Goal: Task Accomplishment & Management: Manage account settings

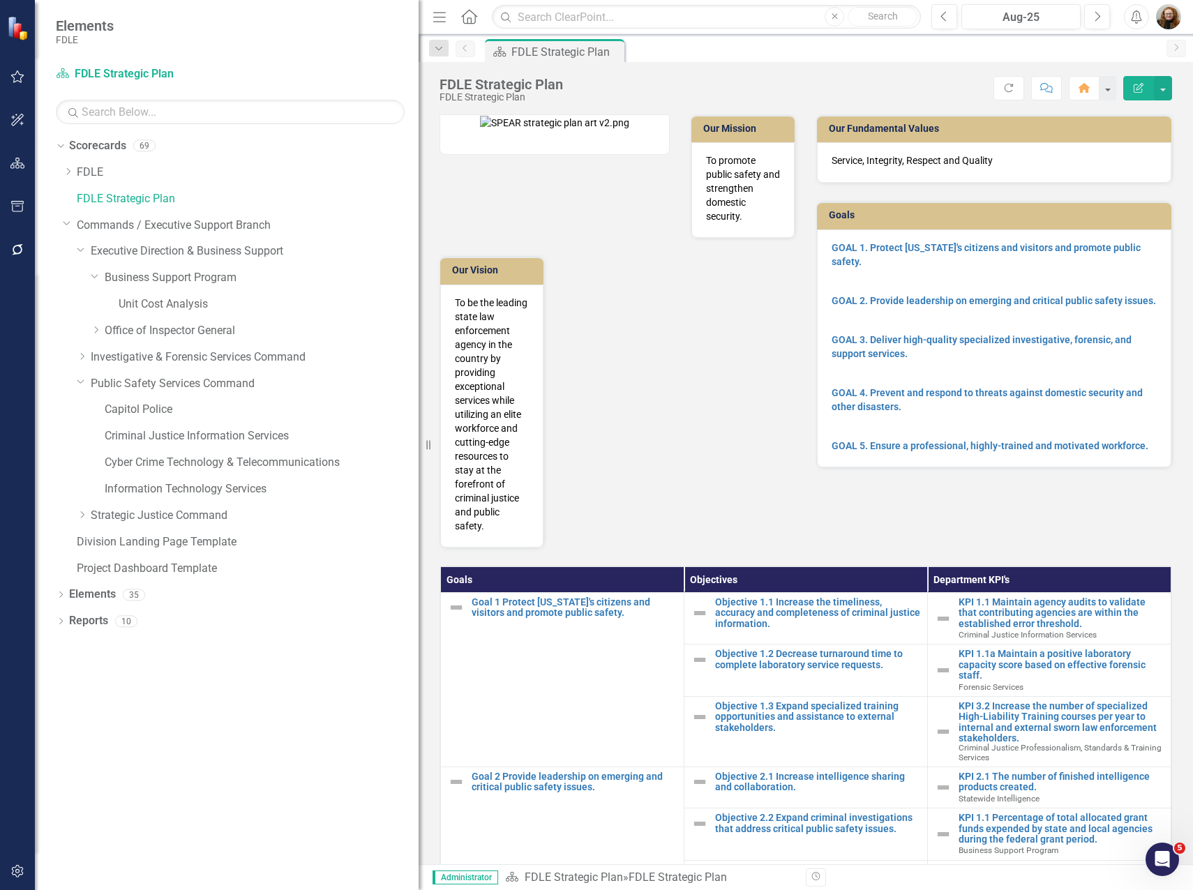
scroll to position [433, 0]
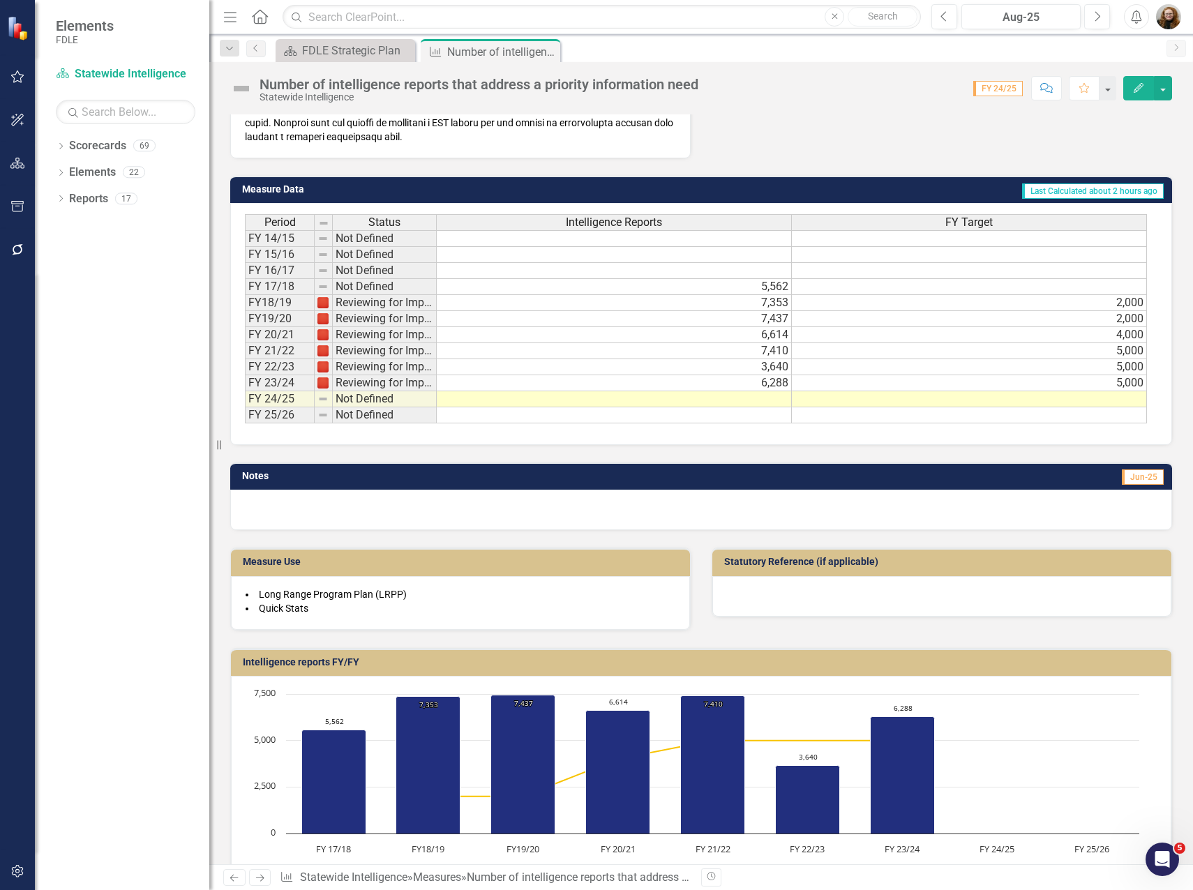
scroll to position [556, 0]
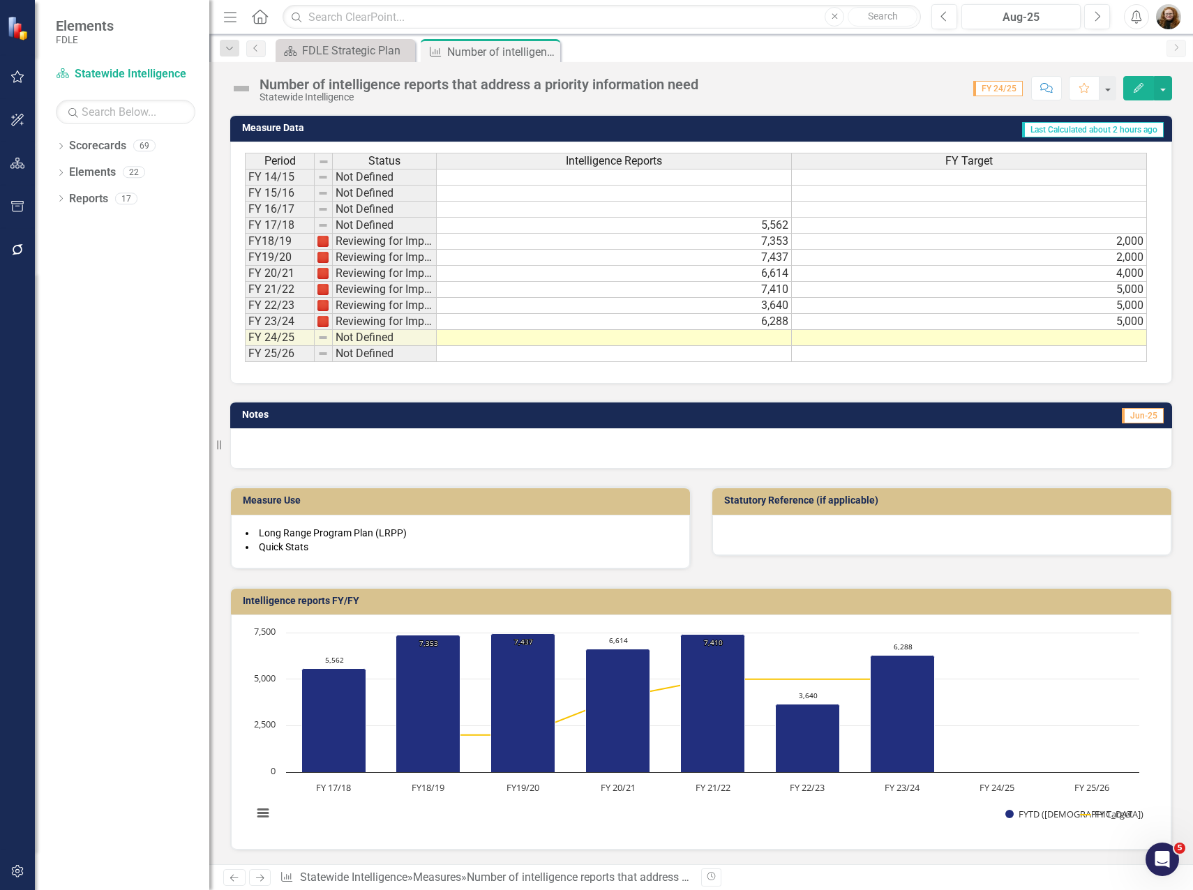
drag, startPoint x: 751, startPoint y: 368, endPoint x: 841, endPoint y: 377, distance: 90.4
click at [822, 377] on div "Period Status Intelligence Reports FY Target FY 14/15 Not Defined FY 15/16 Not …" at bounding box center [701, 263] width 942 height 242
click at [733, 569] on div "Intelligence reports FY/FY Chart Combination chart with 2 data series. Intellig…" at bounding box center [701, 709] width 963 height 281
click at [781, 340] on td at bounding box center [614, 338] width 355 height 16
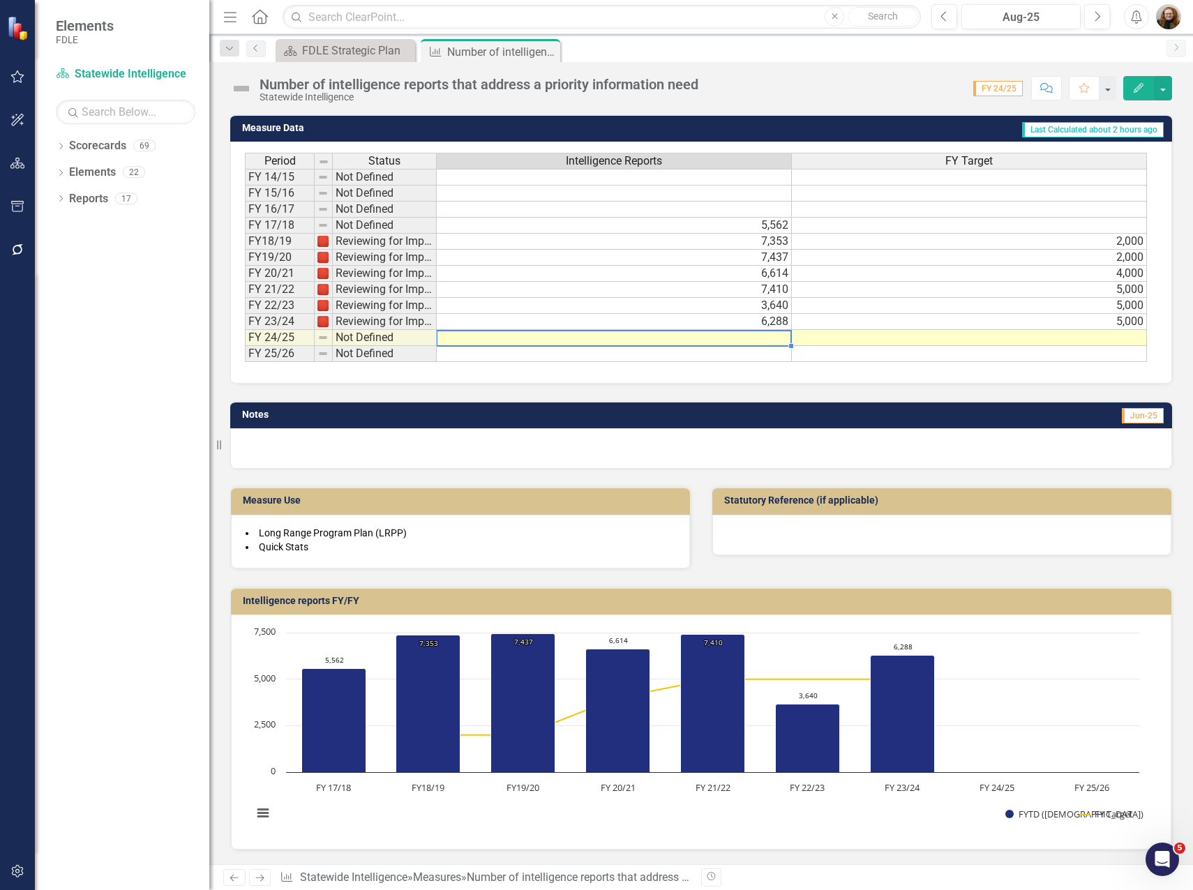
click at [781, 340] on td at bounding box center [614, 338] width 355 height 16
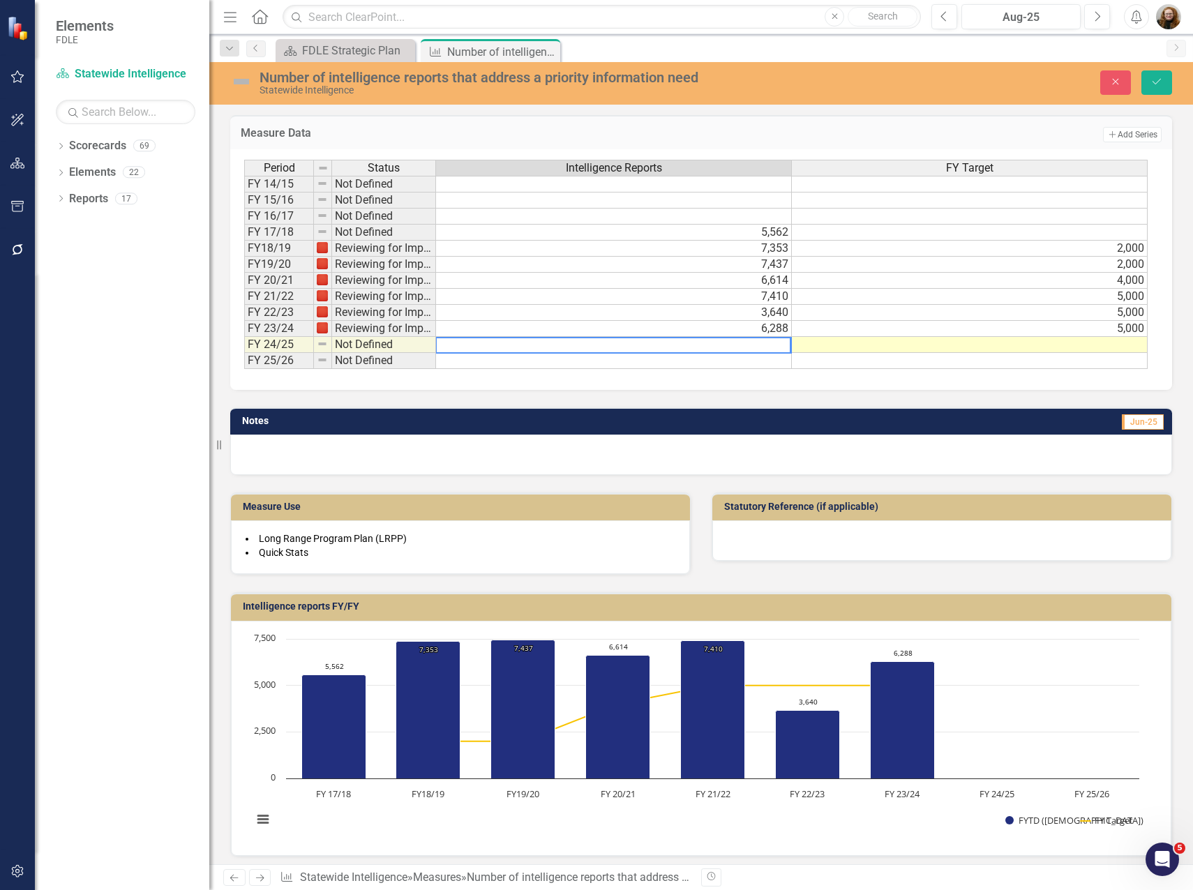
click at [780, 340] on textarea at bounding box center [613, 345] width 356 height 17
drag, startPoint x: 768, startPoint y: 345, endPoint x: 349, endPoint y: 374, distance: 420.2
click at [349, 375] on div "Period Status Intelligence Reports FY Target FY 14/15 Not Defined FY 15/16 Not …" at bounding box center [701, 269] width 942 height 241
click at [765, 324] on td "6,288" at bounding box center [614, 329] width 356 height 16
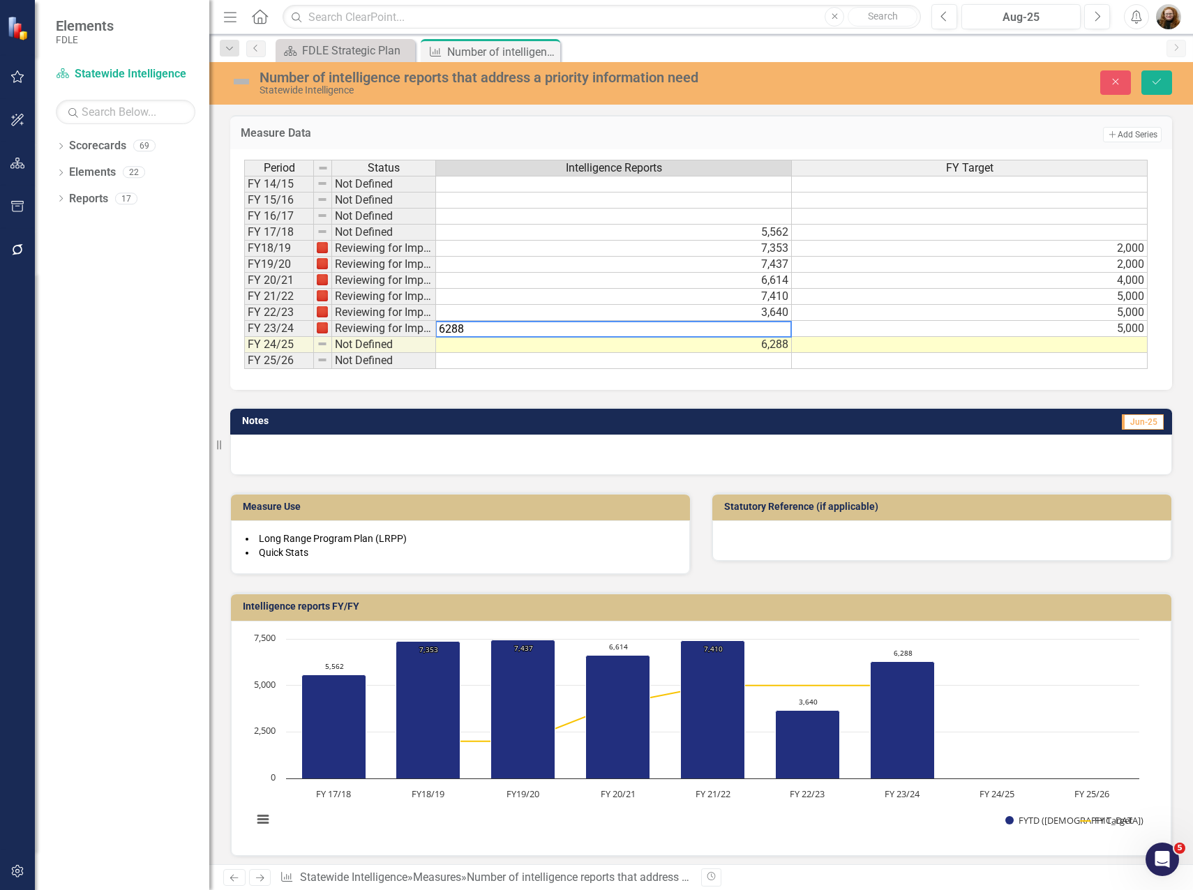
drag, startPoint x: 747, startPoint y: 335, endPoint x: 405, endPoint y: 340, distance: 342.6
click at [405, 340] on div "Period Status Intelligence Reports FY Target FY 14/15 Not Defined FY 15/16 Not …" at bounding box center [695, 265] width 903 height 210
type textarea "7743"
click at [1151, 89] on button "Save" at bounding box center [1156, 82] width 31 height 24
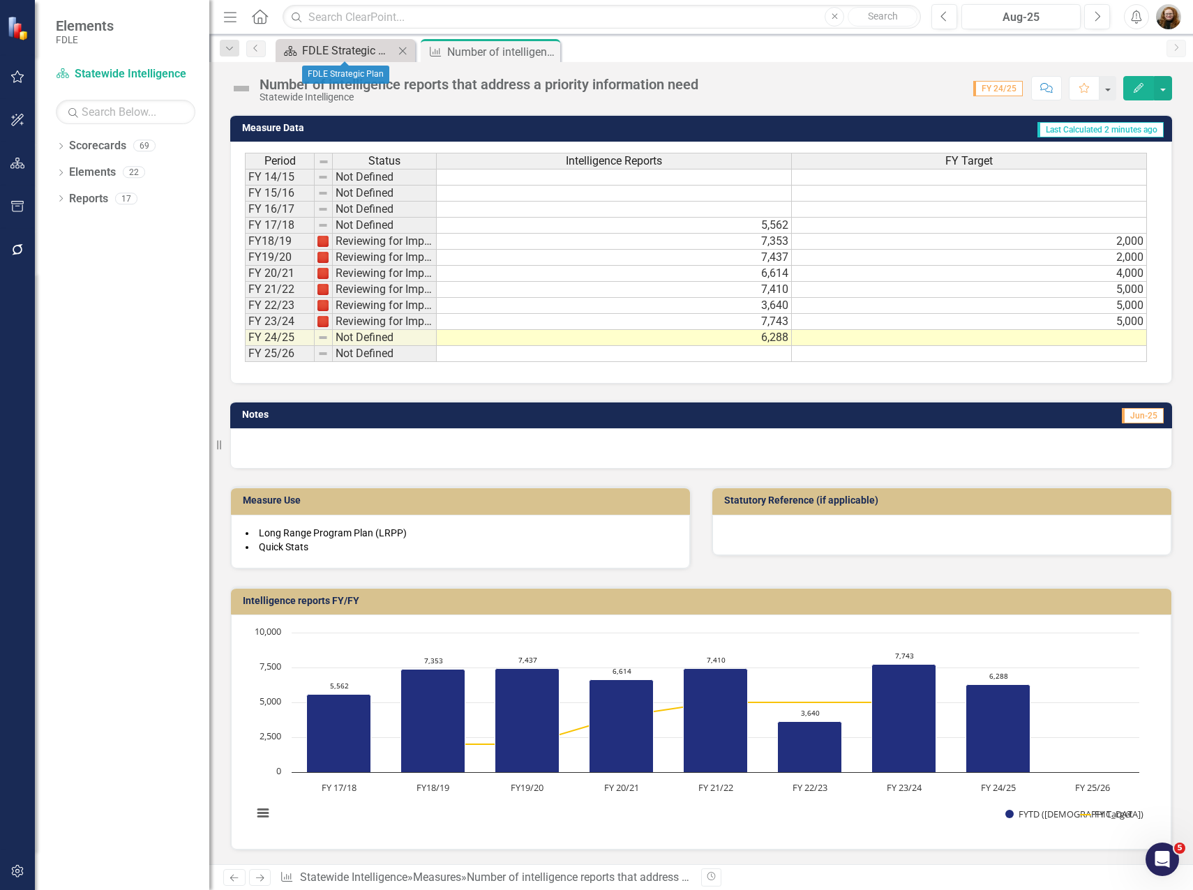
click at [354, 53] on div "FDLE Strategic Plan" at bounding box center [348, 50] width 92 height 17
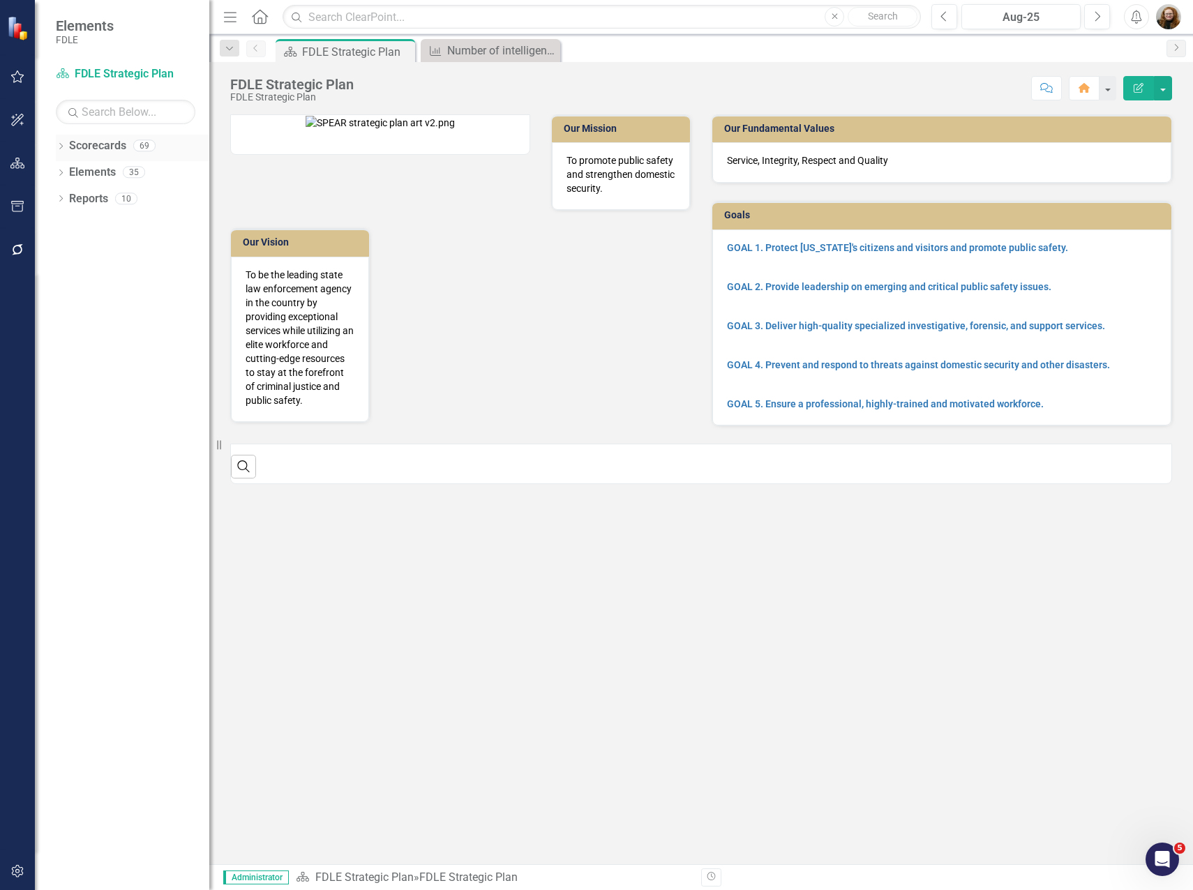
click at [60, 150] on icon "Dropdown" at bounding box center [61, 148] width 10 height 8
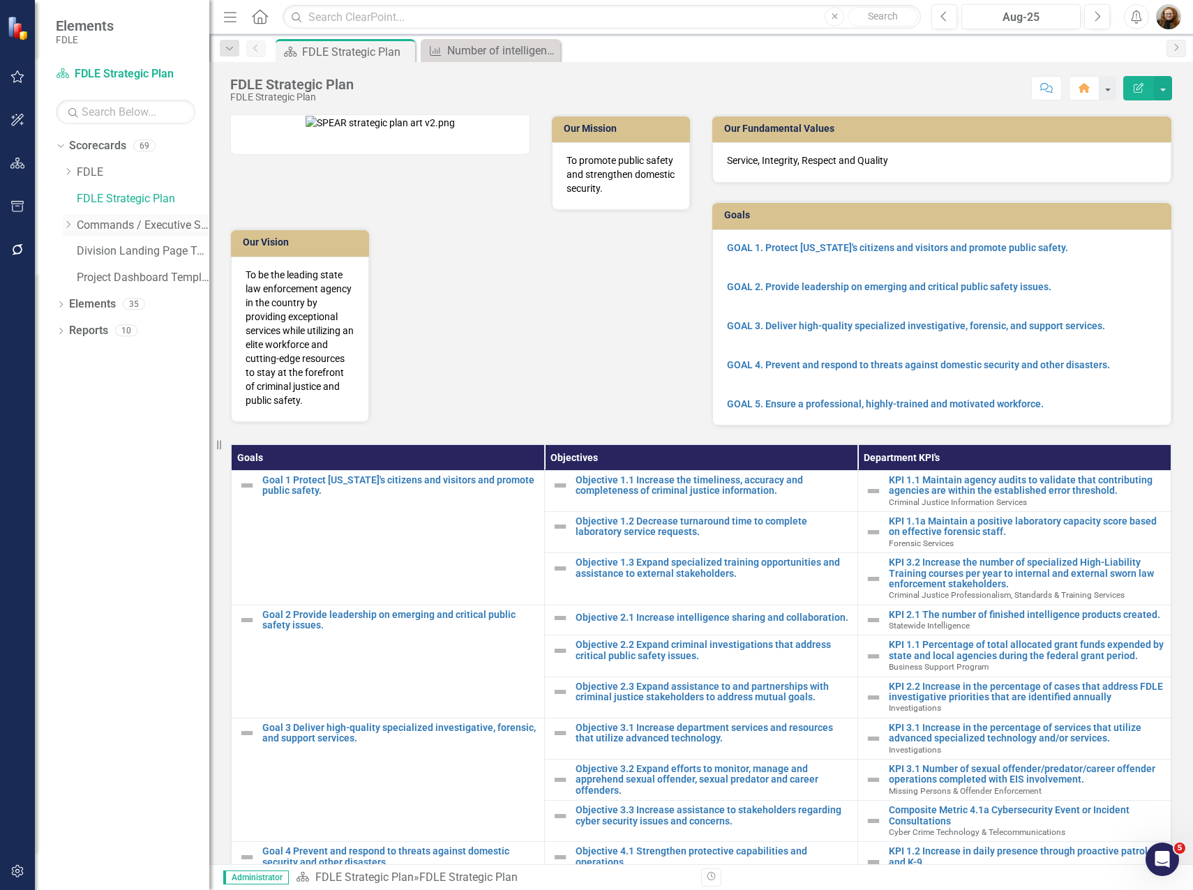
click at [65, 227] on icon "Dropdown" at bounding box center [68, 224] width 10 height 8
click at [88, 253] on div "Dropdown" at bounding box center [84, 252] width 14 height 12
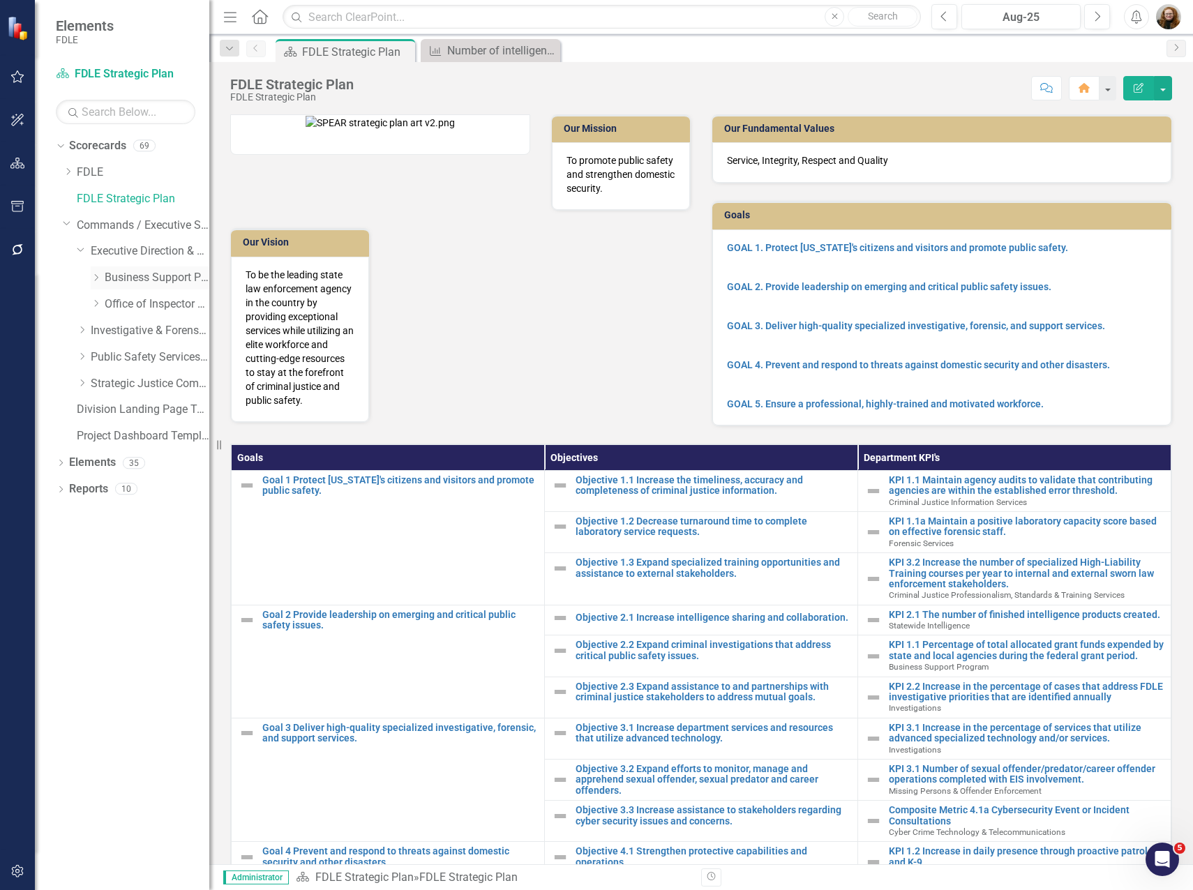
click at [98, 290] on div "Dropdown Business Support Program" at bounding box center [150, 277] width 119 height 23
click at [99, 286] on div "Dropdown Business Support Program" at bounding box center [150, 277] width 119 height 23
click at [98, 275] on icon "Dropdown" at bounding box center [96, 277] width 10 height 8
click at [130, 300] on link "Unit Cost Analysis" at bounding box center [164, 304] width 91 height 16
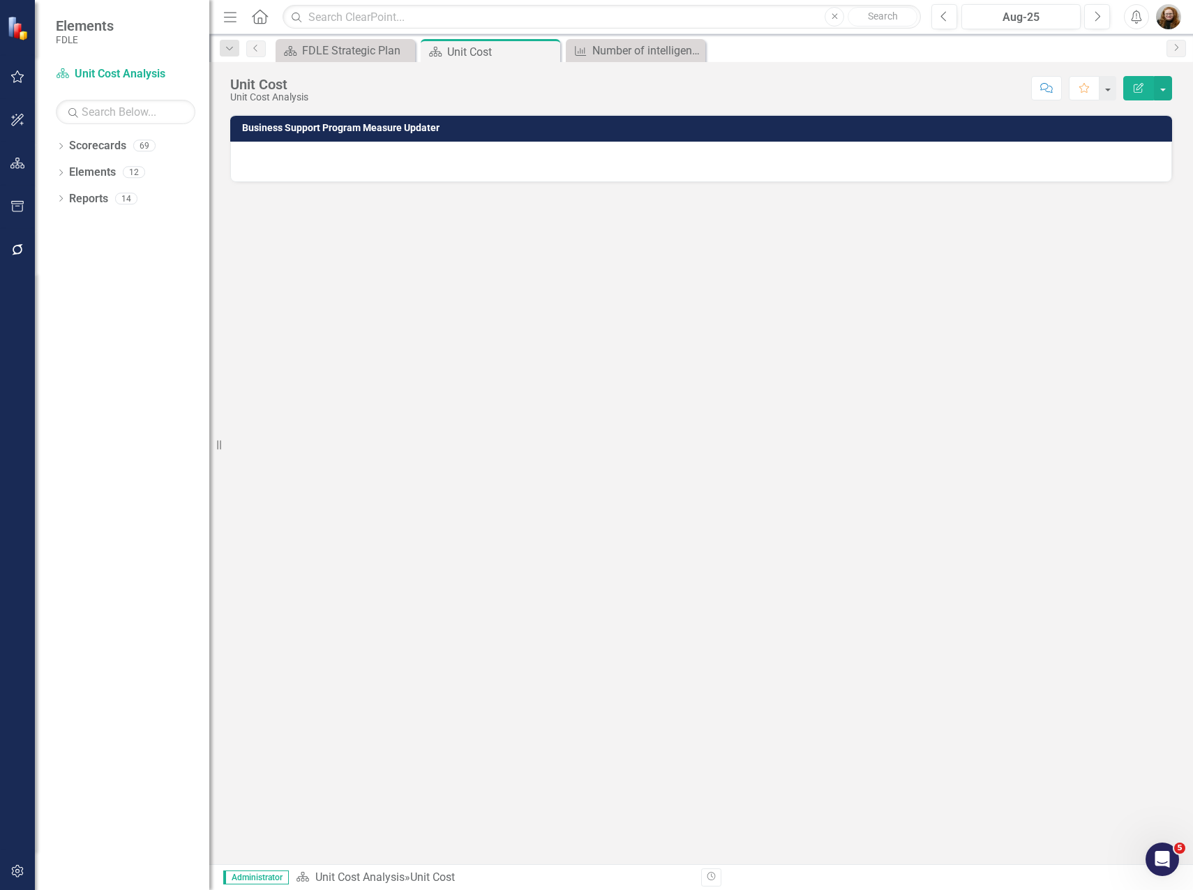
click at [862, 126] on h3 "Business Support Program Measure Updater" at bounding box center [703, 128] width 923 height 10
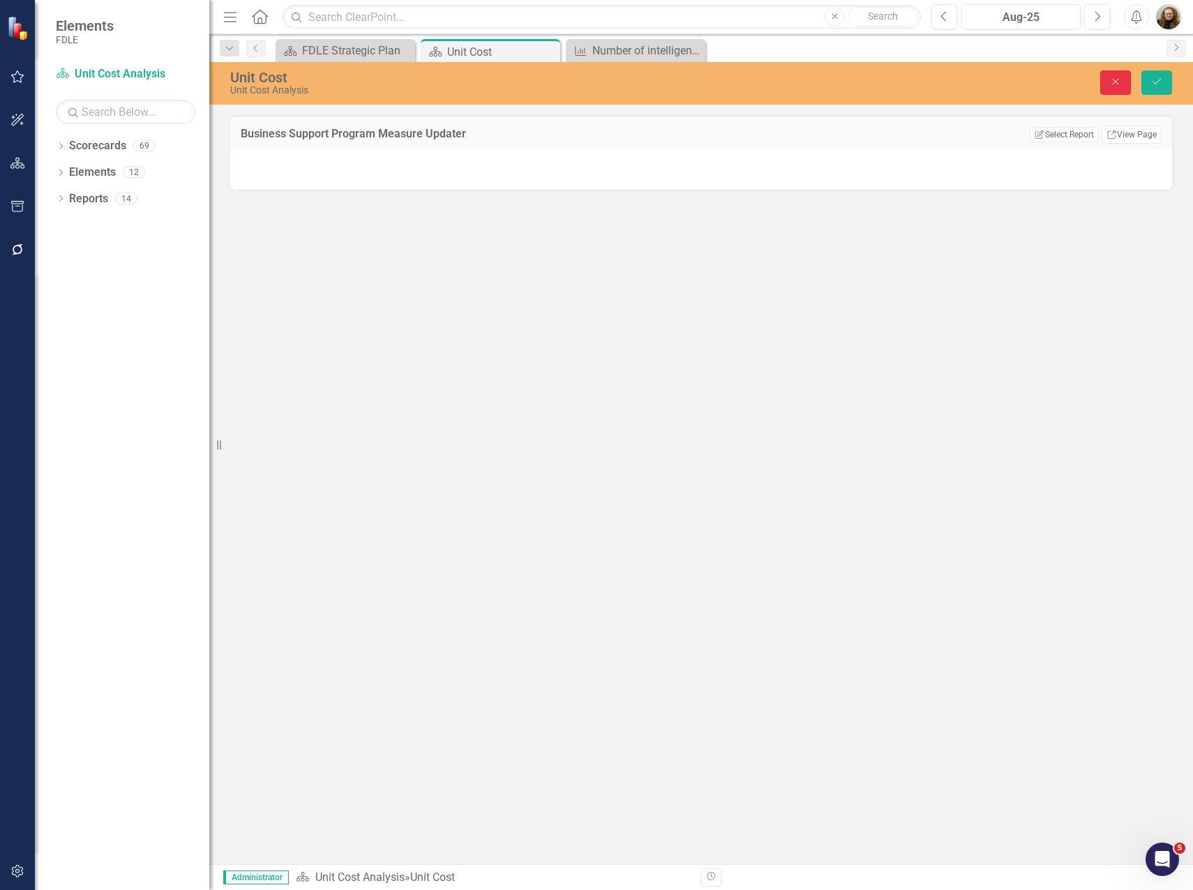
click at [1113, 89] on button "Close" at bounding box center [1115, 82] width 31 height 24
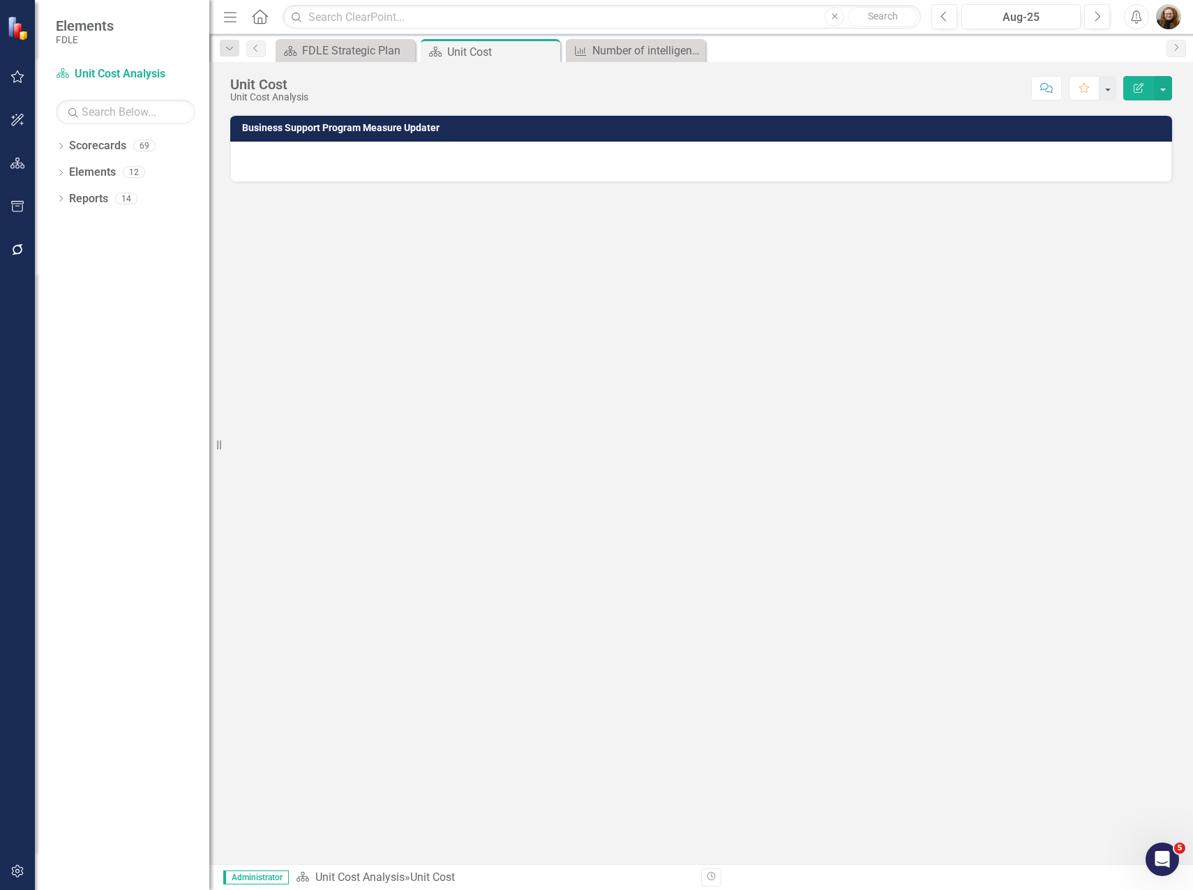
click at [460, 130] on h3 "Business Support Program Measure Updater" at bounding box center [703, 128] width 923 height 10
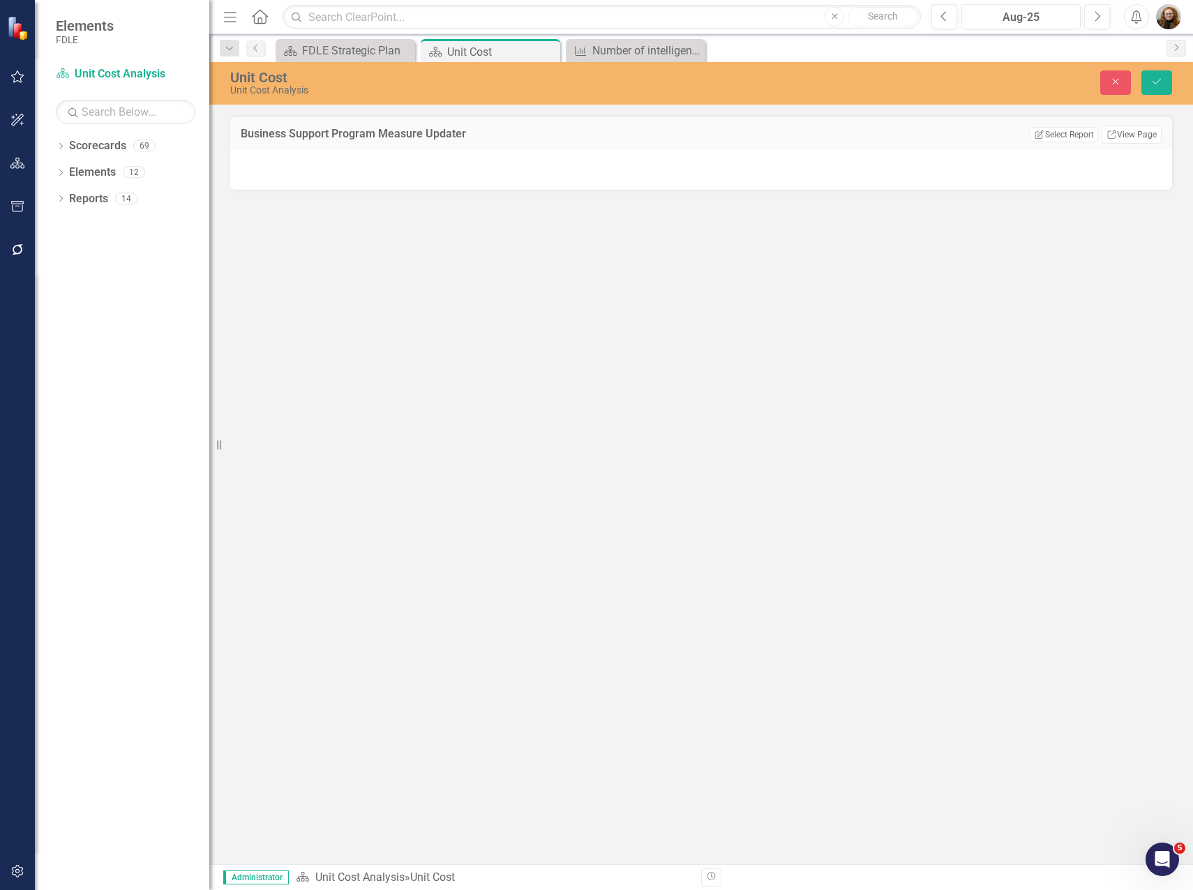
click at [464, 130] on h3 "Business Support Program Measure Updater" at bounding box center [531, 134] width 581 height 13
click at [1111, 75] on button "Close" at bounding box center [1115, 82] width 31 height 24
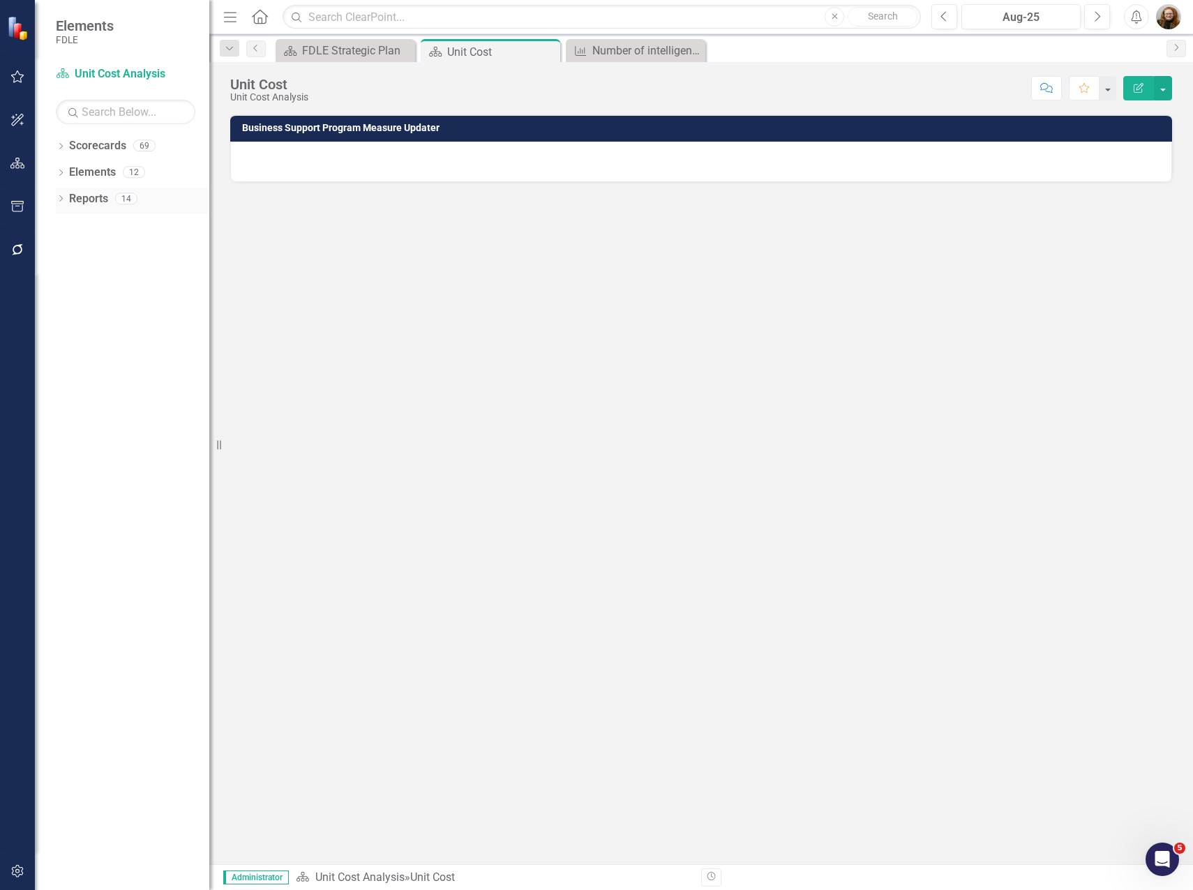
click at [59, 204] on div "Dropdown" at bounding box center [61, 201] width 10 height 12
click at [89, 245] on div "Unit Cost" at bounding box center [141, 247] width 135 height 13
click at [96, 248] on div "Unit Cost" at bounding box center [141, 247] width 135 height 13
click at [97, 248] on div "Unit Cost" at bounding box center [141, 247] width 135 height 13
click at [64, 324] on icon "Dropdown" at bounding box center [67, 328] width 10 height 8
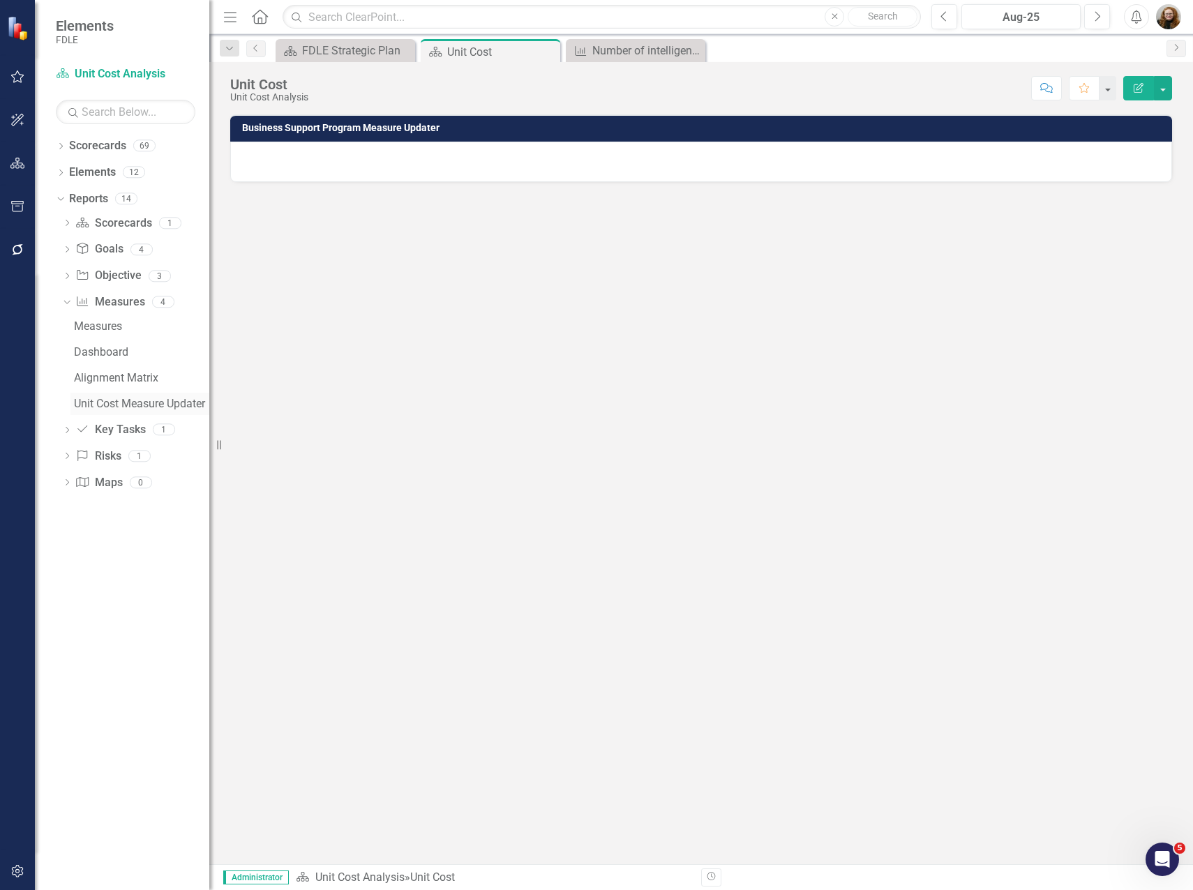
click at [167, 401] on div "Unit Cost Measure Updater" at bounding box center [141, 404] width 135 height 13
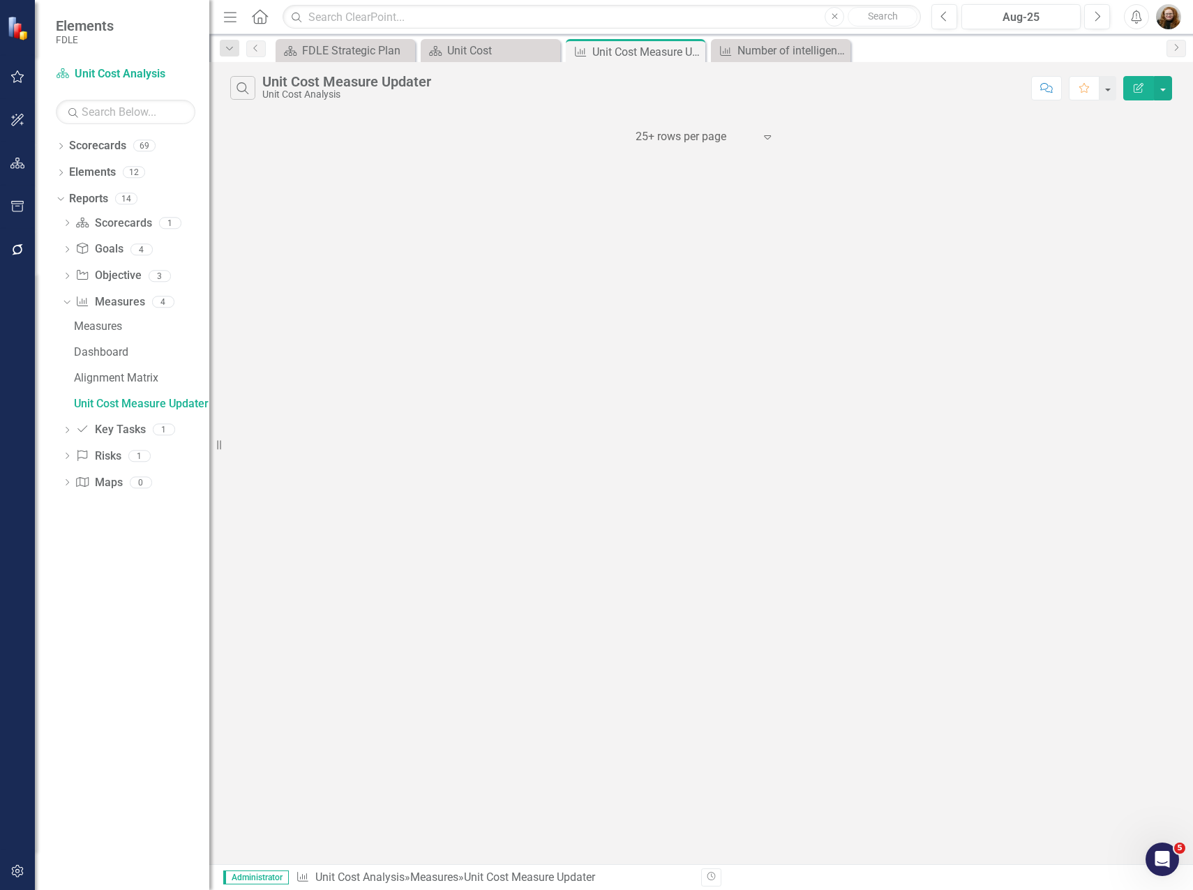
click at [1173, 15] on img "button" at bounding box center [1168, 16] width 25 height 25
click at [1119, 41] on link "User Edit Profile" at bounding box center [1125, 43] width 110 height 26
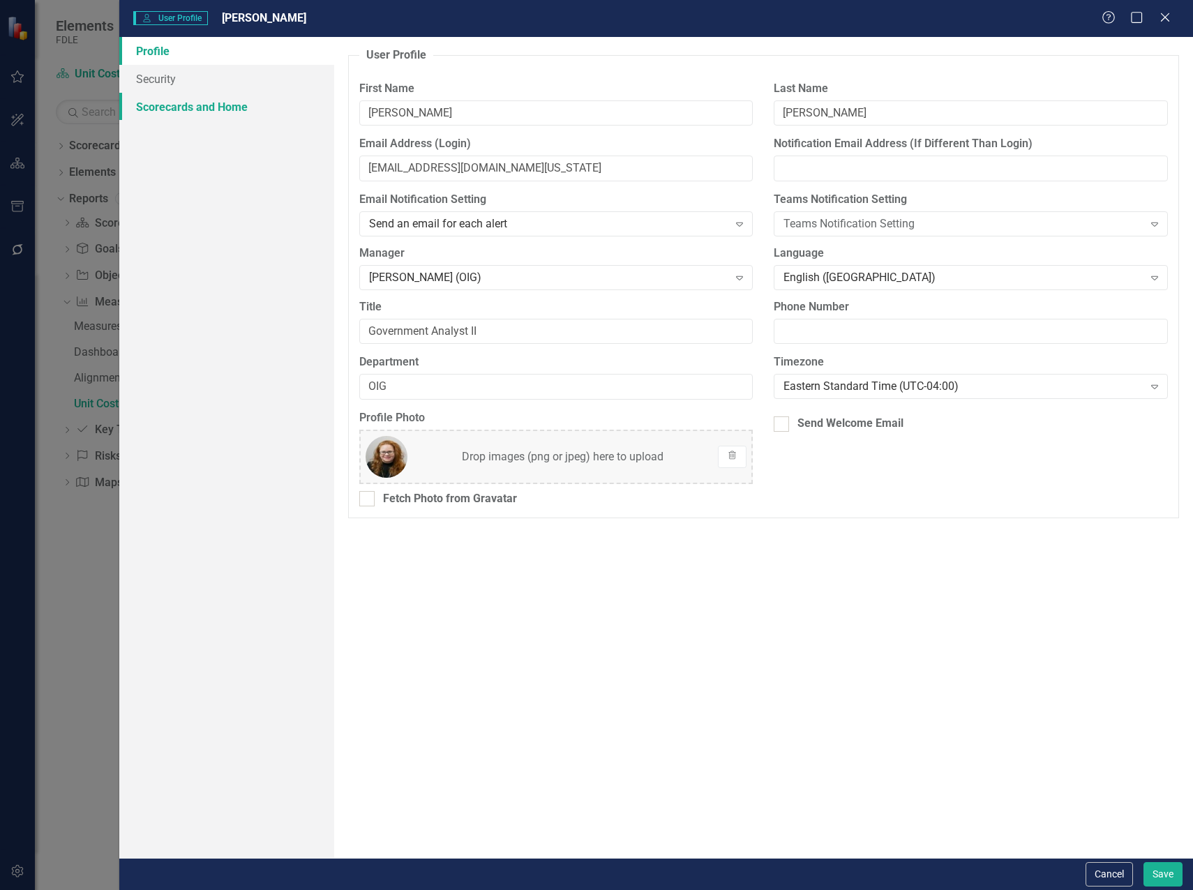
click at [145, 107] on link "Scorecards and Home" at bounding box center [226, 107] width 215 height 28
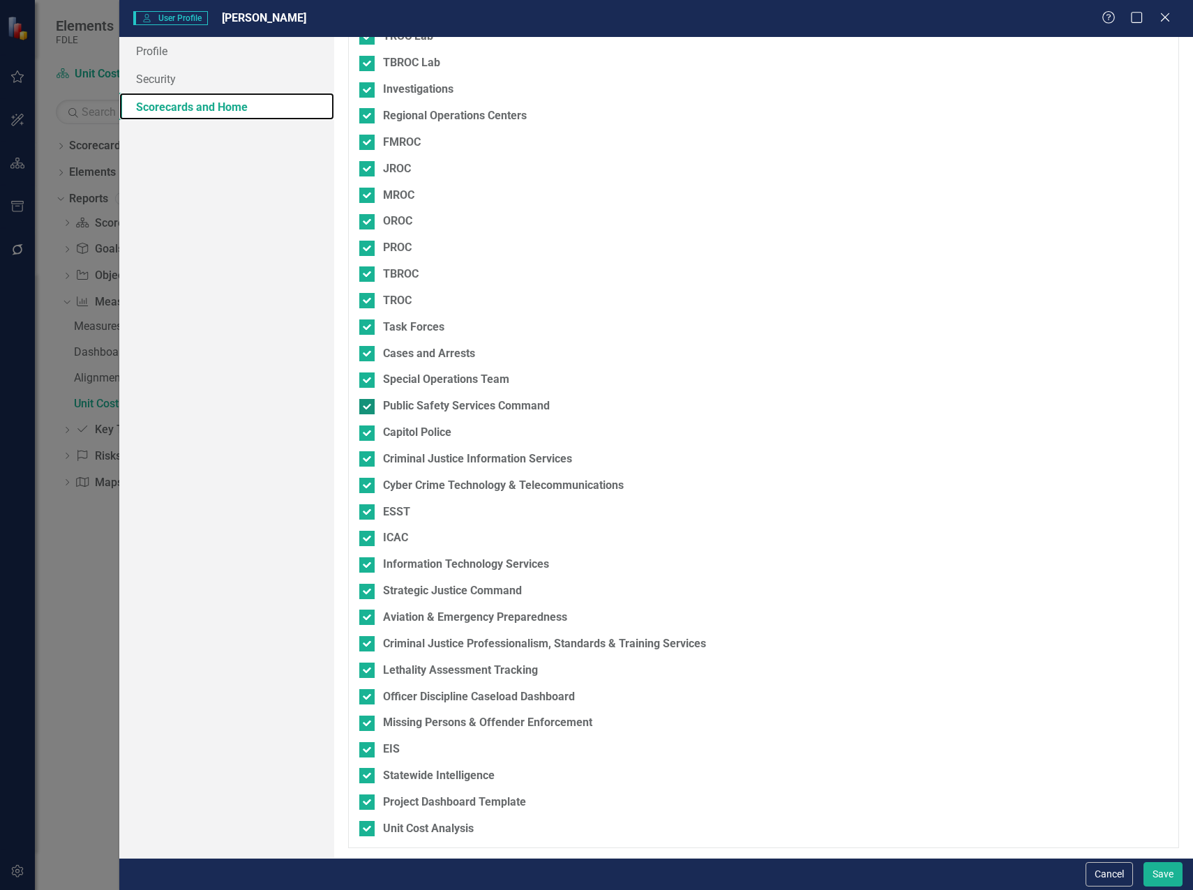
scroll to position [1189, 0]
click at [1111, 882] on button "Cancel" at bounding box center [1108, 874] width 47 height 24
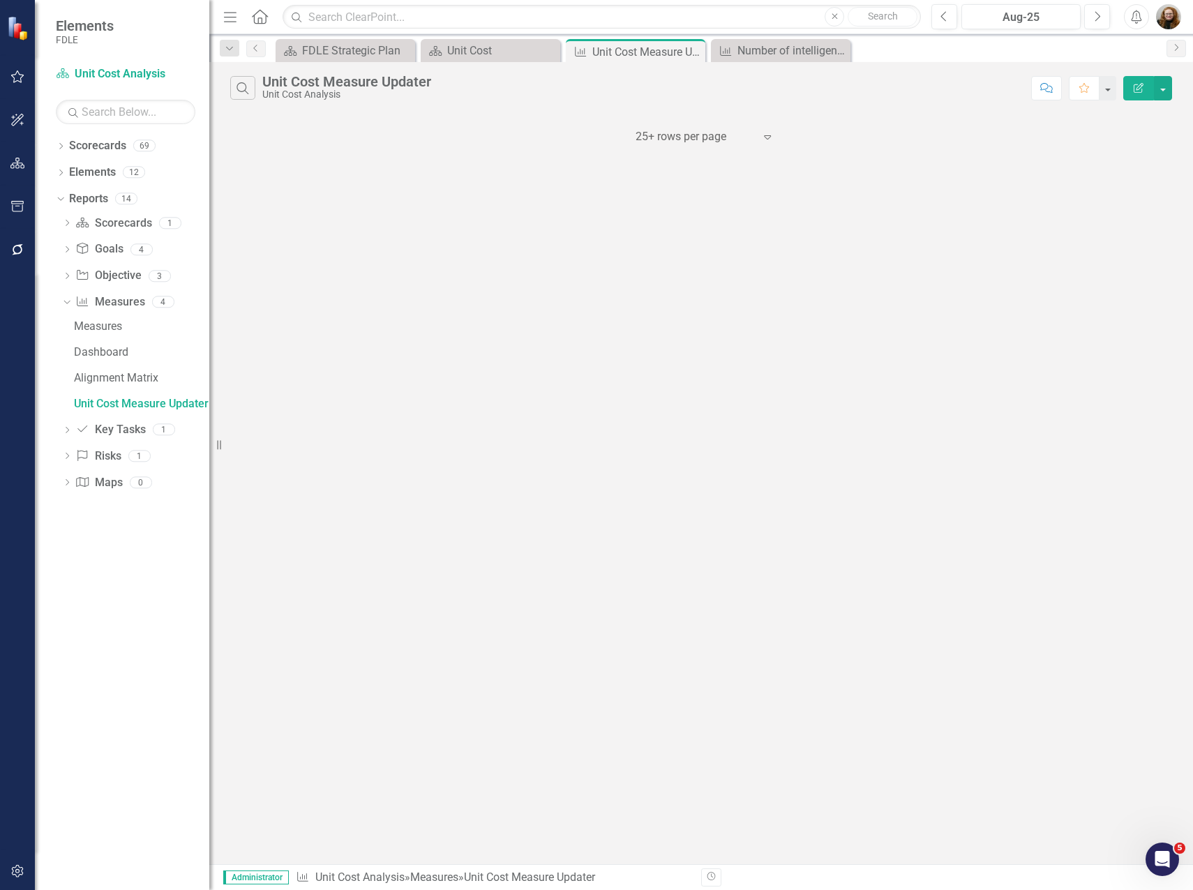
click at [1166, 25] on img "button" at bounding box center [1168, 16] width 25 height 25
click at [1126, 201] on link "Logout Log Out" at bounding box center [1125, 202] width 110 height 26
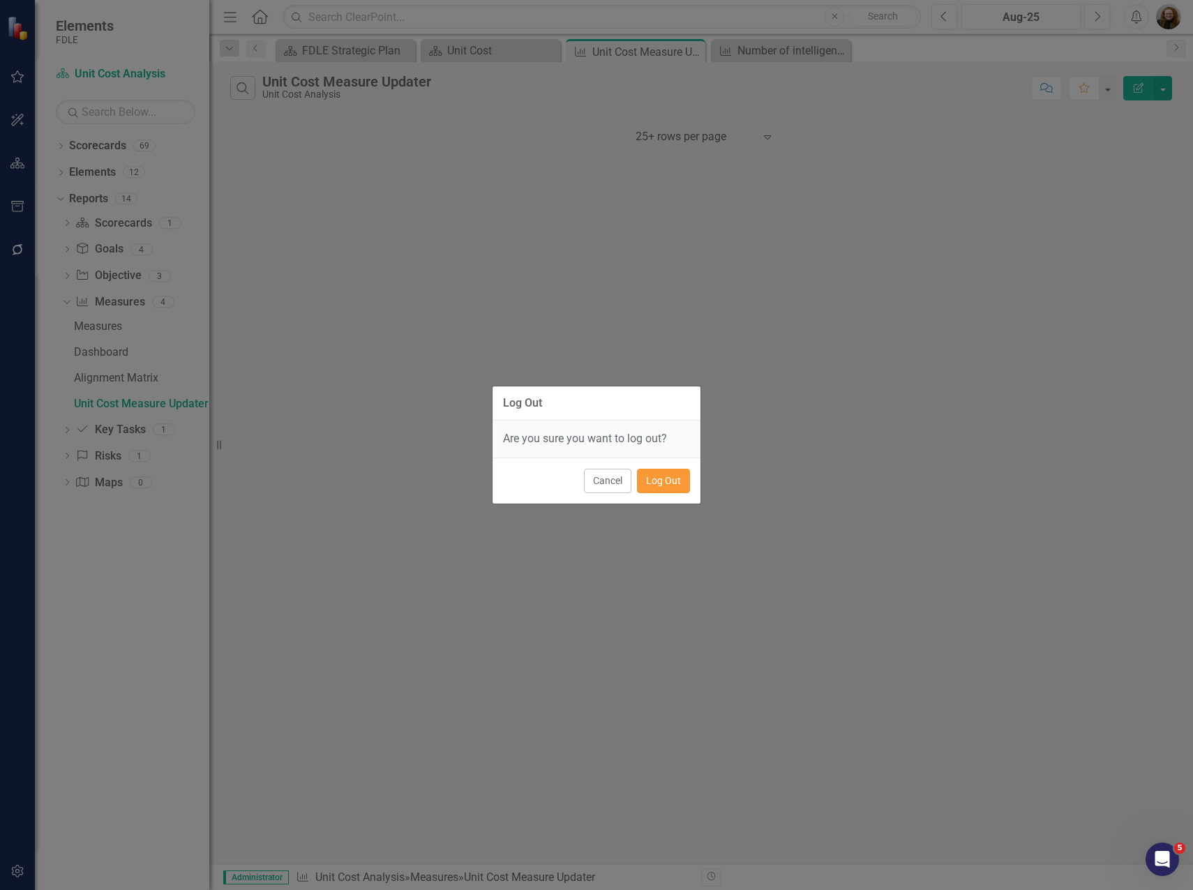
click at [656, 481] on button "Log Out" at bounding box center [663, 481] width 53 height 24
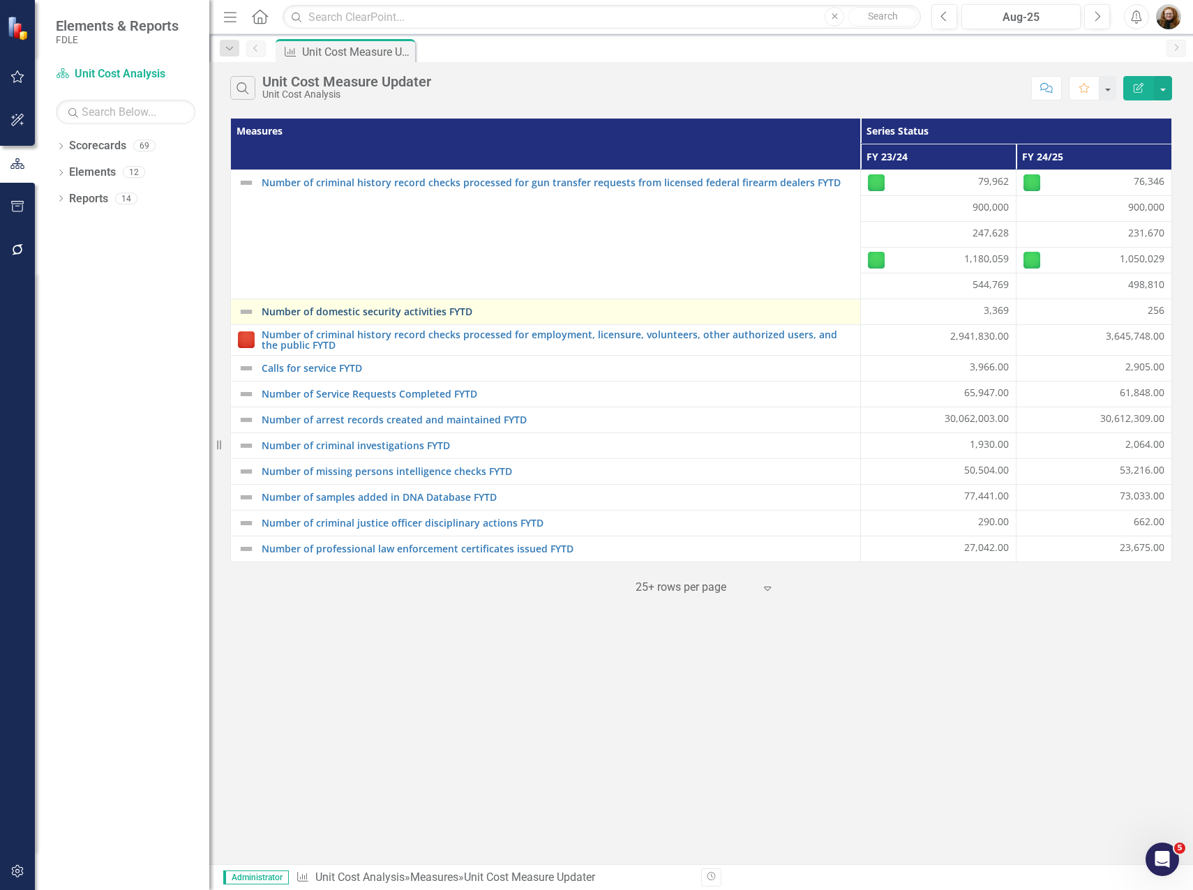
click at [421, 316] on link "Number of domestic security activities FYTD" at bounding box center [558, 311] width 592 height 10
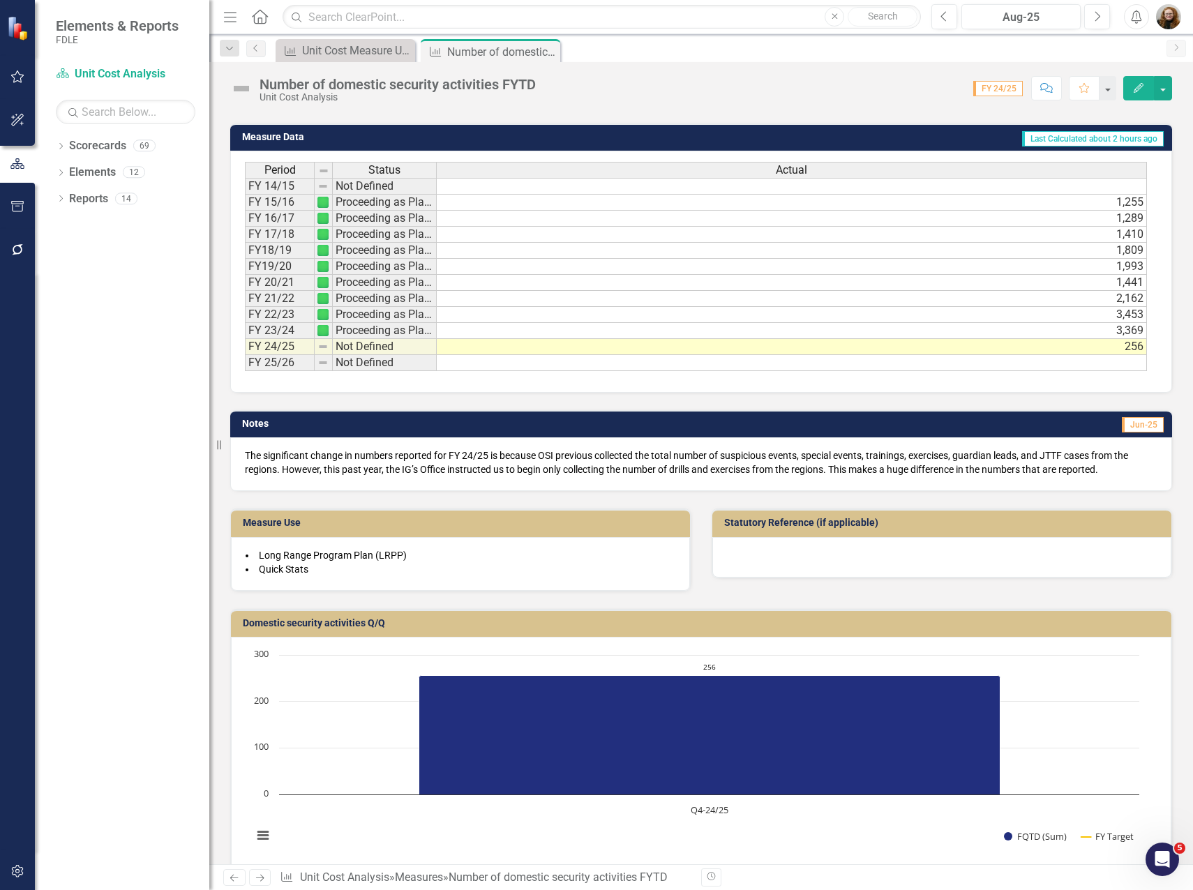
scroll to position [624, 0]
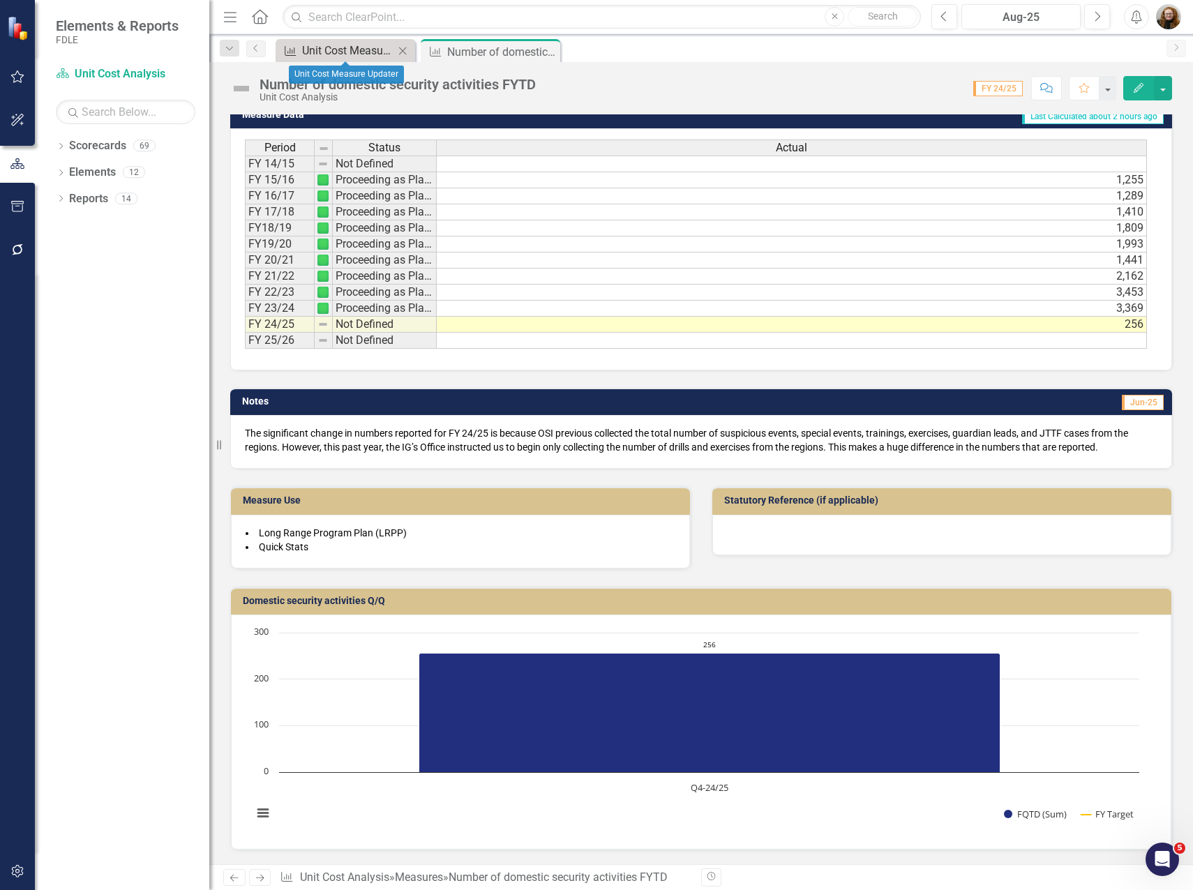
click at [354, 47] on div "Unit Cost Measure Updater" at bounding box center [348, 50] width 92 height 17
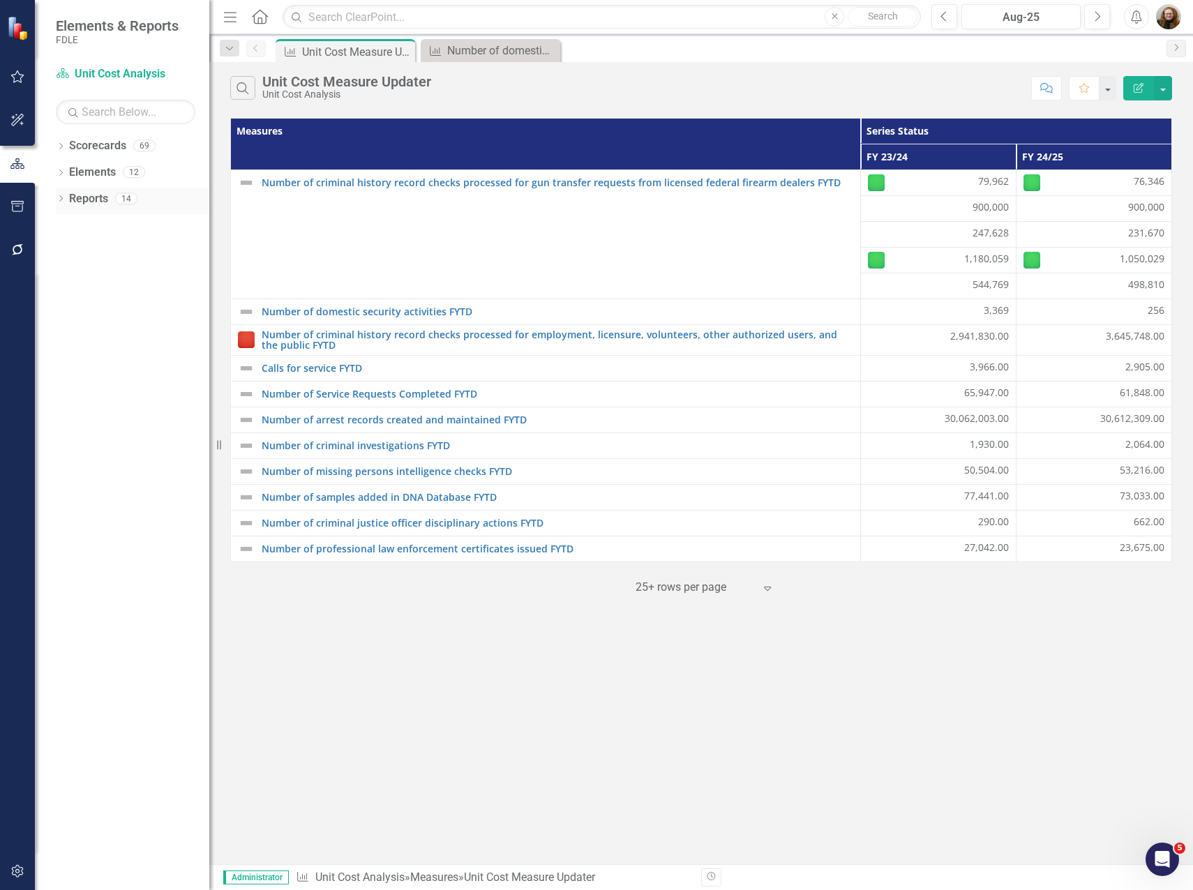
click at [63, 202] on icon "Dropdown" at bounding box center [61, 200] width 10 height 8
click at [124, 402] on div "Unit Cost Measure Updater" at bounding box center [141, 404] width 135 height 13
click at [137, 407] on div "Unit Cost Measure Updater" at bounding box center [141, 404] width 135 height 13
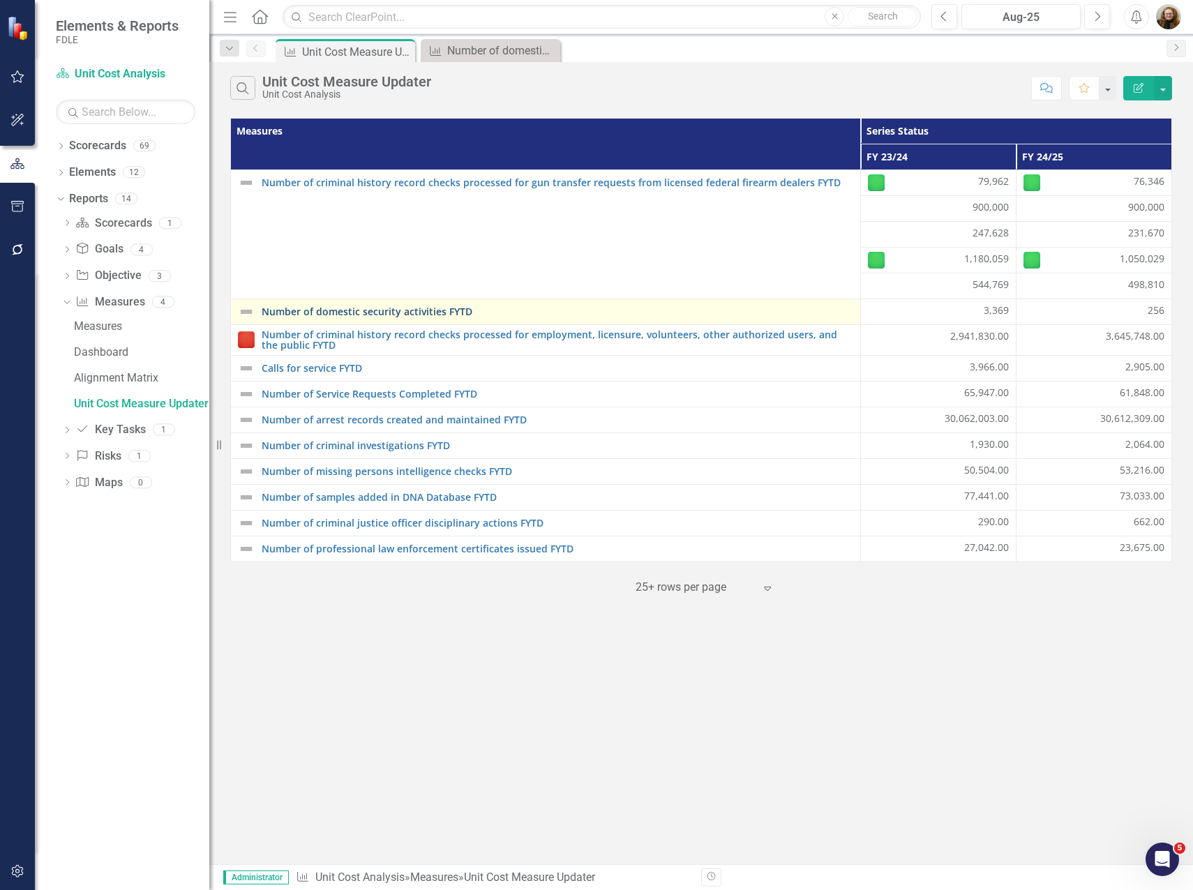
click at [401, 314] on link "Number of domestic security activities FYTD" at bounding box center [558, 311] width 592 height 10
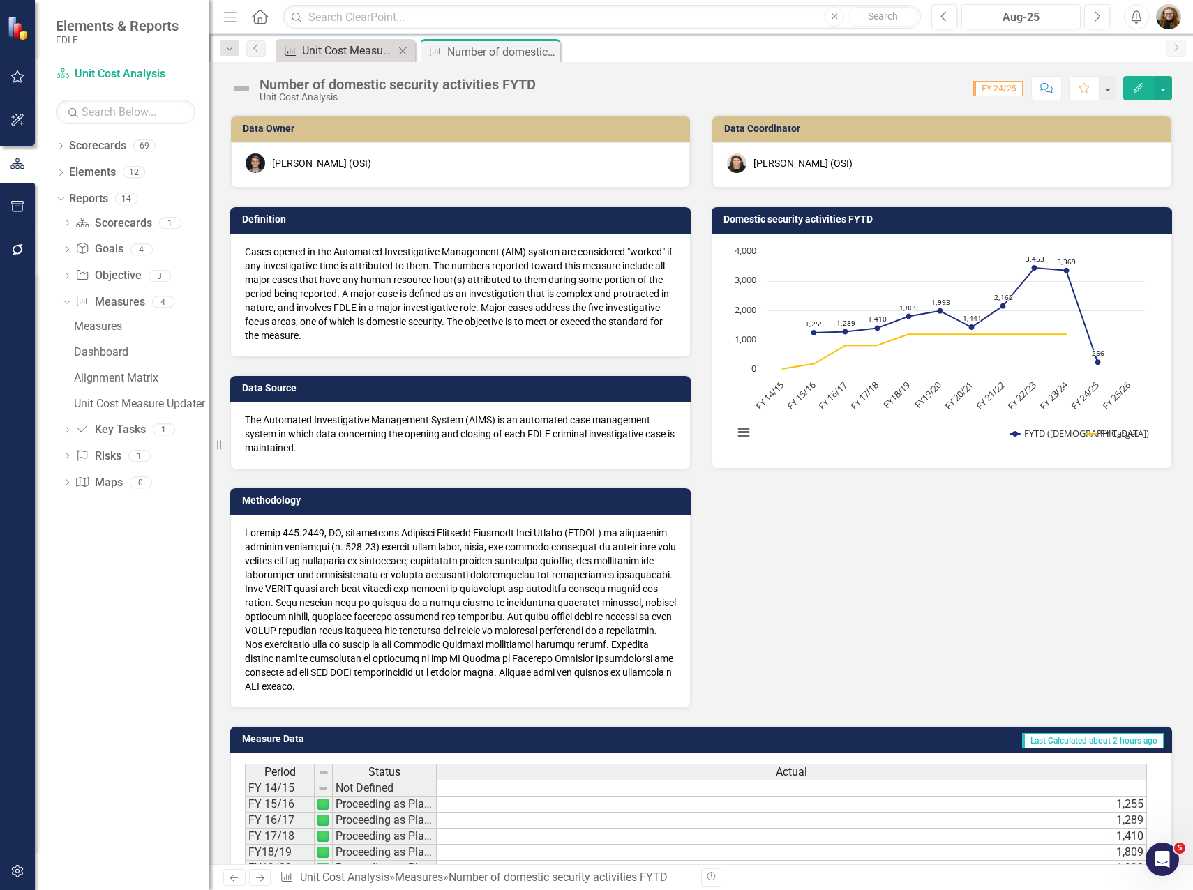
click at [304, 58] on div "Unit Cost Measure Updater" at bounding box center [348, 50] width 92 height 17
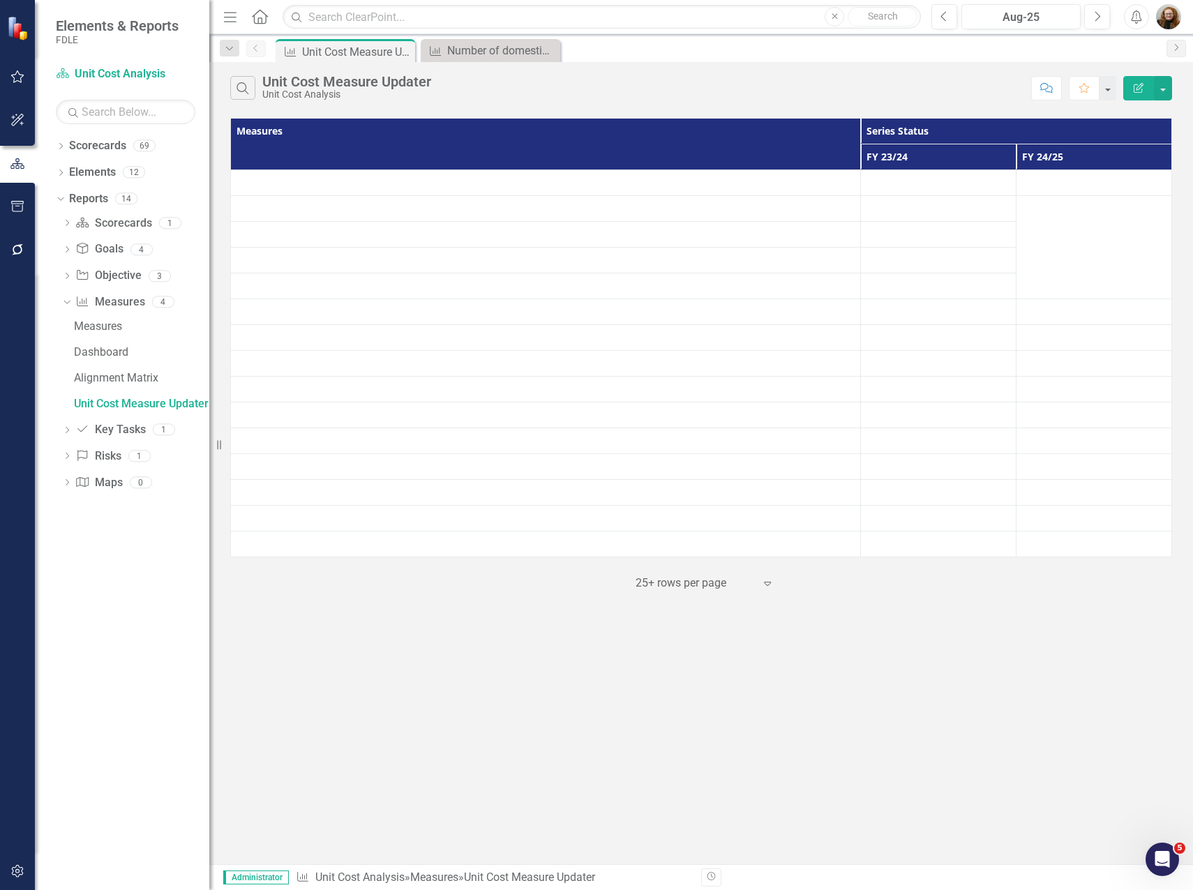
click at [317, 47] on div "Unit Cost Measure Updater" at bounding box center [357, 51] width 110 height 17
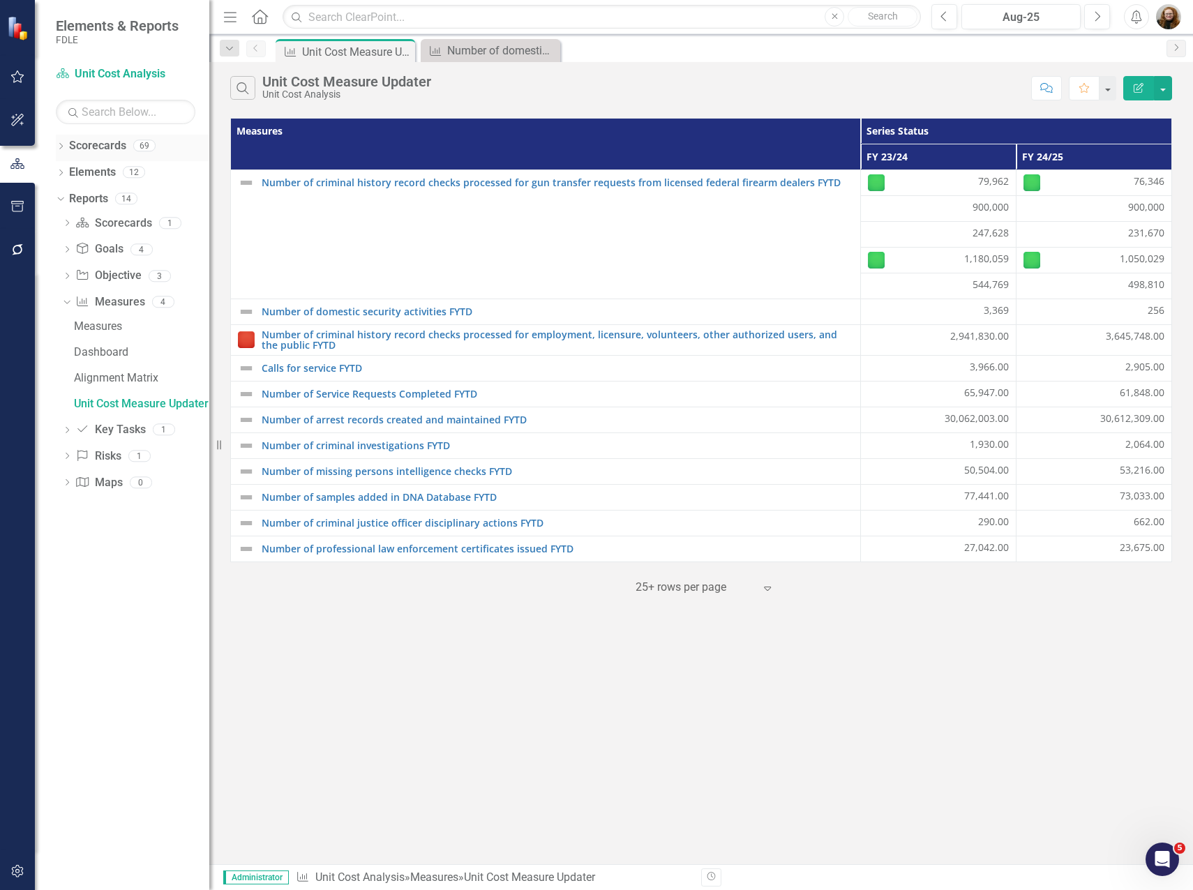
click at [61, 151] on icon "Dropdown" at bounding box center [61, 148] width 10 height 8
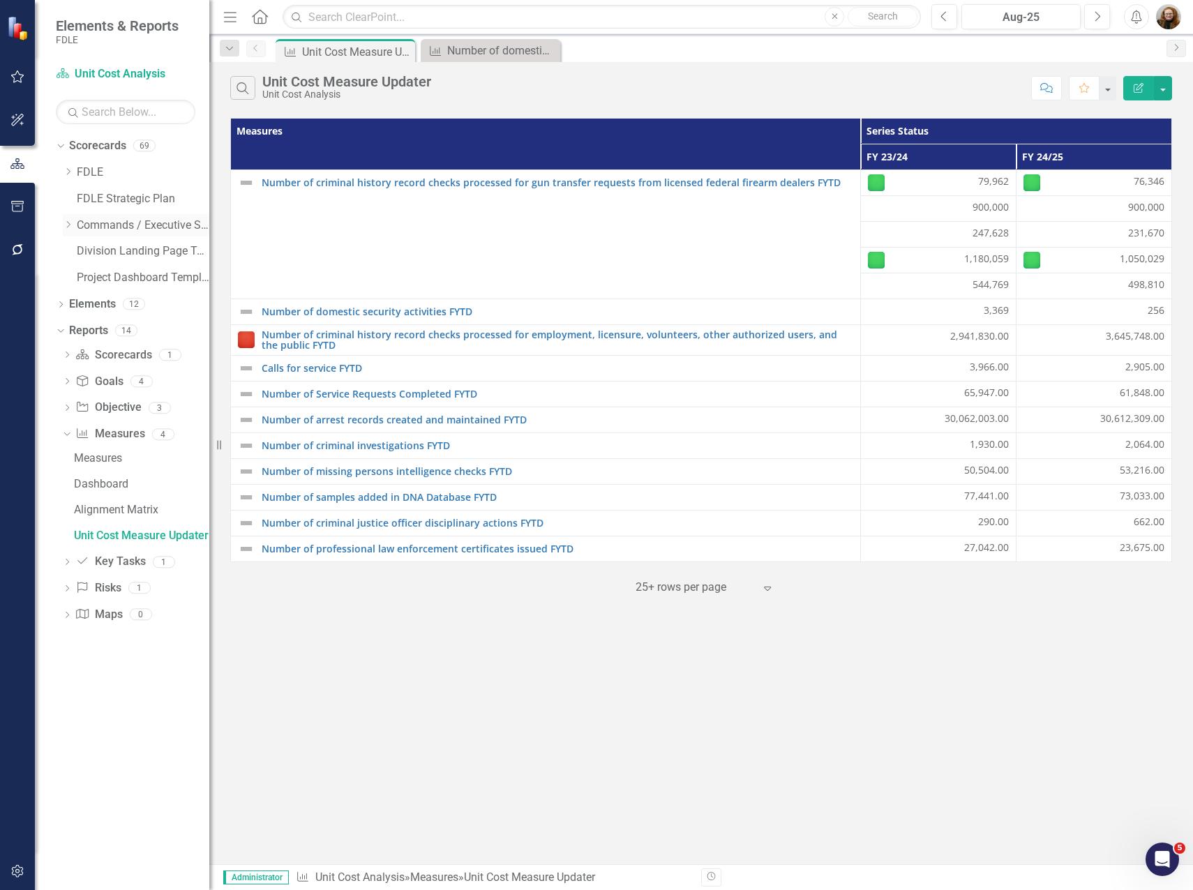
click at [65, 224] on icon "Dropdown" at bounding box center [68, 224] width 10 height 8
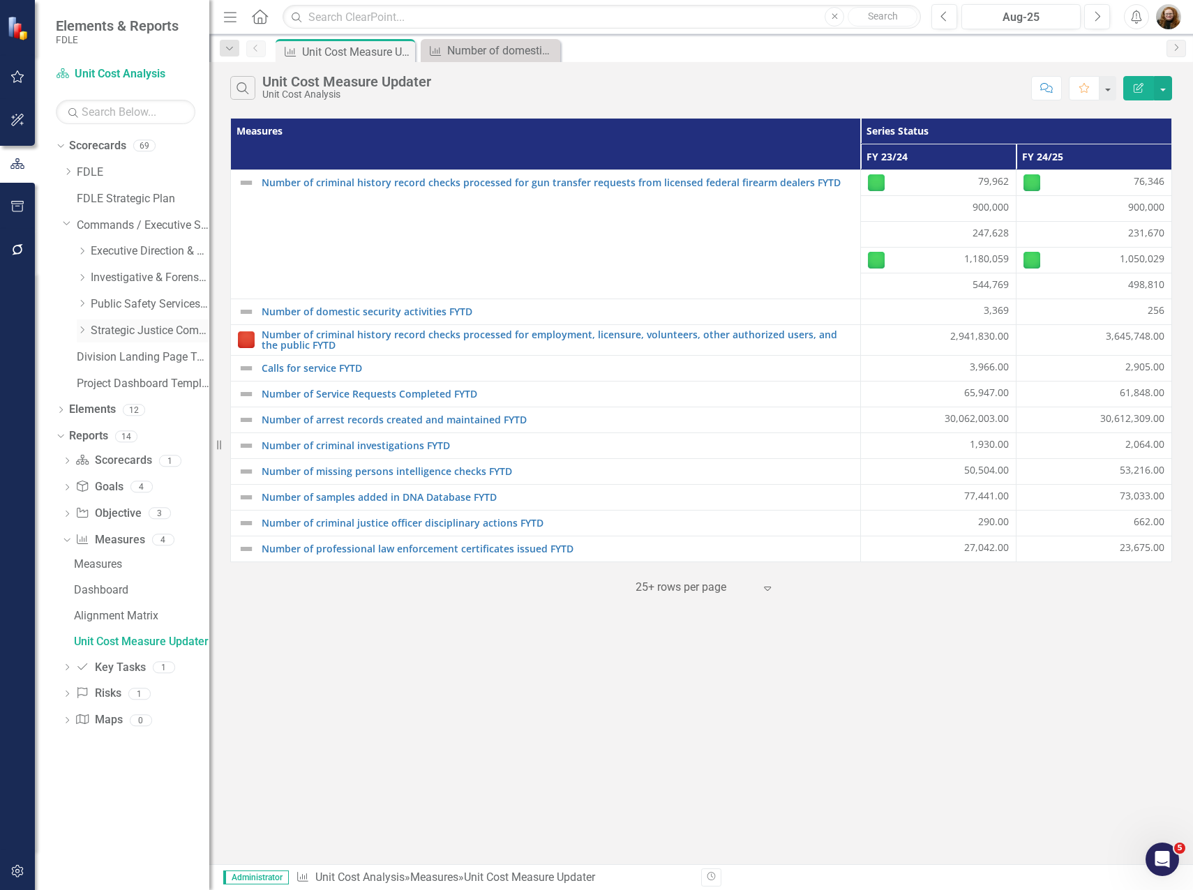
click at [82, 328] on icon at bounding box center [82, 329] width 3 height 7
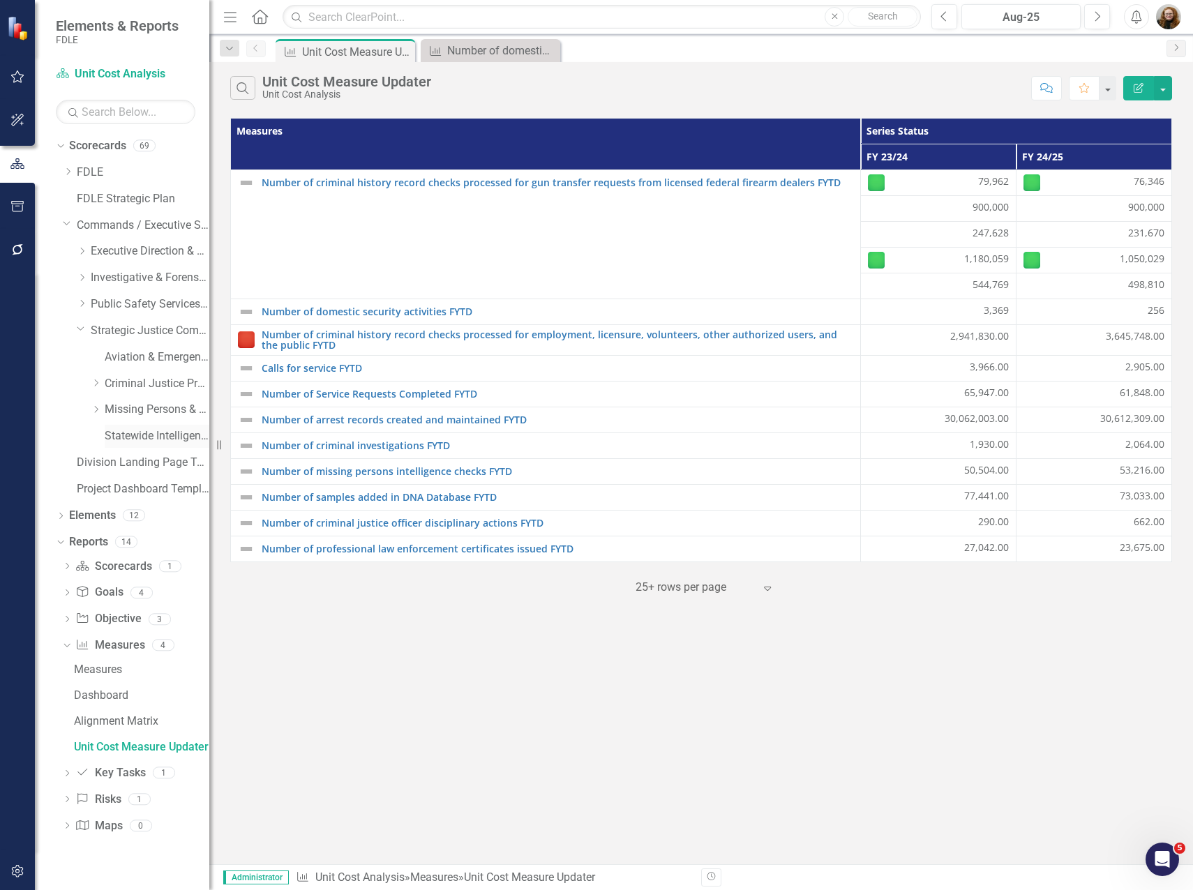
click at [133, 438] on link "Statewide Intelligence" at bounding box center [157, 436] width 105 height 16
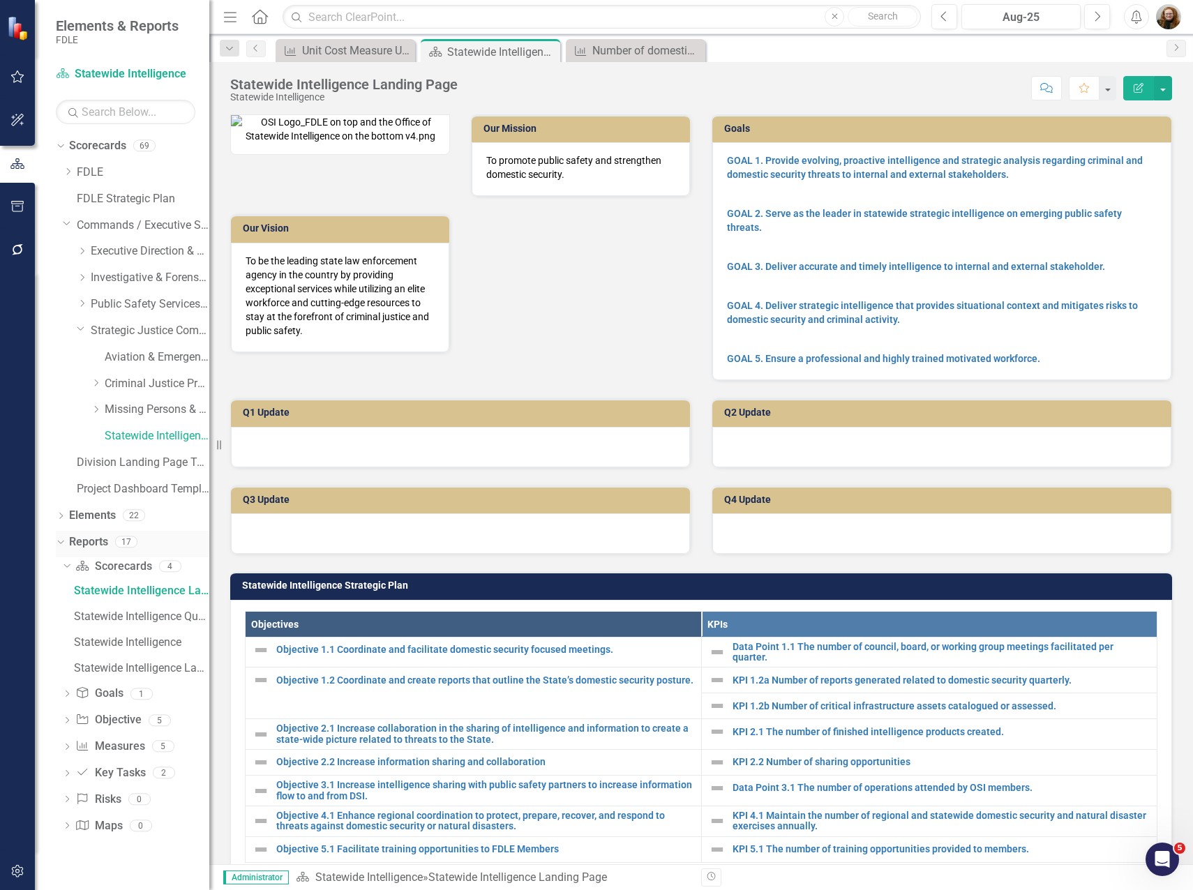
click at [62, 541] on icon "Dropdown" at bounding box center [59, 541] width 8 height 10
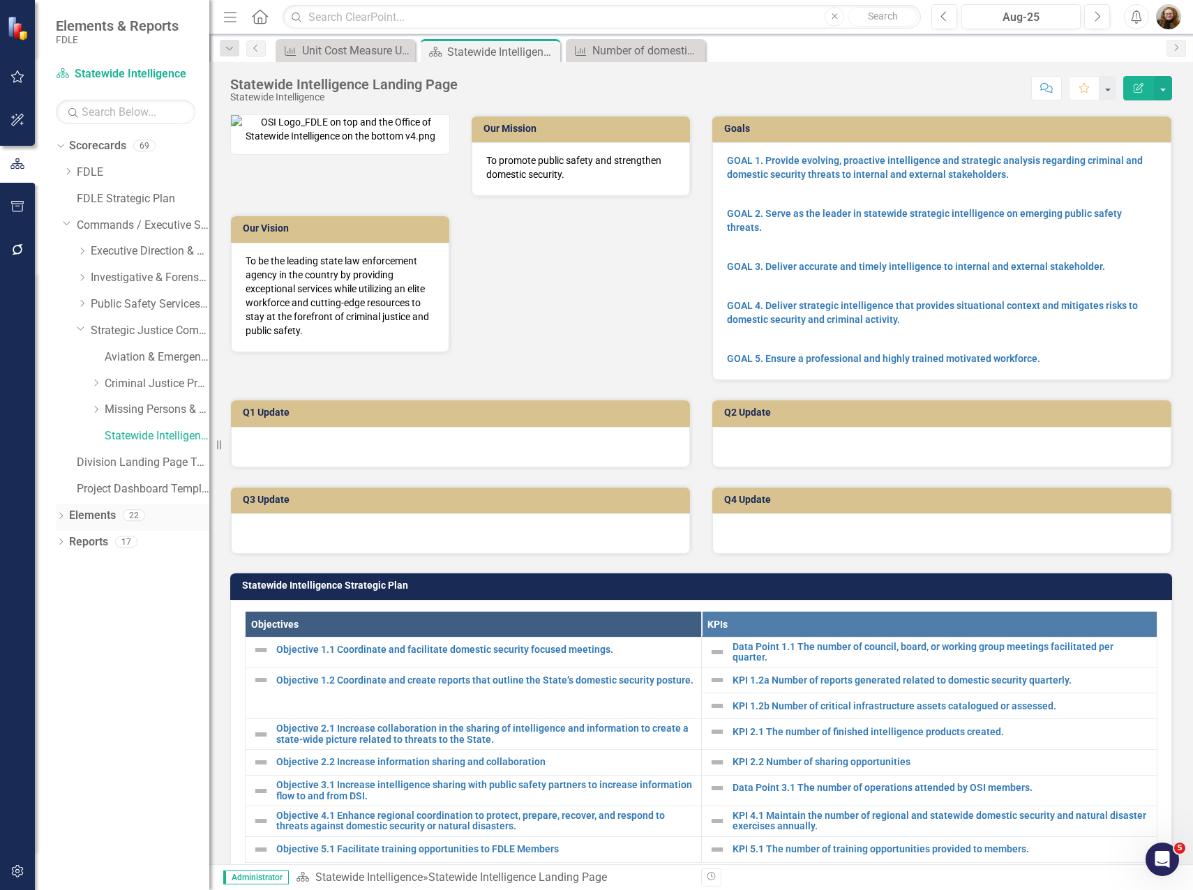
click at [61, 520] on icon "Dropdown" at bounding box center [61, 517] width 10 height 8
click at [75, 589] on div "Dropdown Measure Measures 10" at bounding box center [136, 596] width 146 height 27
click at [66, 595] on icon "Dropdown" at bounding box center [68, 596] width 10 height 8
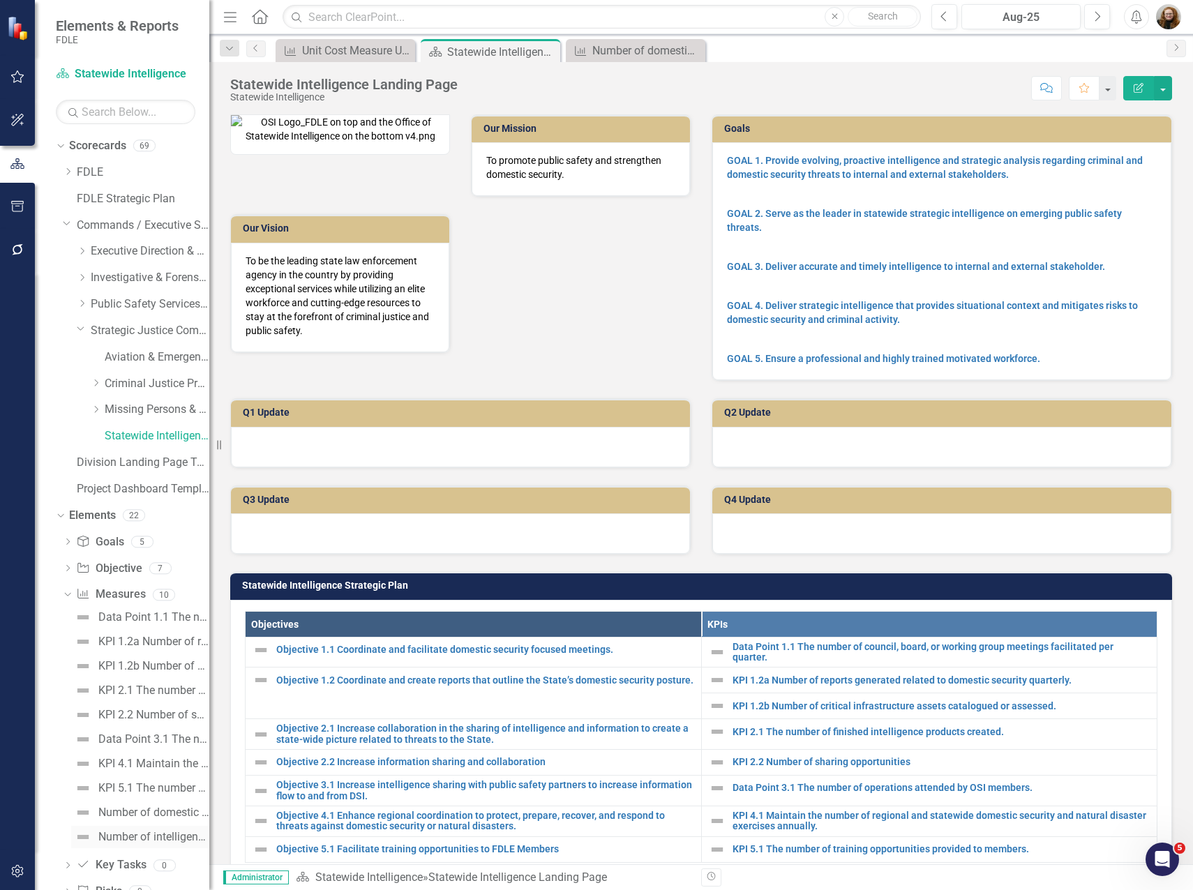
click at [134, 834] on div "Number of intelligence reports that address a priority information need" at bounding box center [153, 837] width 111 height 13
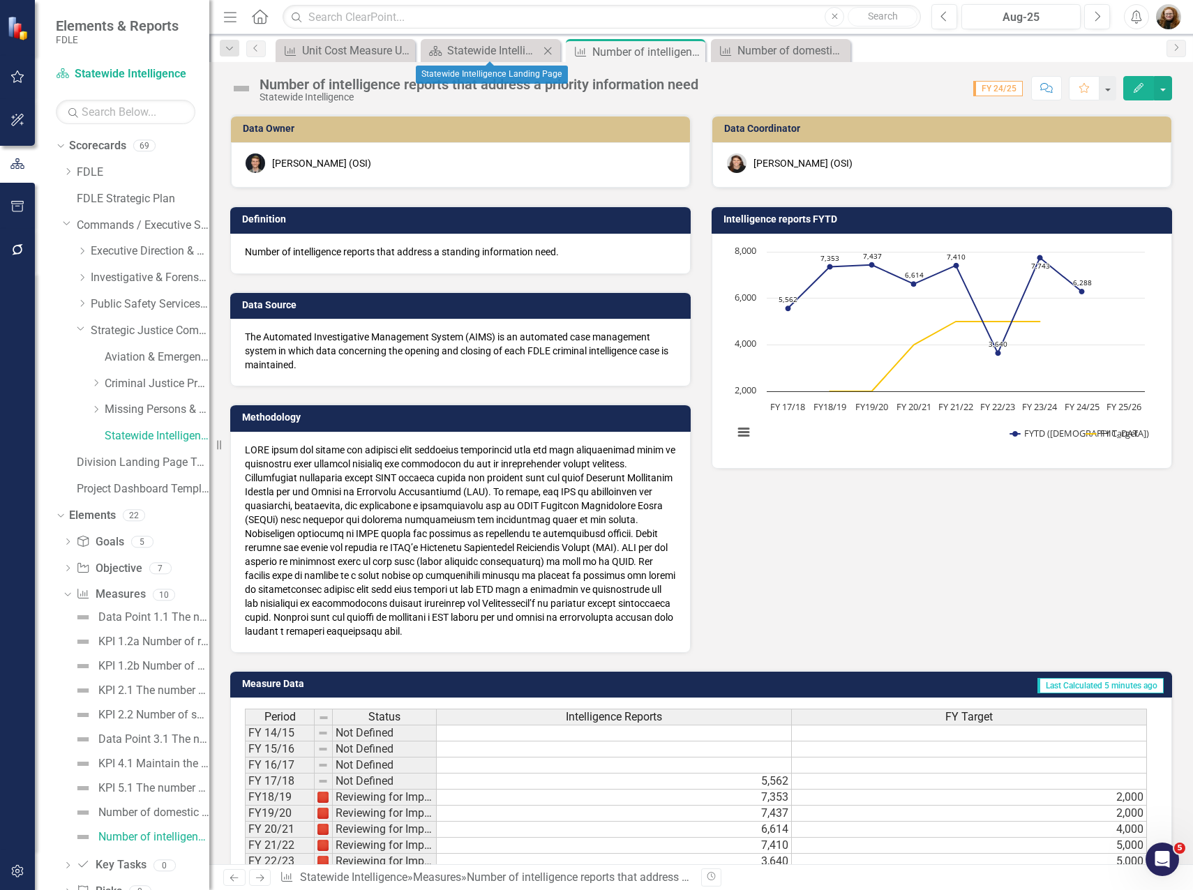
click at [549, 53] on icon "Close" at bounding box center [548, 50] width 14 height 11
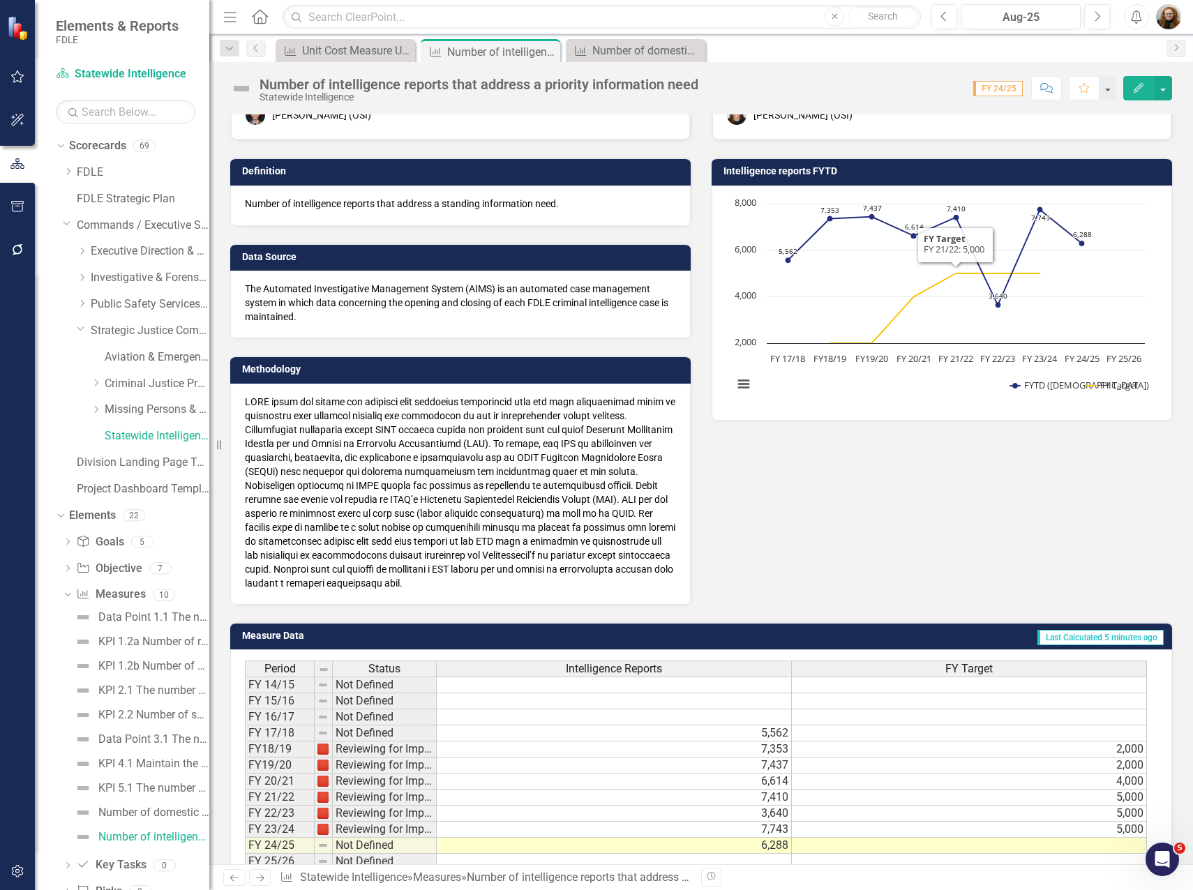
scroll to position [70, 0]
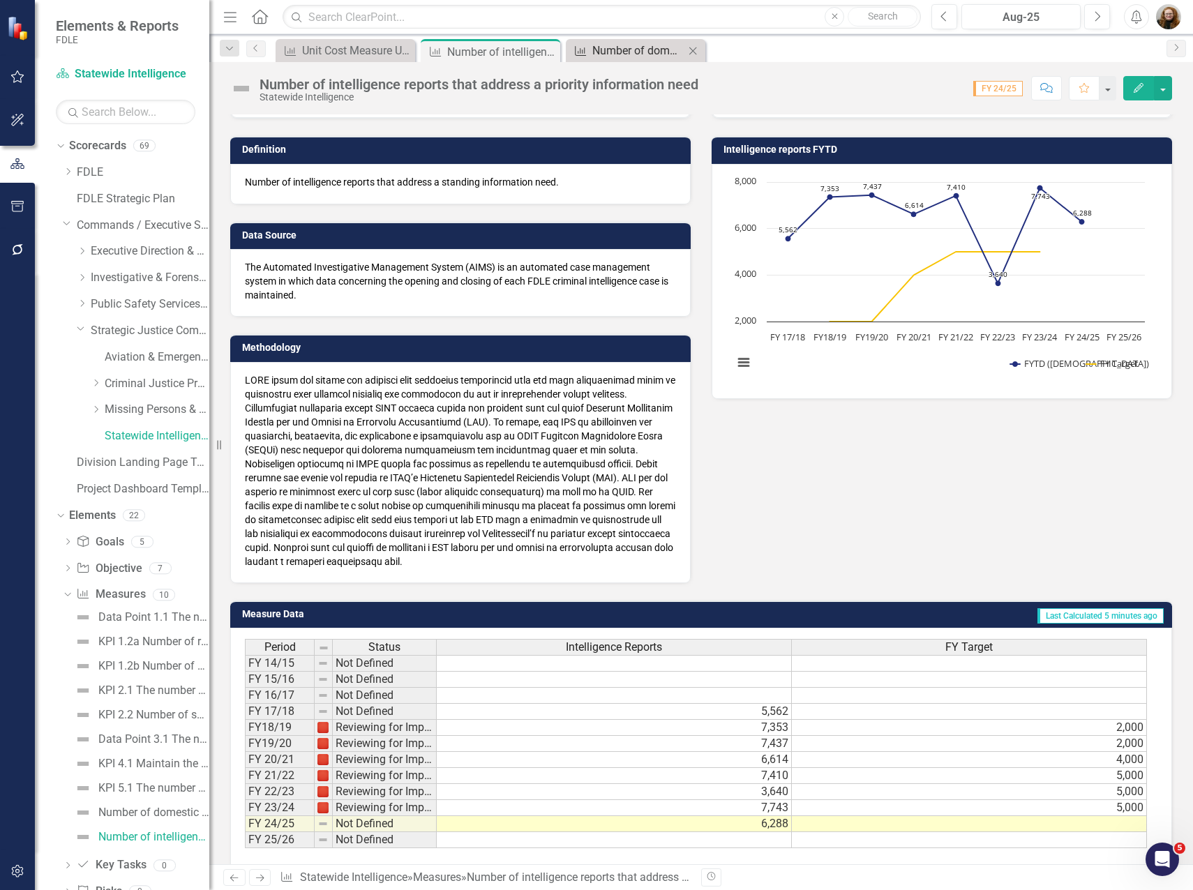
click at [648, 49] on div "Number of domestic security activities FYTD" at bounding box center [638, 50] width 92 height 17
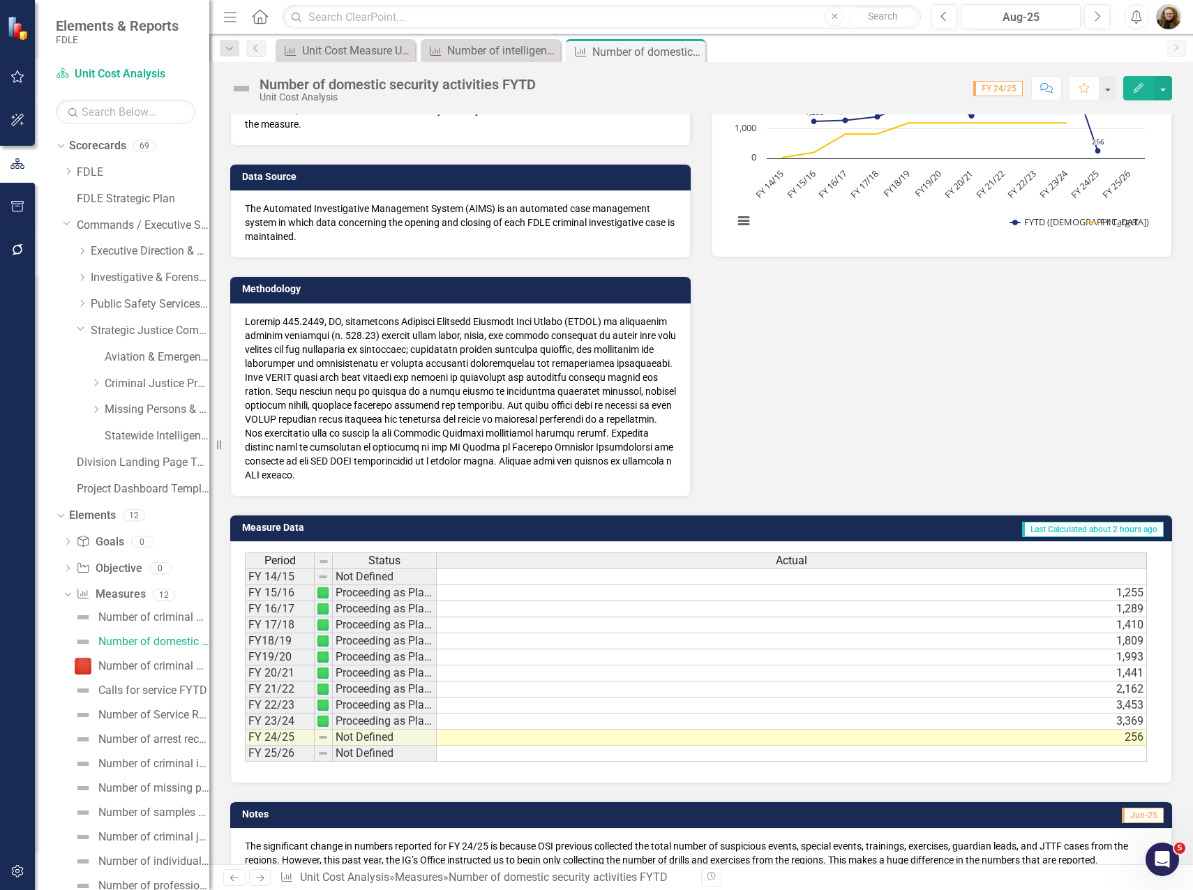
scroll to position [206, 0]
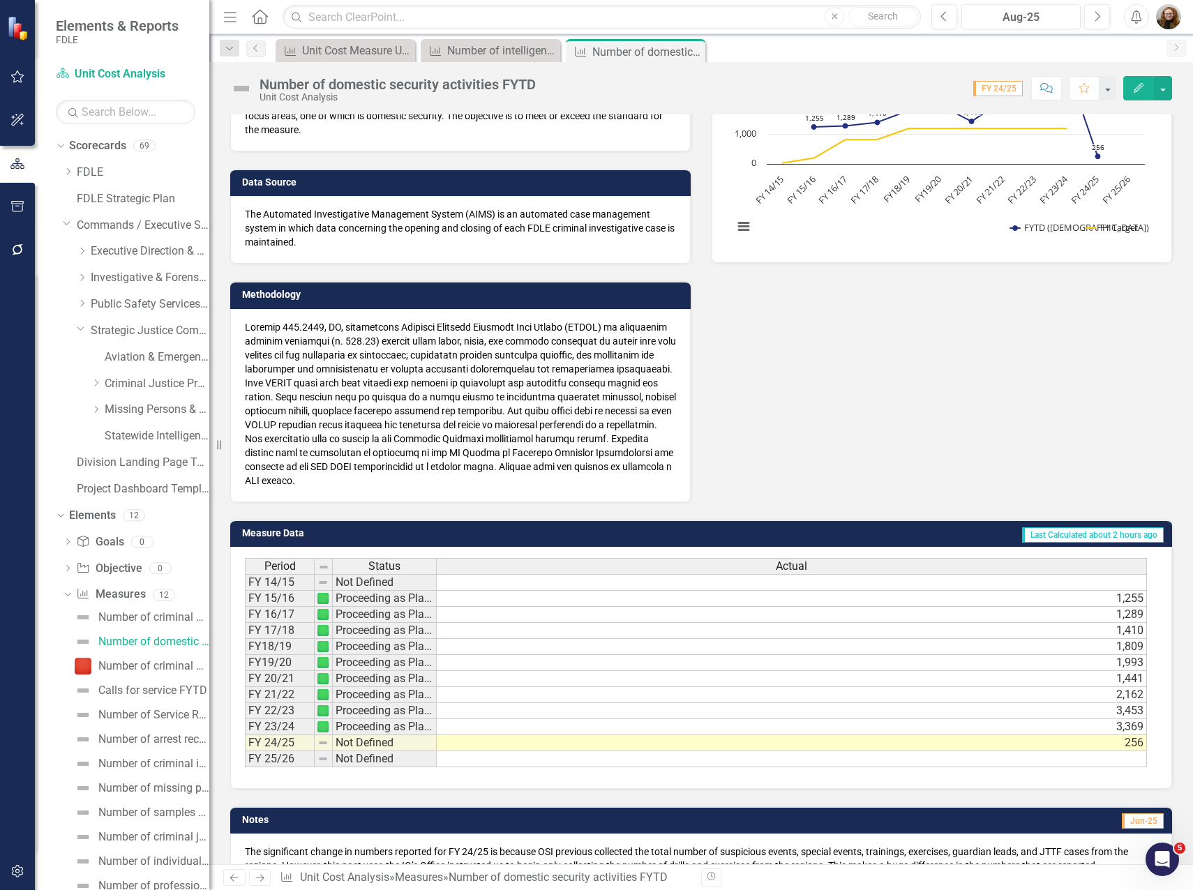
click at [289, 324] on p at bounding box center [460, 403] width 431 height 167
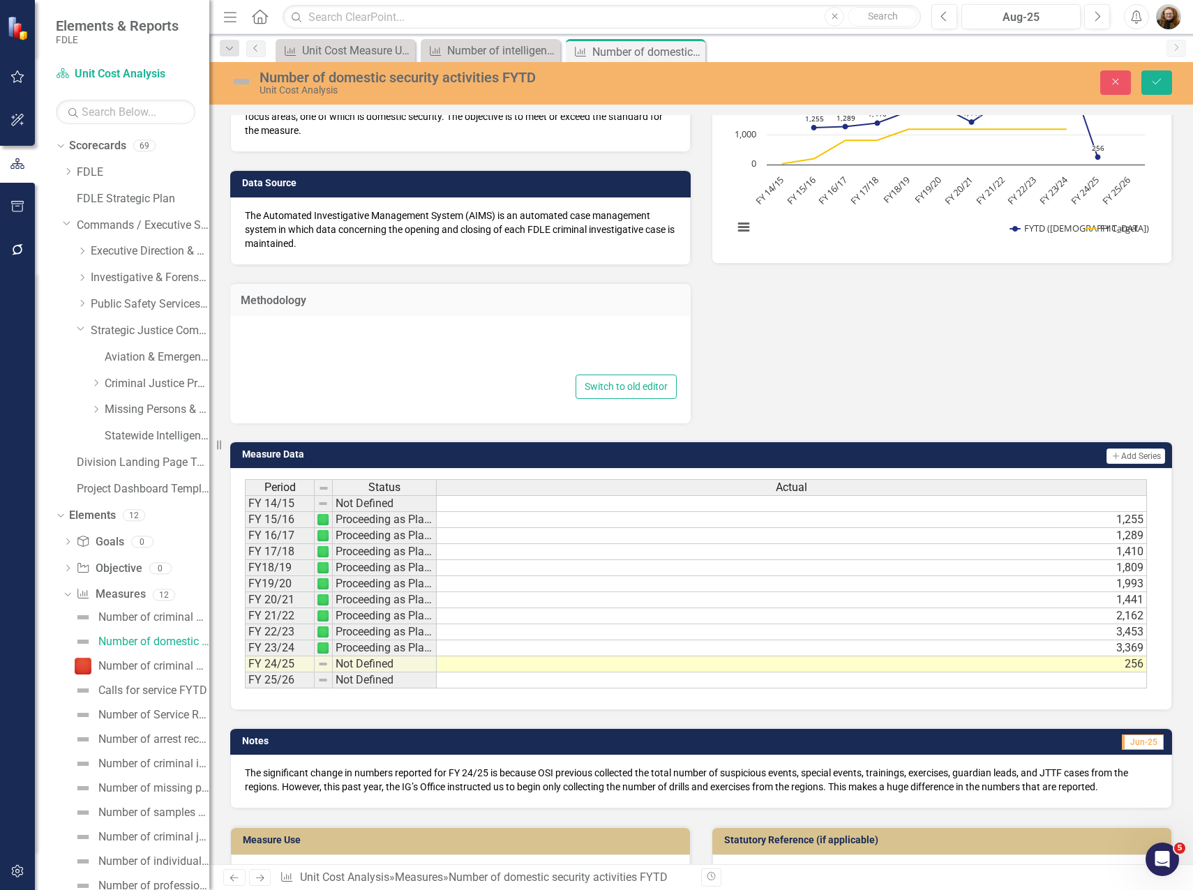
type textarea "<p>Section 943.0312, FS, establishes Regional Domestic Security Task Forces (RD…"
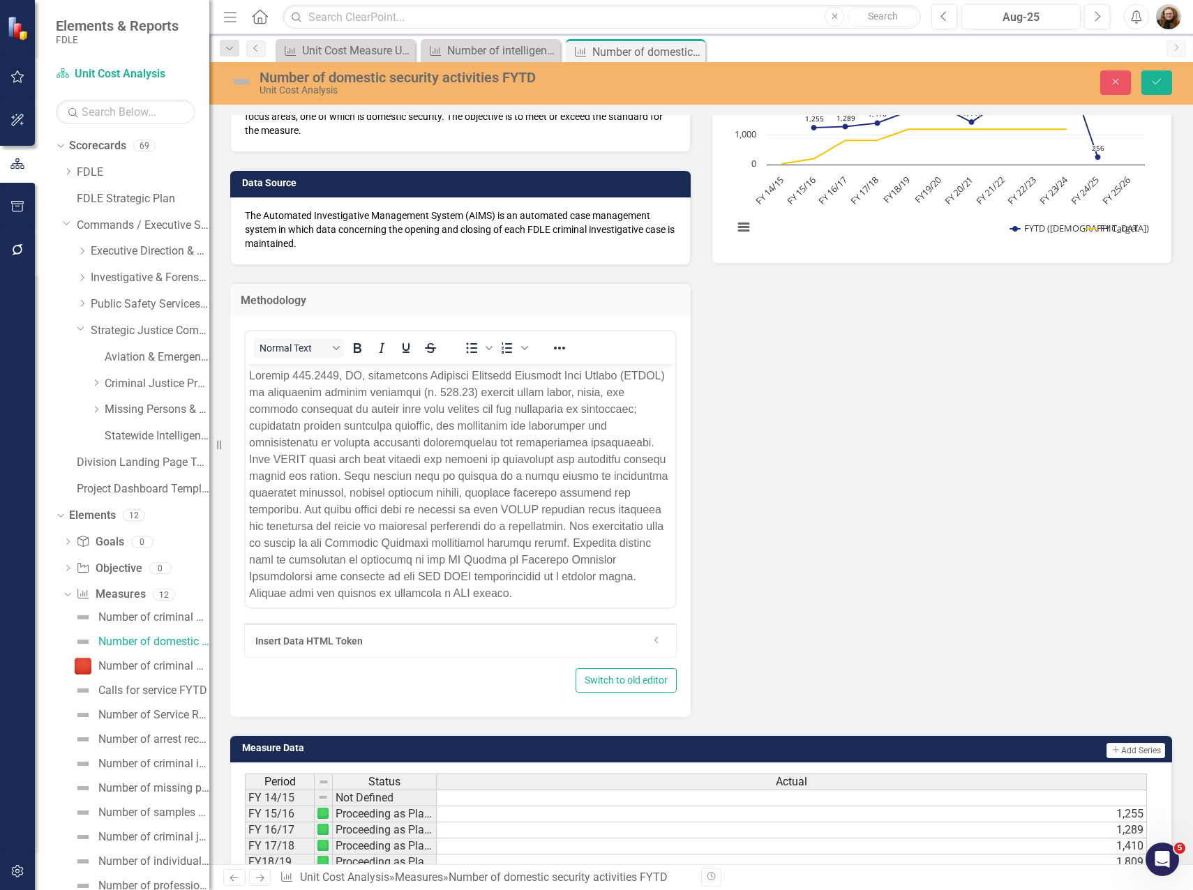
scroll to position [0, 0]
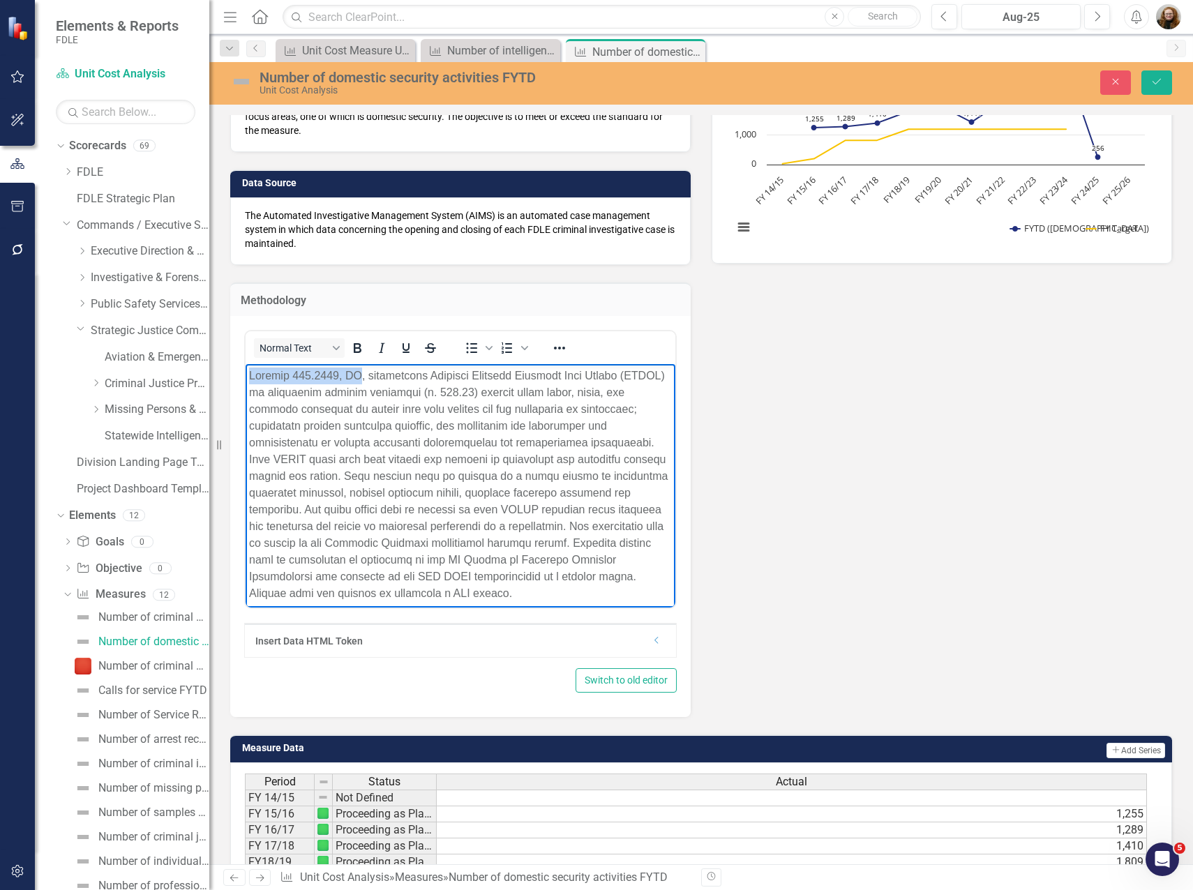
drag, startPoint x: 248, startPoint y: 375, endPoint x: 356, endPoint y: 380, distance: 108.2
click at [356, 380] on body "Rich Text Area. Press ALT-0 for help." at bounding box center [461, 490] width 430 height 253
copy p "Section 943.0312, FS"
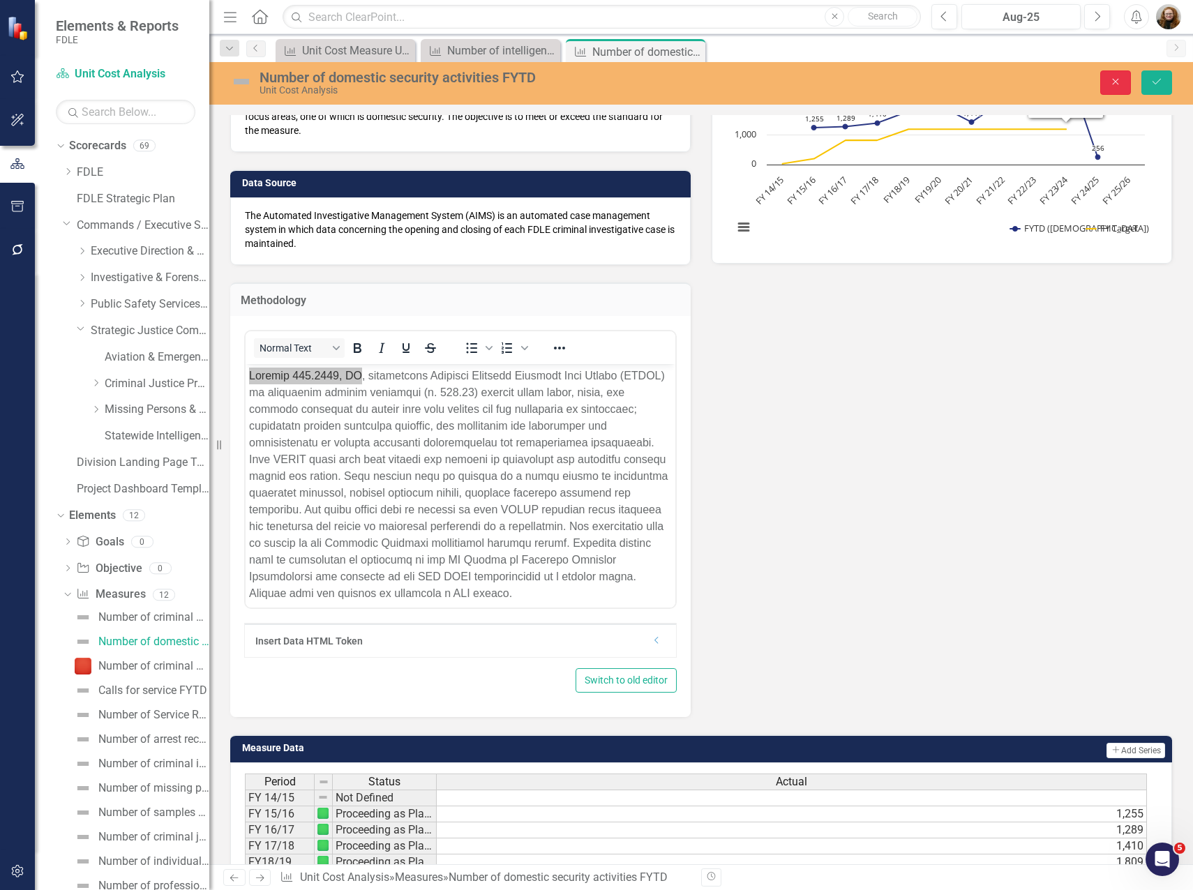
click at [1125, 80] on button "Close" at bounding box center [1115, 82] width 31 height 24
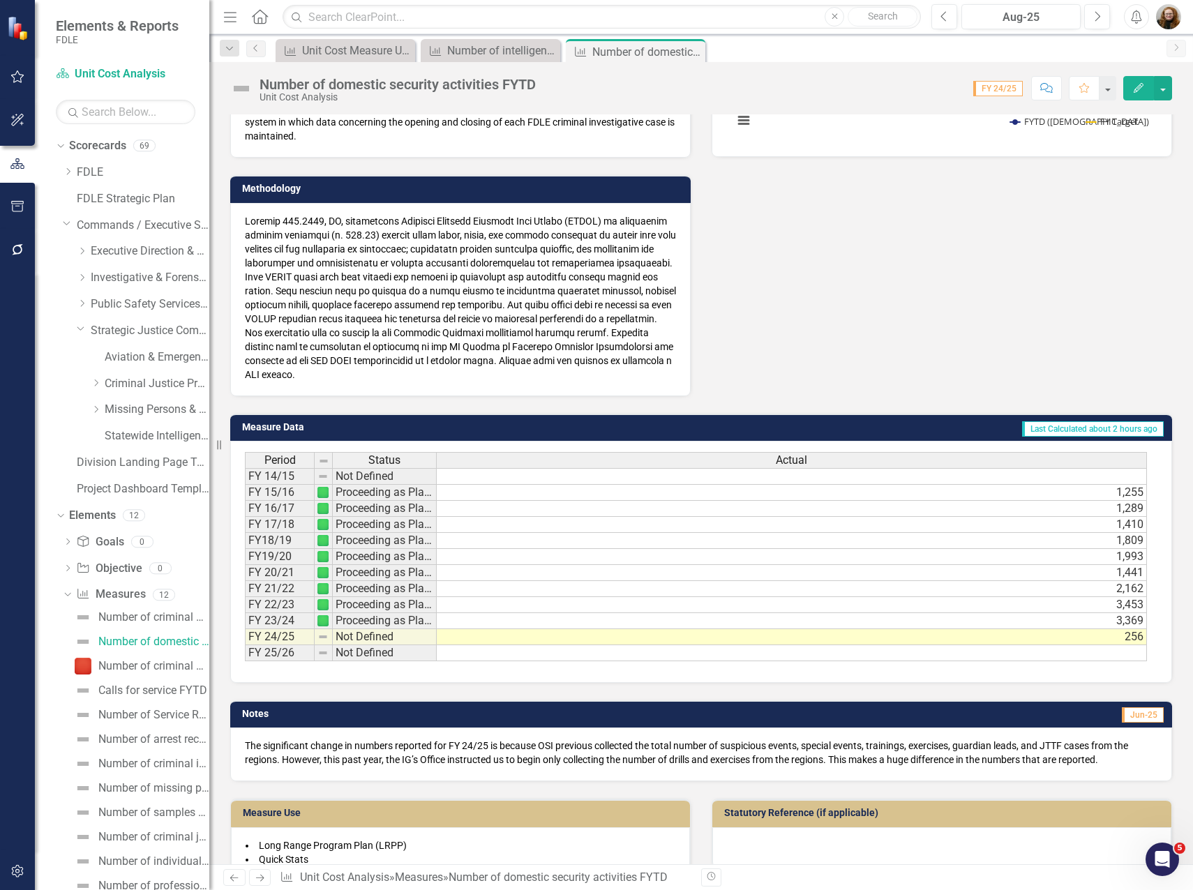
scroll to position [624, 0]
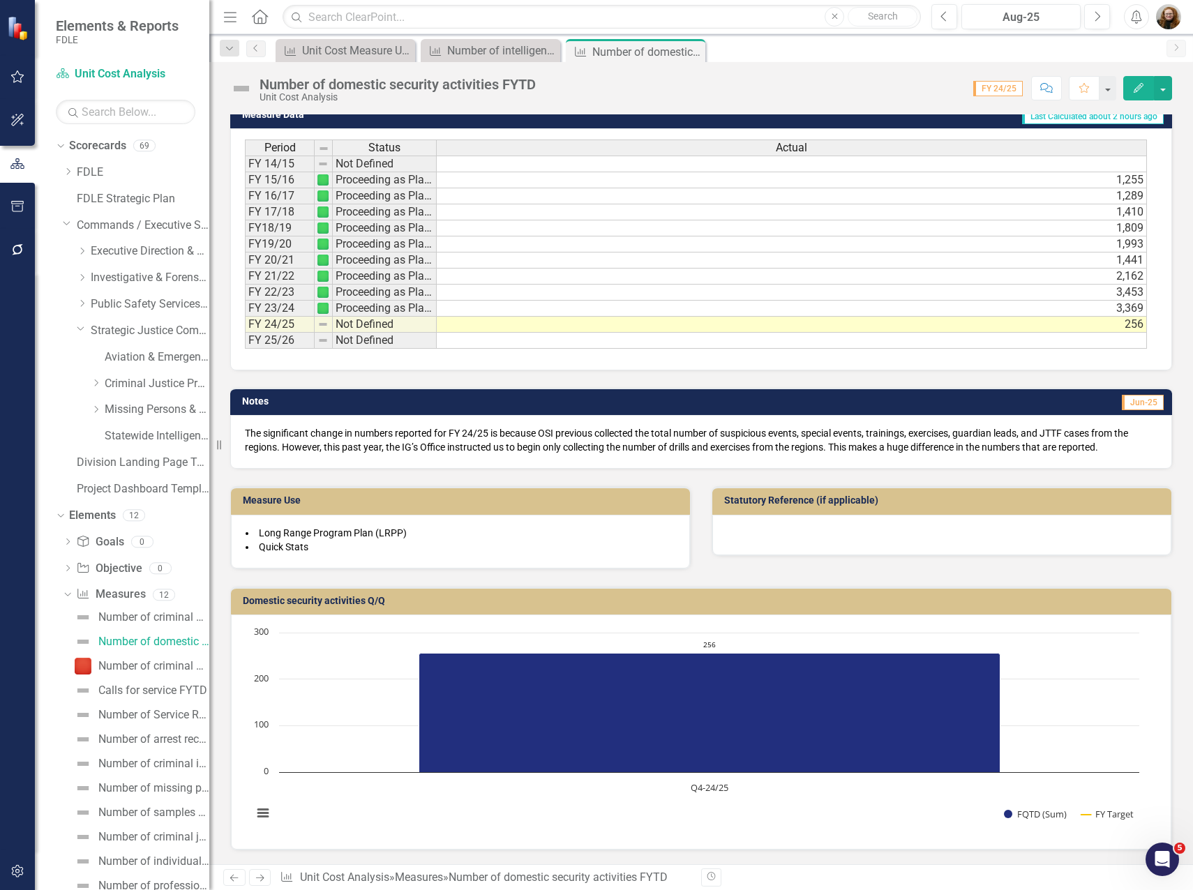
click at [936, 534] on div at bounding box center [941, 535] width 459 height 40
click at [935, 534] on div at bounding box center [941, 535] width 459 height 40
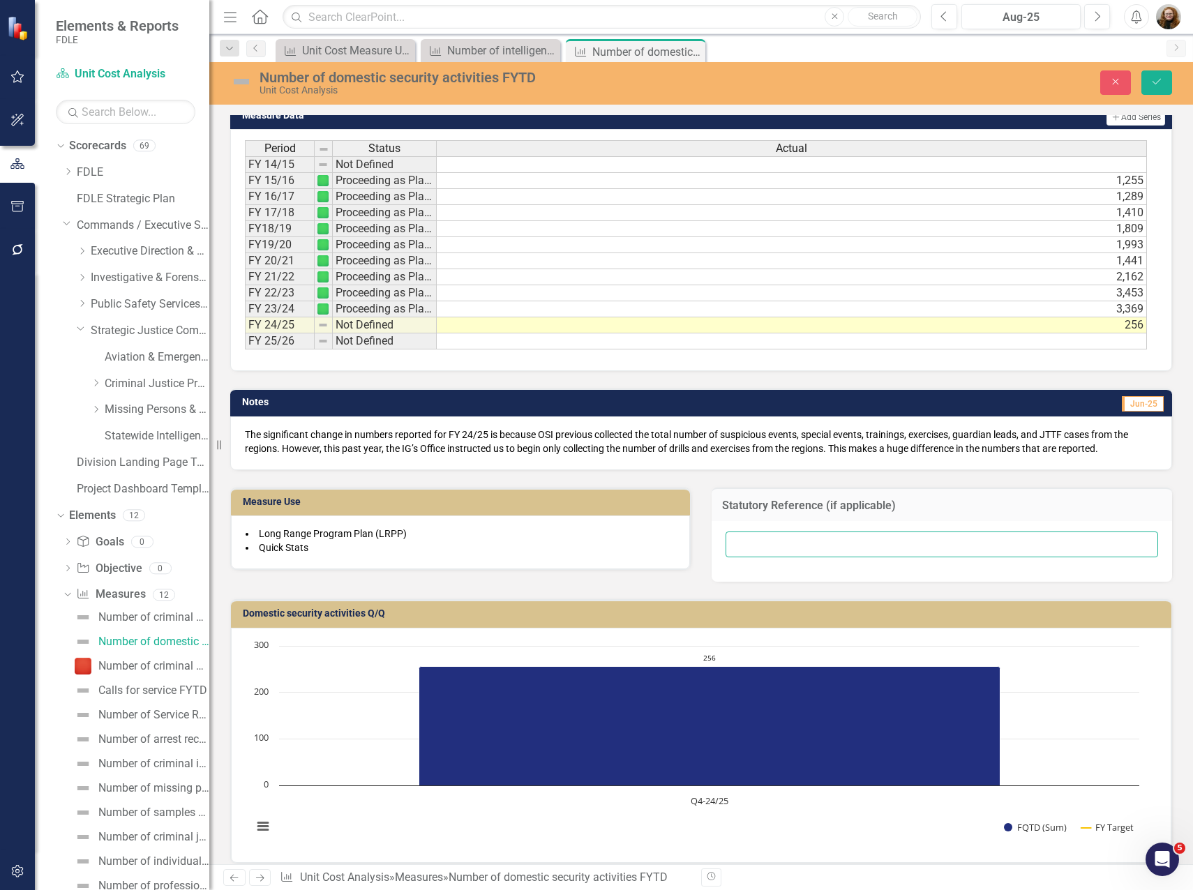
click at [749, 546] on input "text" at bounding box center [942, 545] width 433 height 26
paste input "Section 943.0312, FS"
type input "Section 943.0312, FS"
click at [1161, 85] on icon "Save" at bounding box center [1156, 82] width 13 height 10
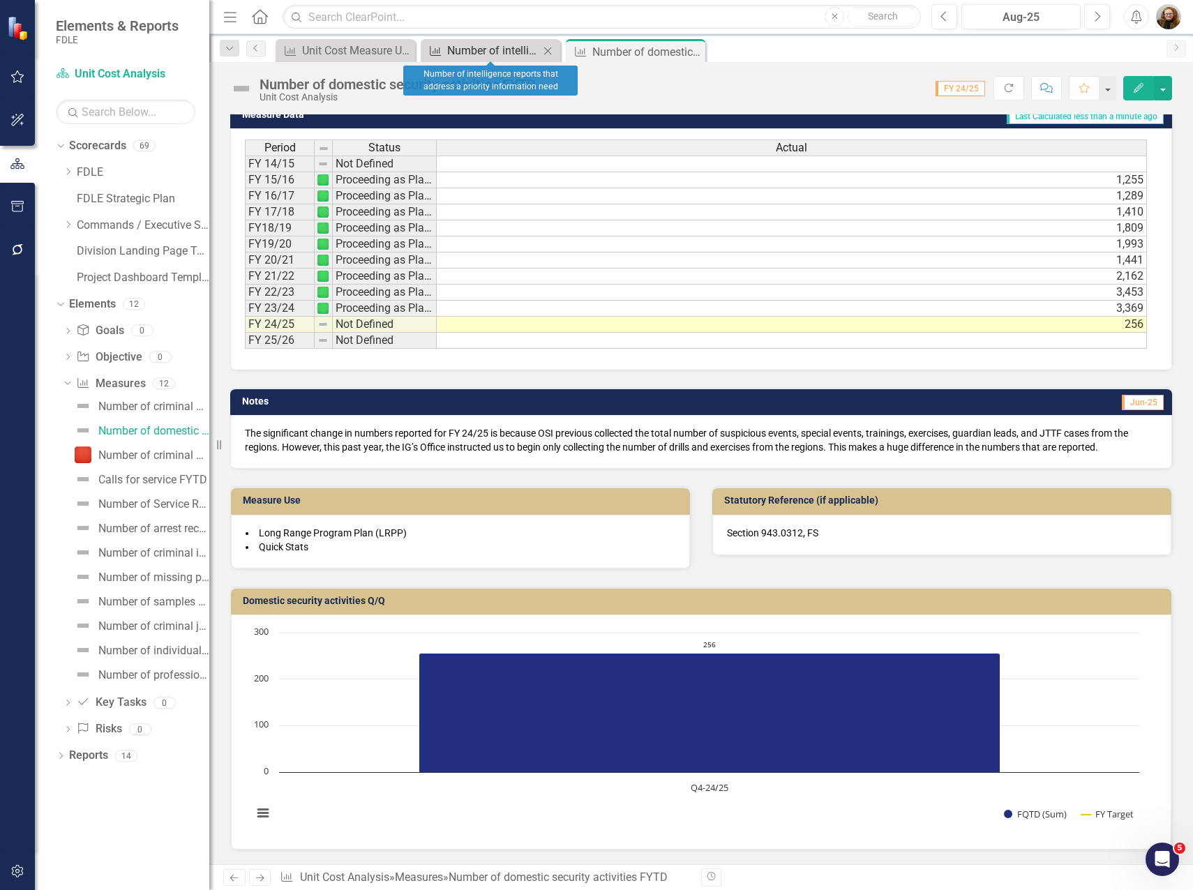
click at [493, 47] on div "Number of intelligence reports that address a priority information need" at bounding box center [493, 50] width 92 height 17
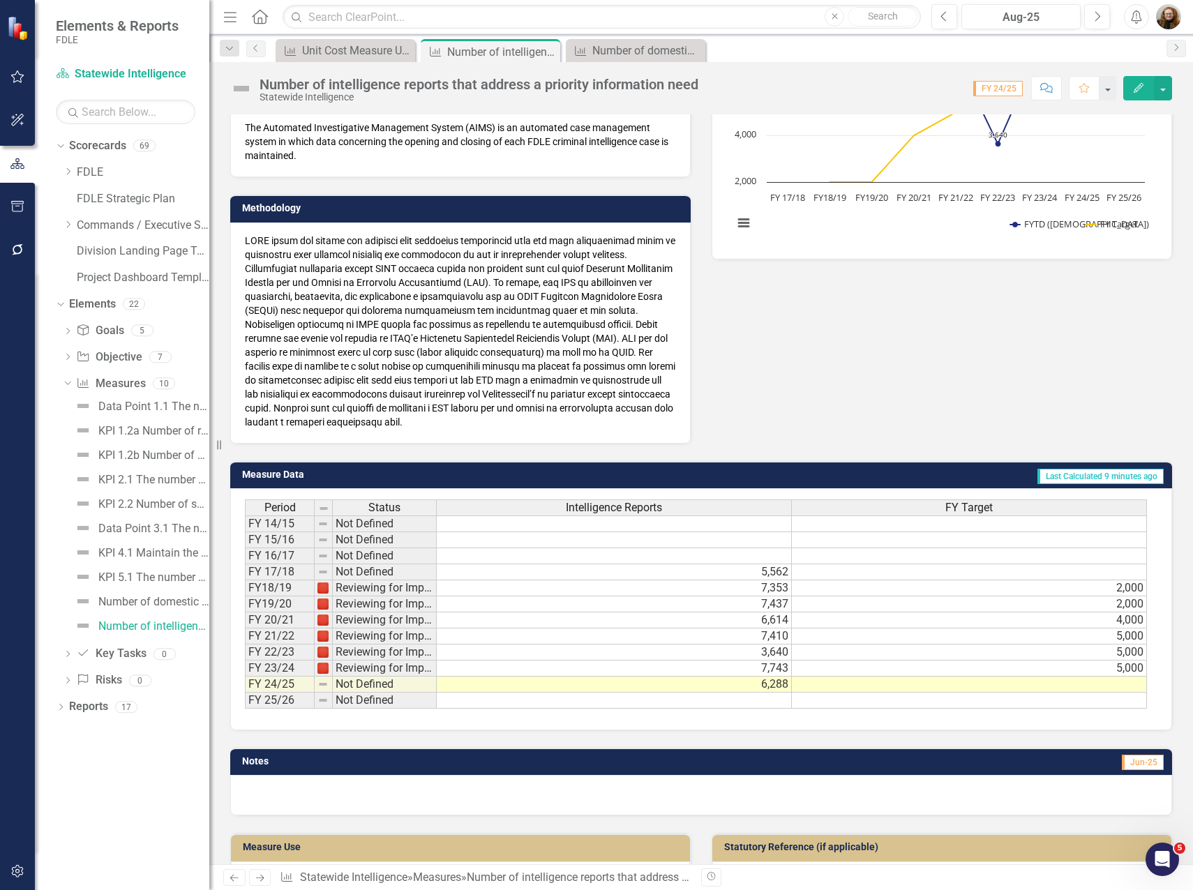
scroll to position [556, 0]
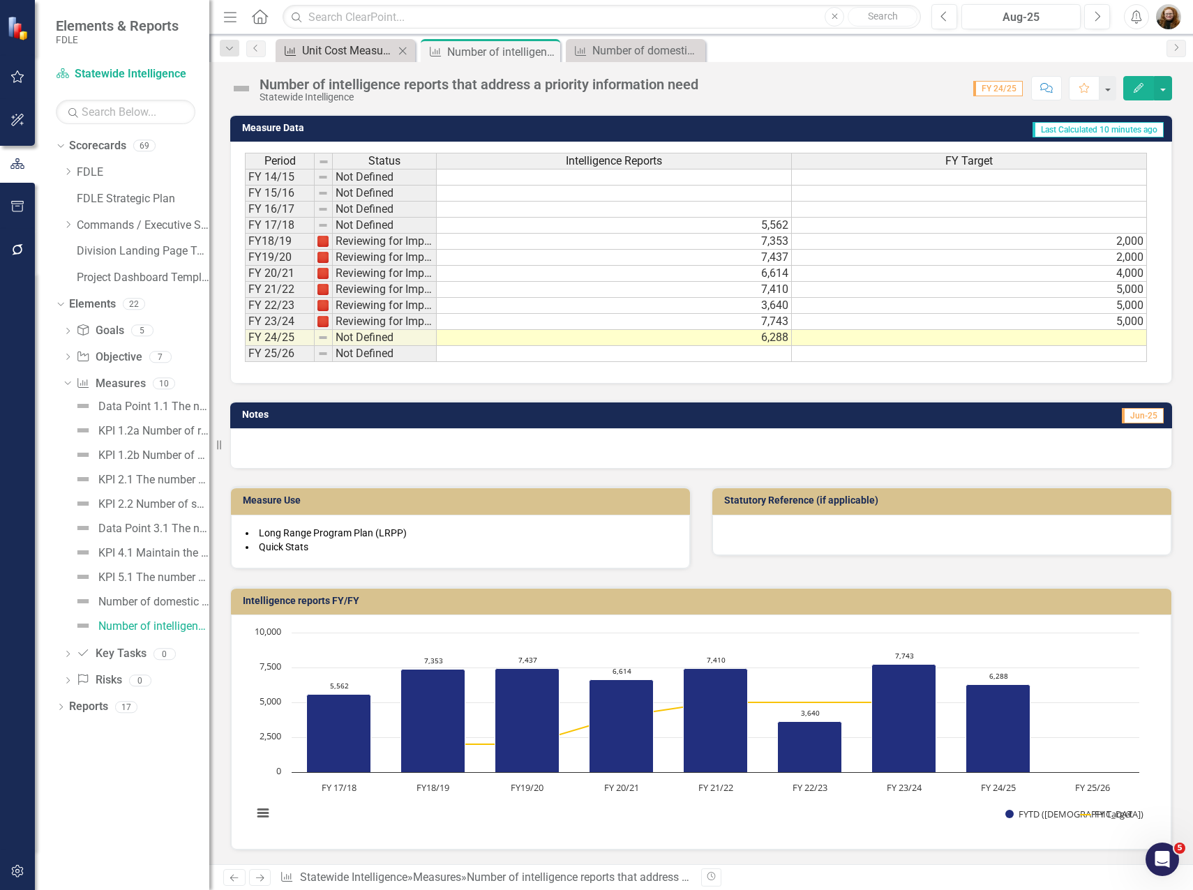
click at [345, 53] on div "Unit Cost Measure Updater" at bounding box center [348, 50] width 92 height 17
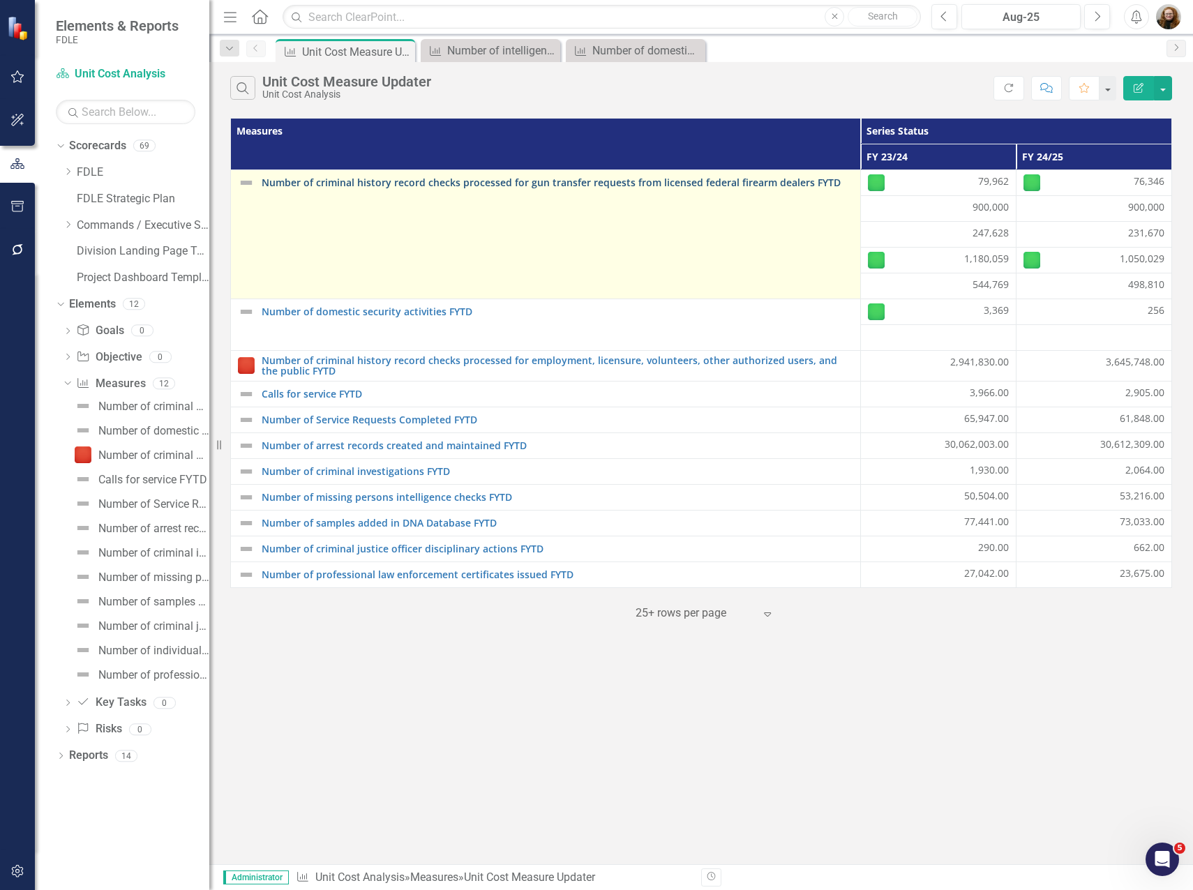
click at [507, 177] on link "Number of criminal history record checks processed for gun transfer requests fr…" at bounding box center [558, 182] width 592 height 10
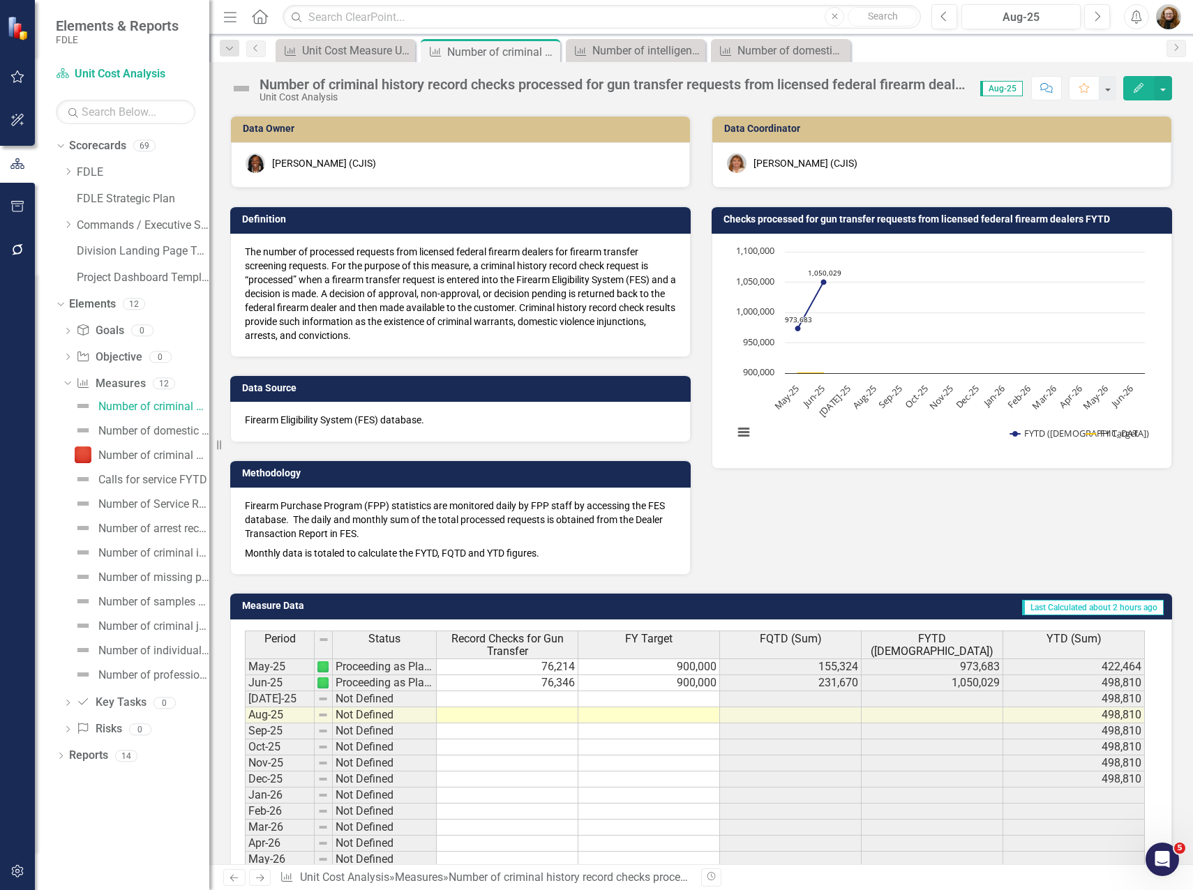
click at [790, 218] on h3 "Checks processed for gun transfer requests from licensed federal firearm dealer…" at bounding box center [944, 219] width 442 height 10
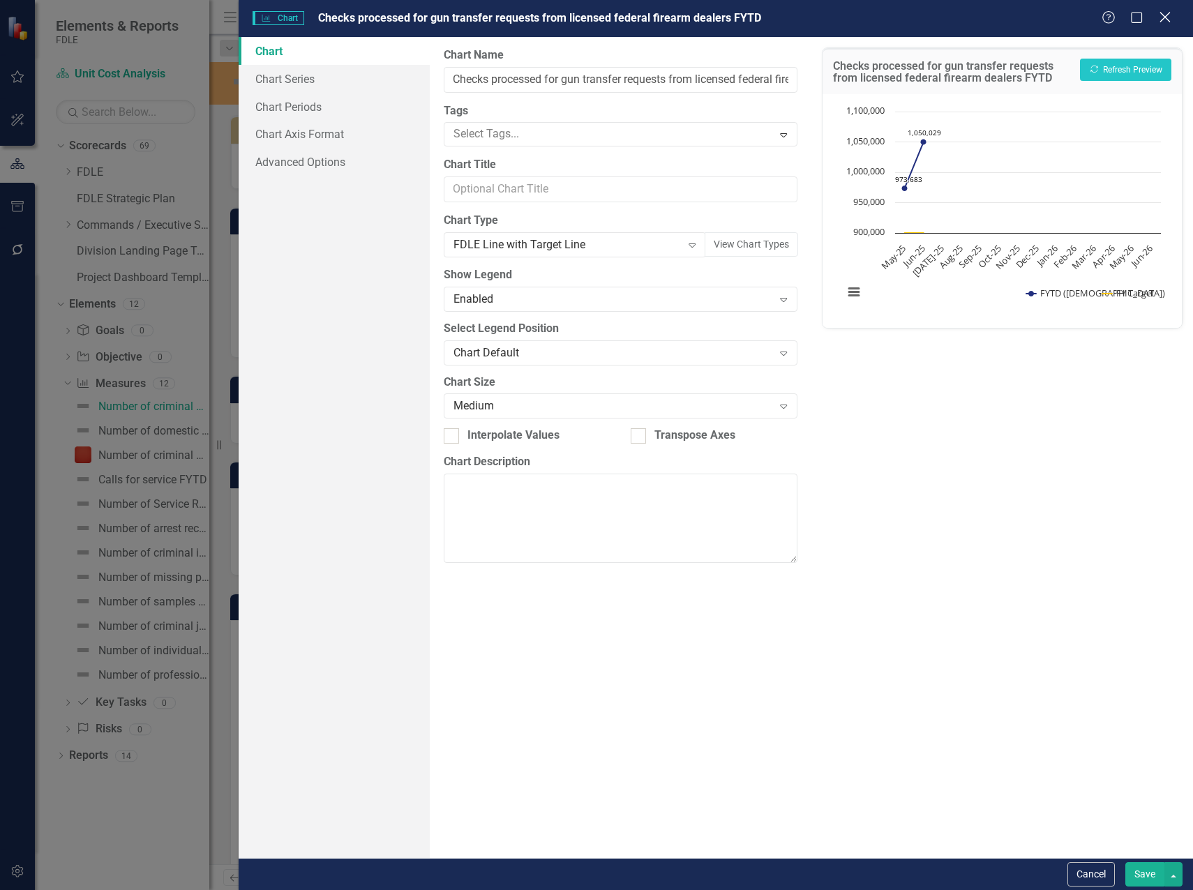
click at [1166, 19] on icon "Close" at bounding box center [1164, 16] width 17 height 13
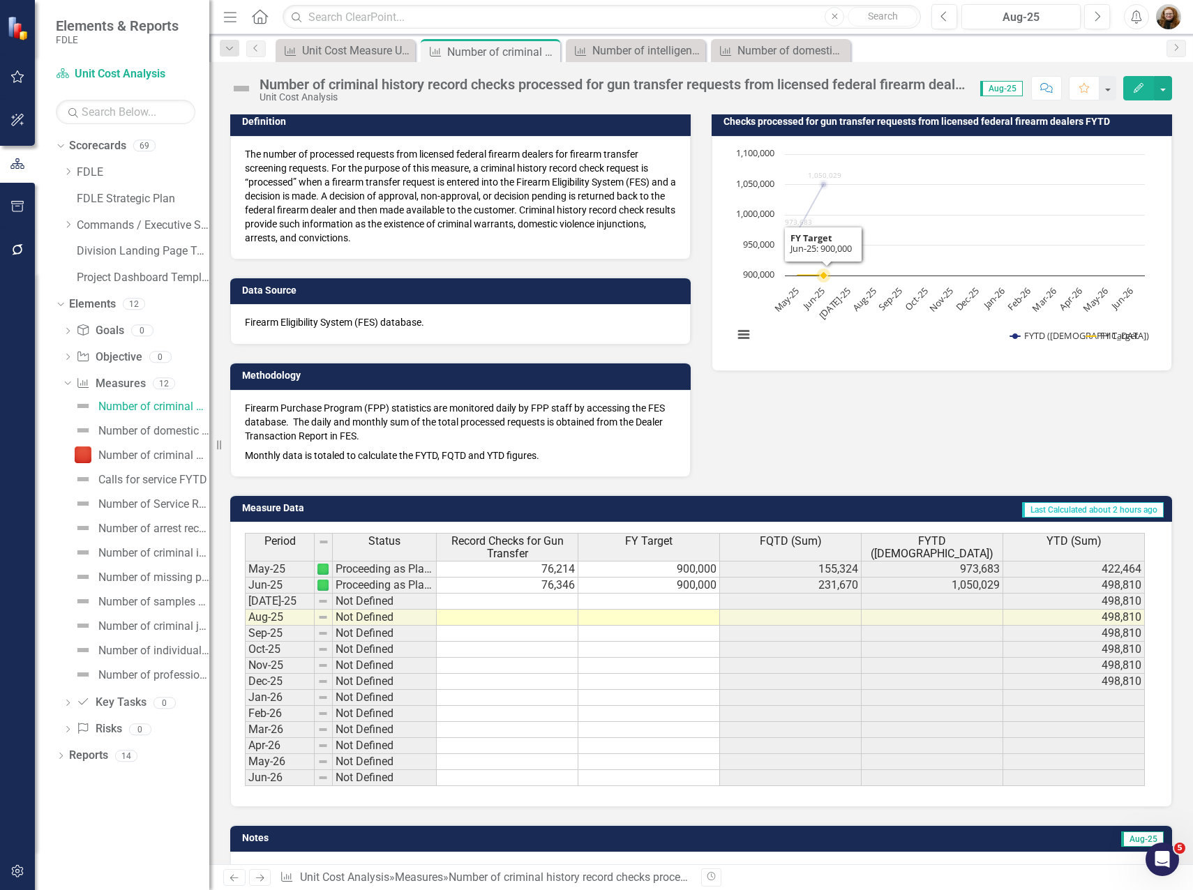
scroll to position [140, 0]
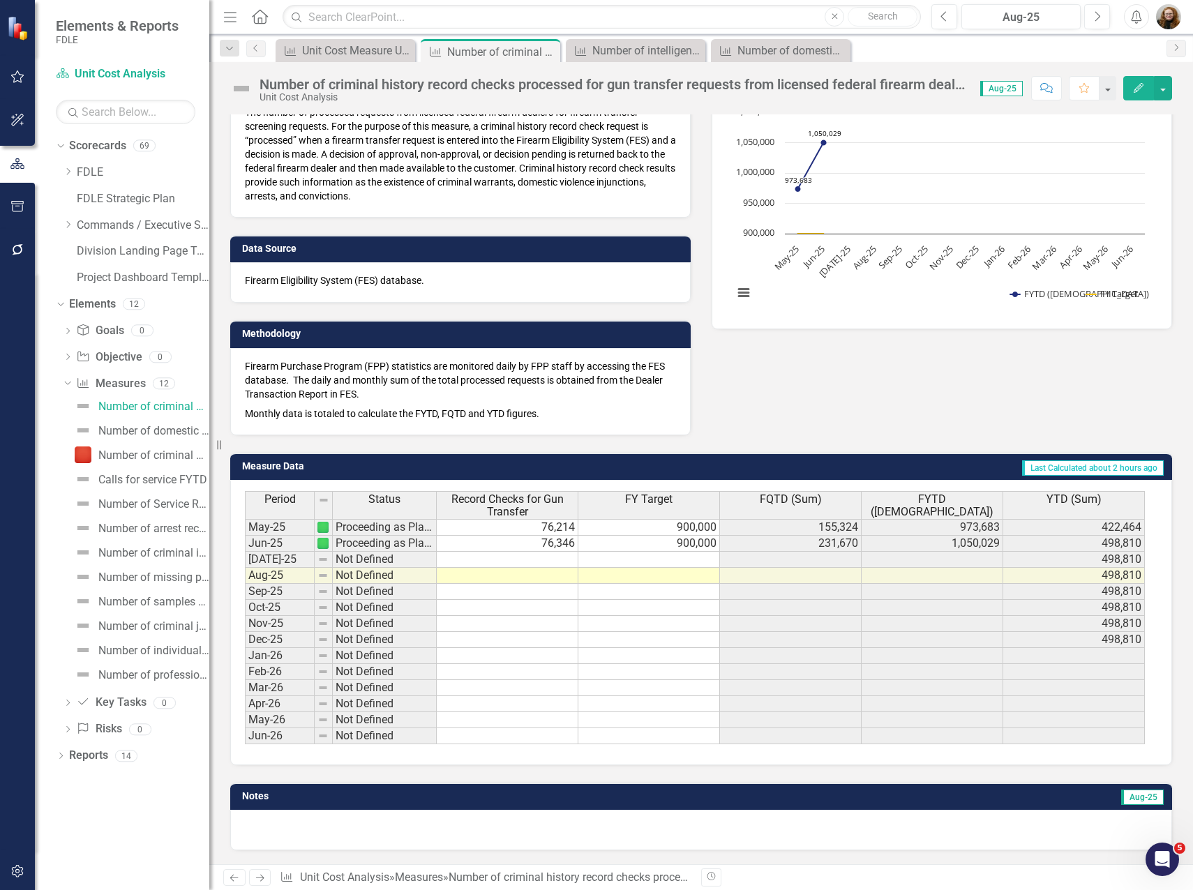
click at [1139, 91] on icon "Edit" at bounding box center [1138, 88] width 13 height 10
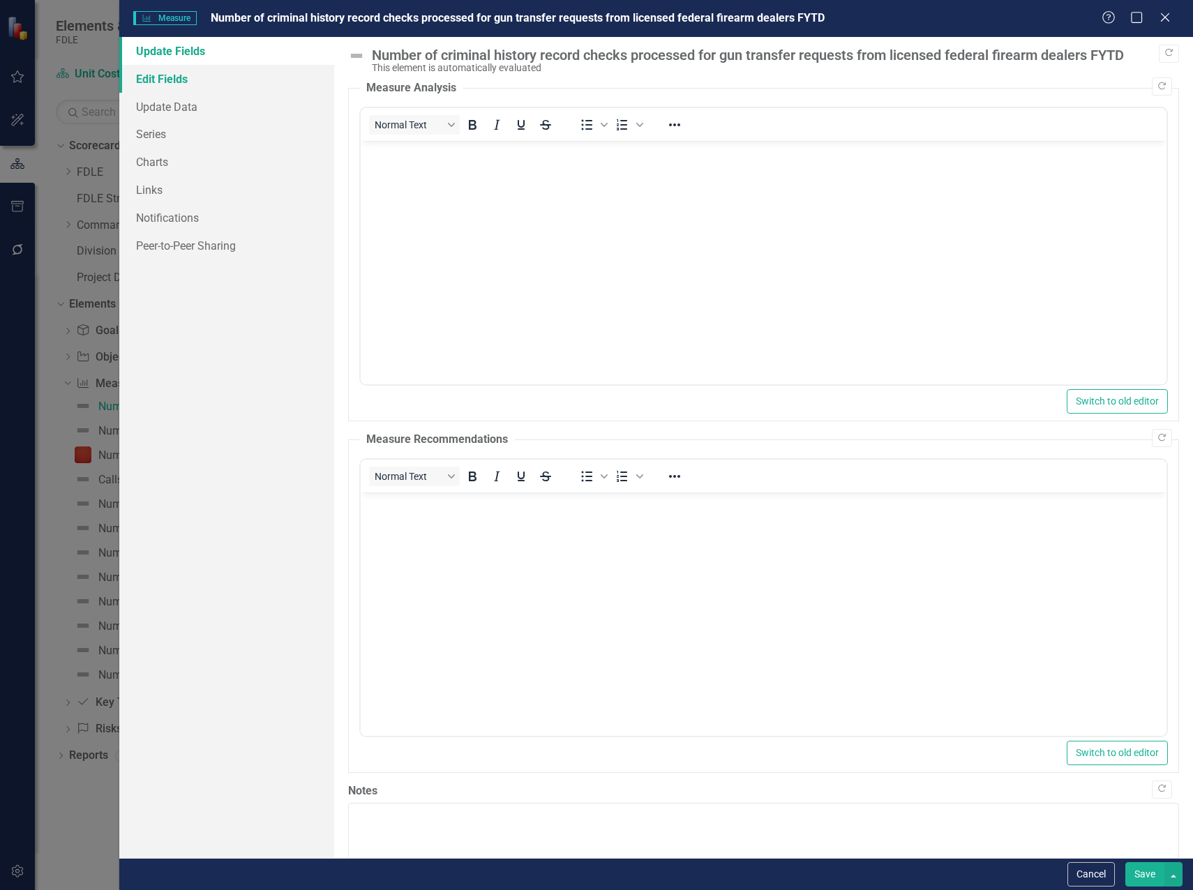
scroll to position [0, 0]
click at [176, 83] on link "Edit Fields" at bounding box center [226, 79] width 215 height 28
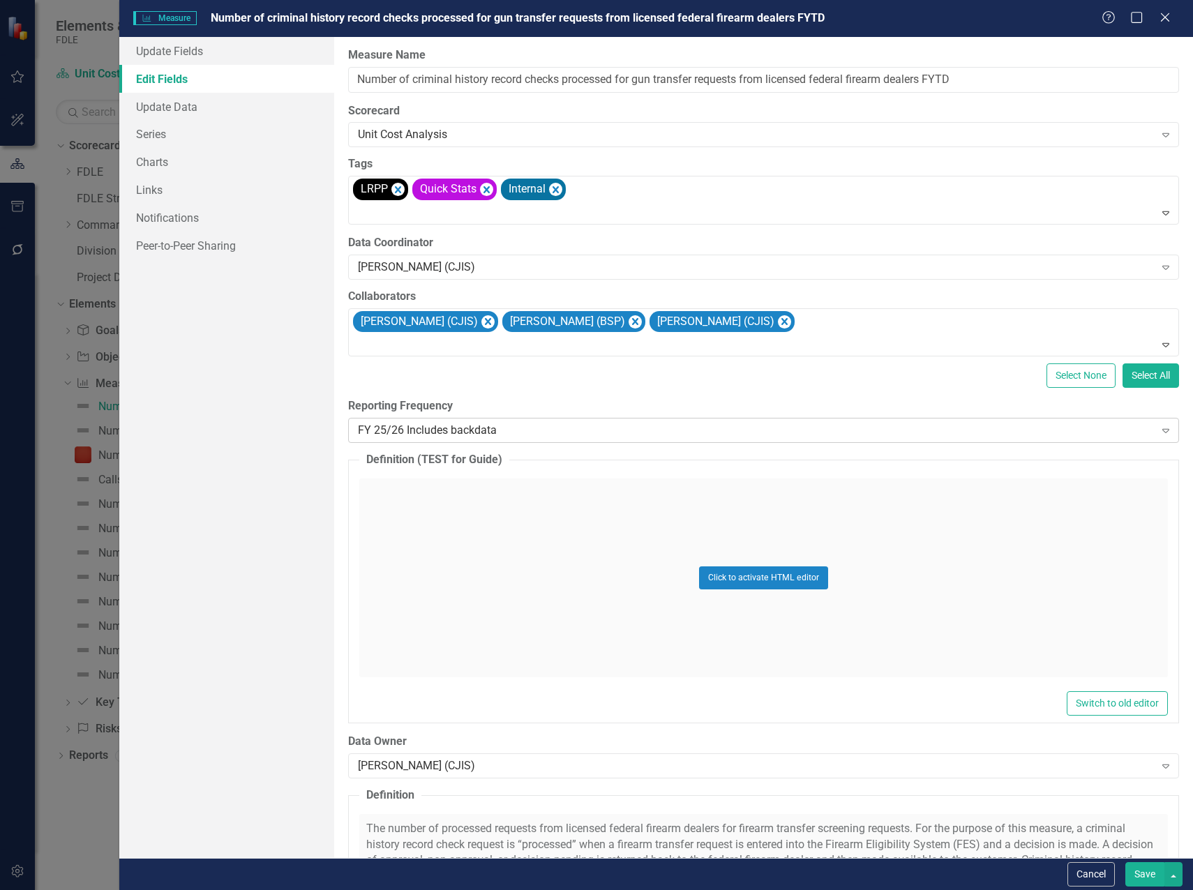
click at [503, 435] on div "FY 25/26 Includes backdata" at bounding box center [756, 431] width 797 height 16
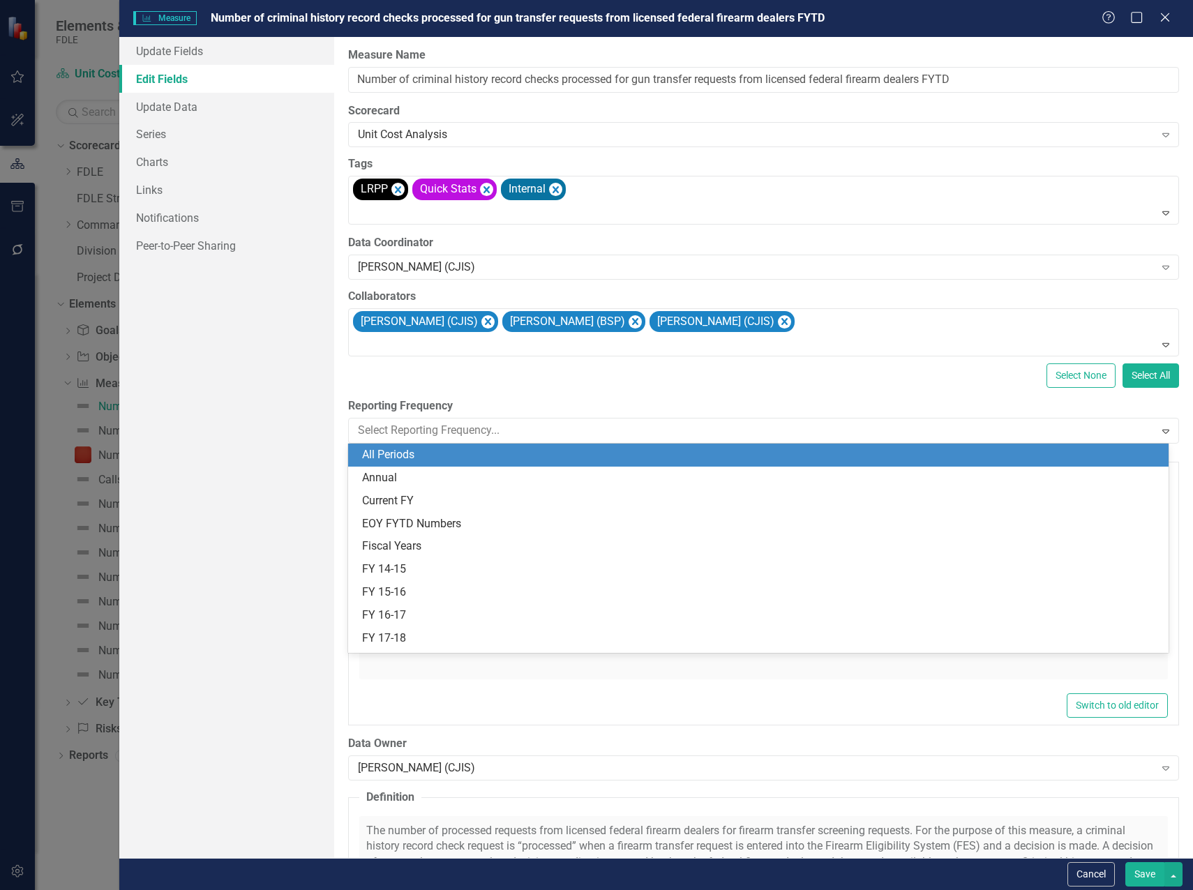
click at [451, 453] on div "All Periods" at bounding box center [761, 455] width 798 height 16
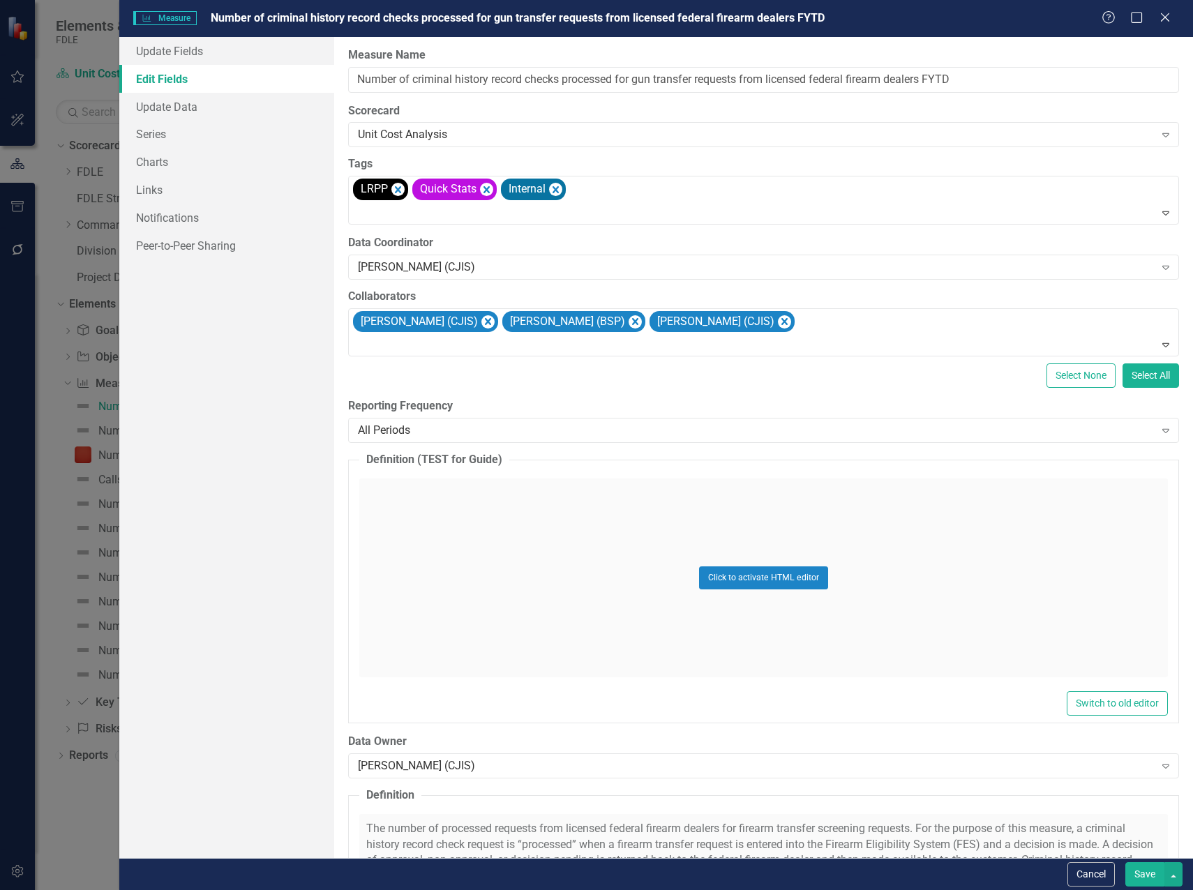
click at [1147, 878] on button "Save" at bounding box center [1144, 874] width 39 height 24
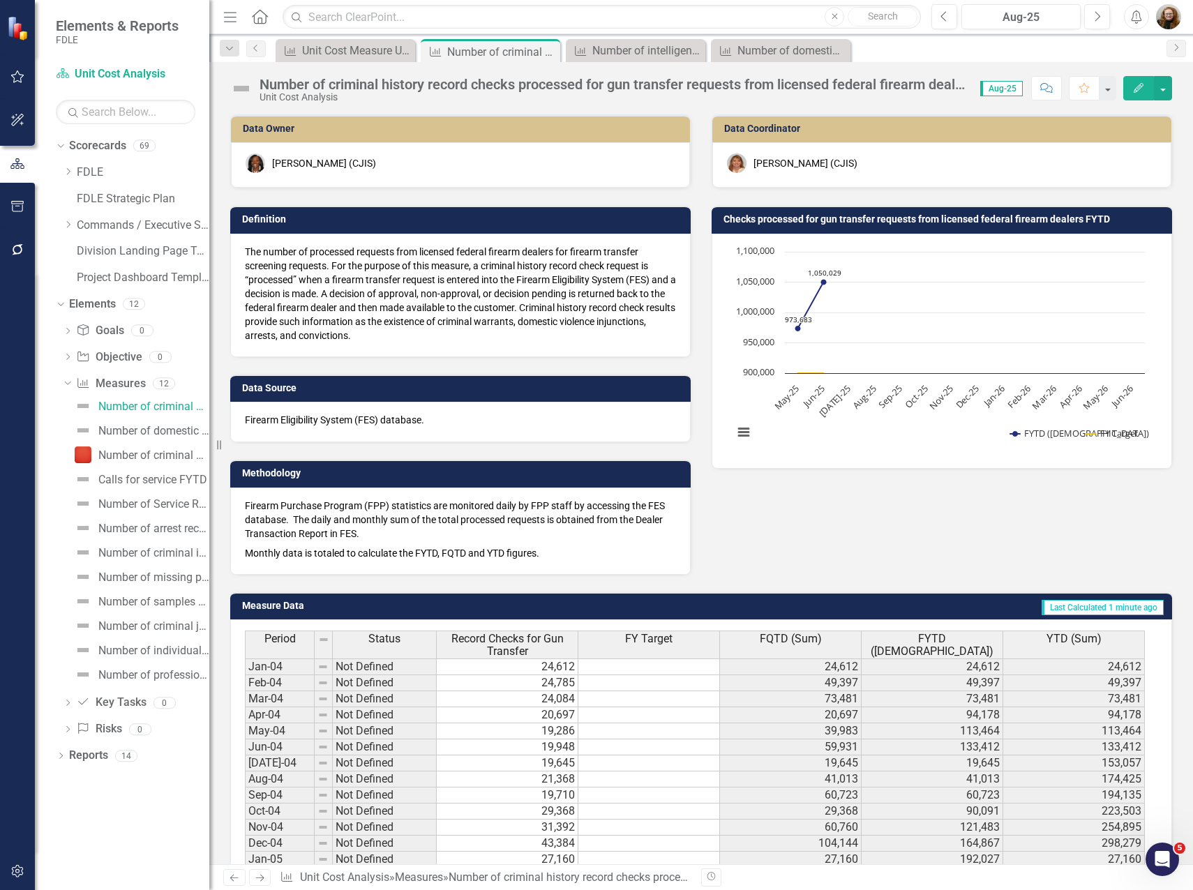
click at [1136, 91] on icon "button" at bounding box center [1139, 88] width 10 height 10
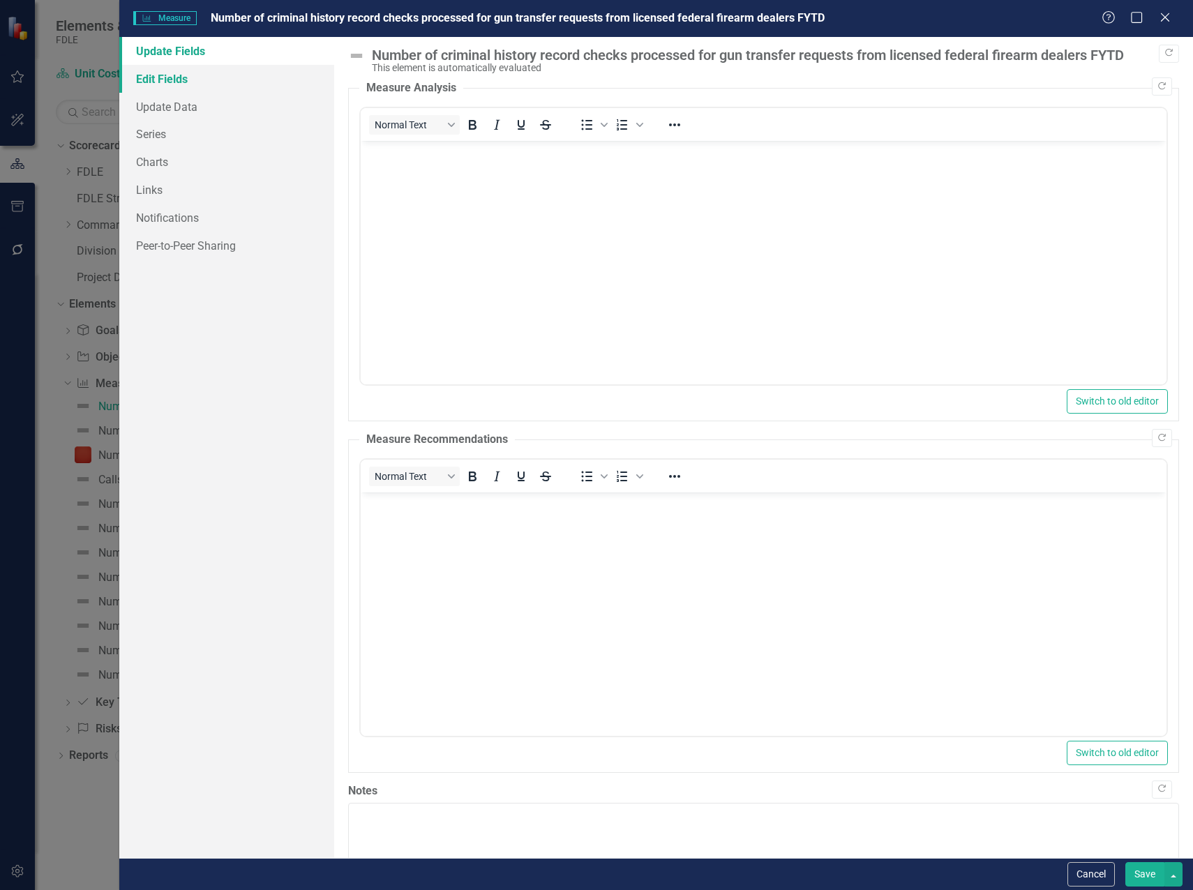
click at [166, 66] on link "Edit Fields" at bounding box center [226, 79] width 215 height 28
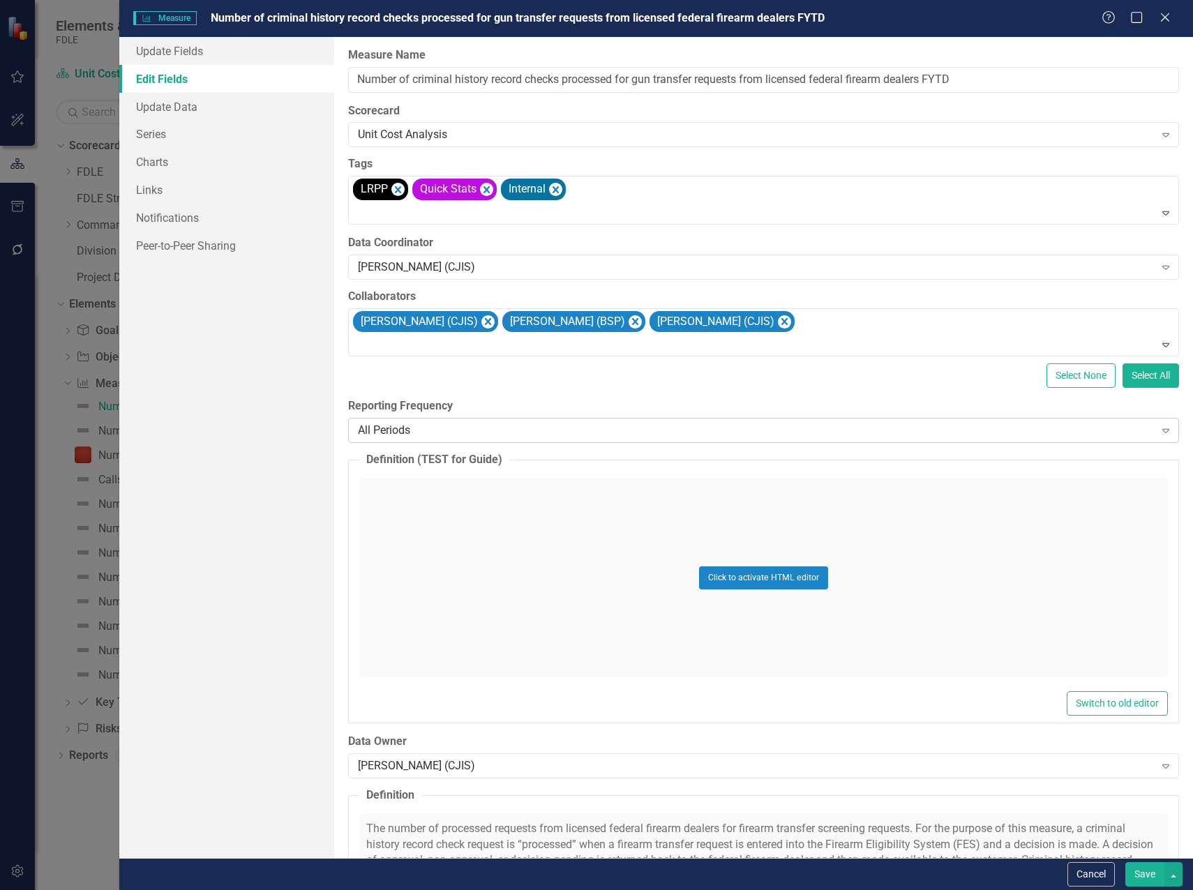
click at [401, 430] on div "All Periods" at bounding box center [756, 431] width 797 height 16
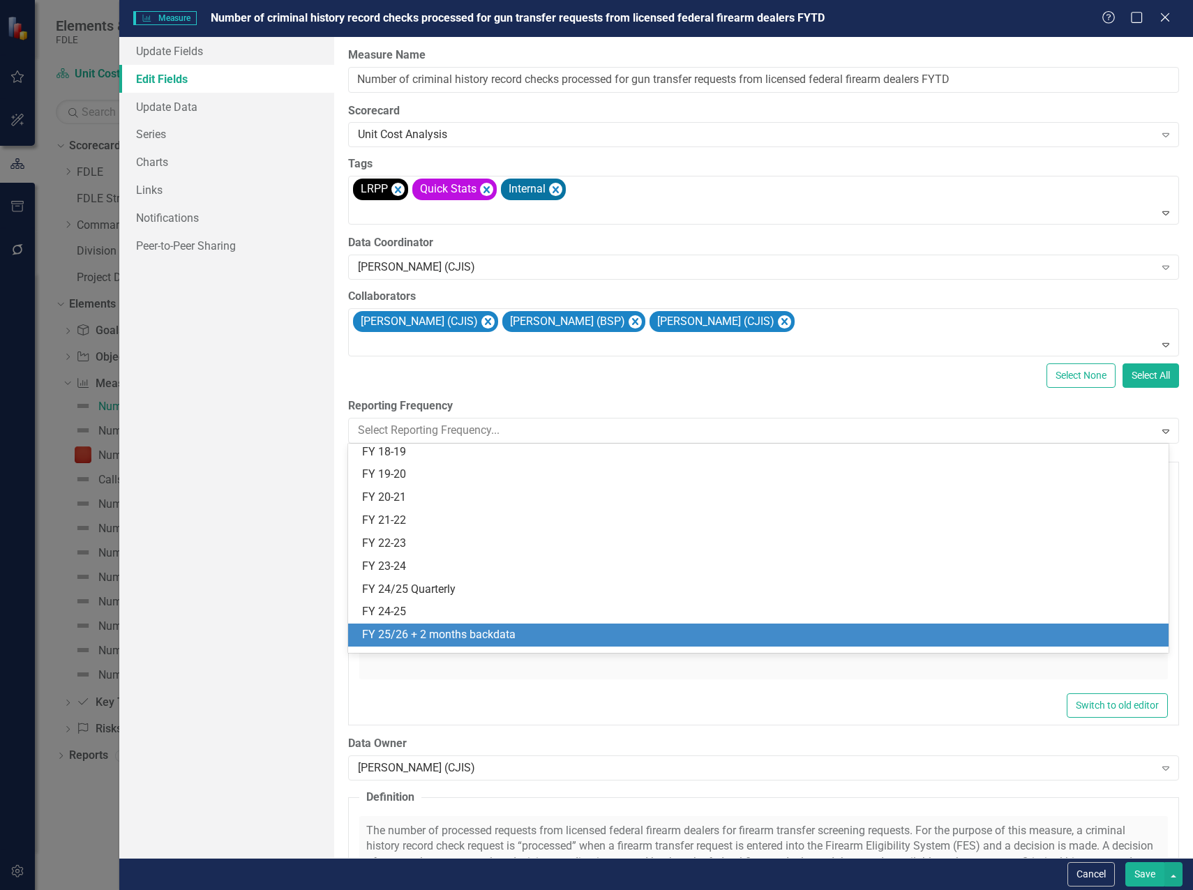
scroll to position [279, 0]
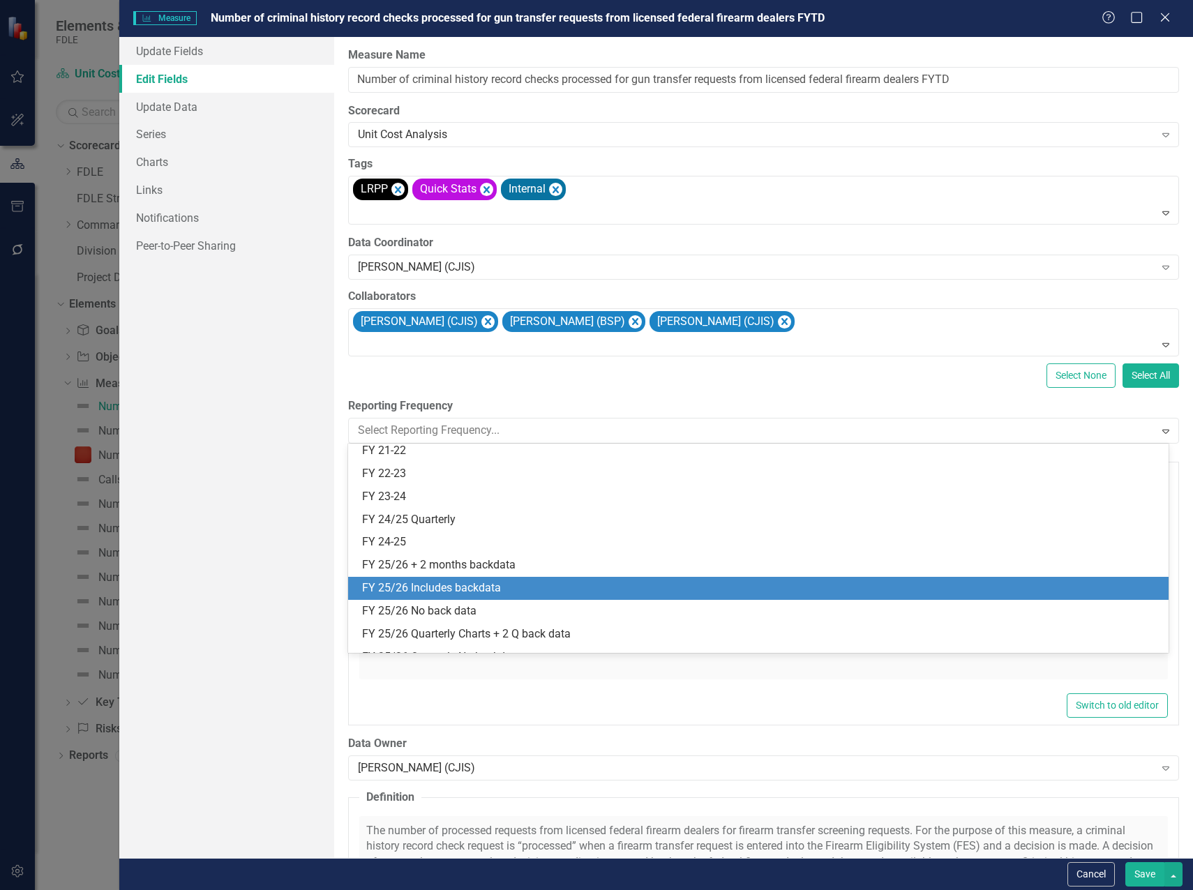
click at [479, 590] on div "FY 25/26 Includes backdata" at bounding box center [761, 588] width 798 height 16
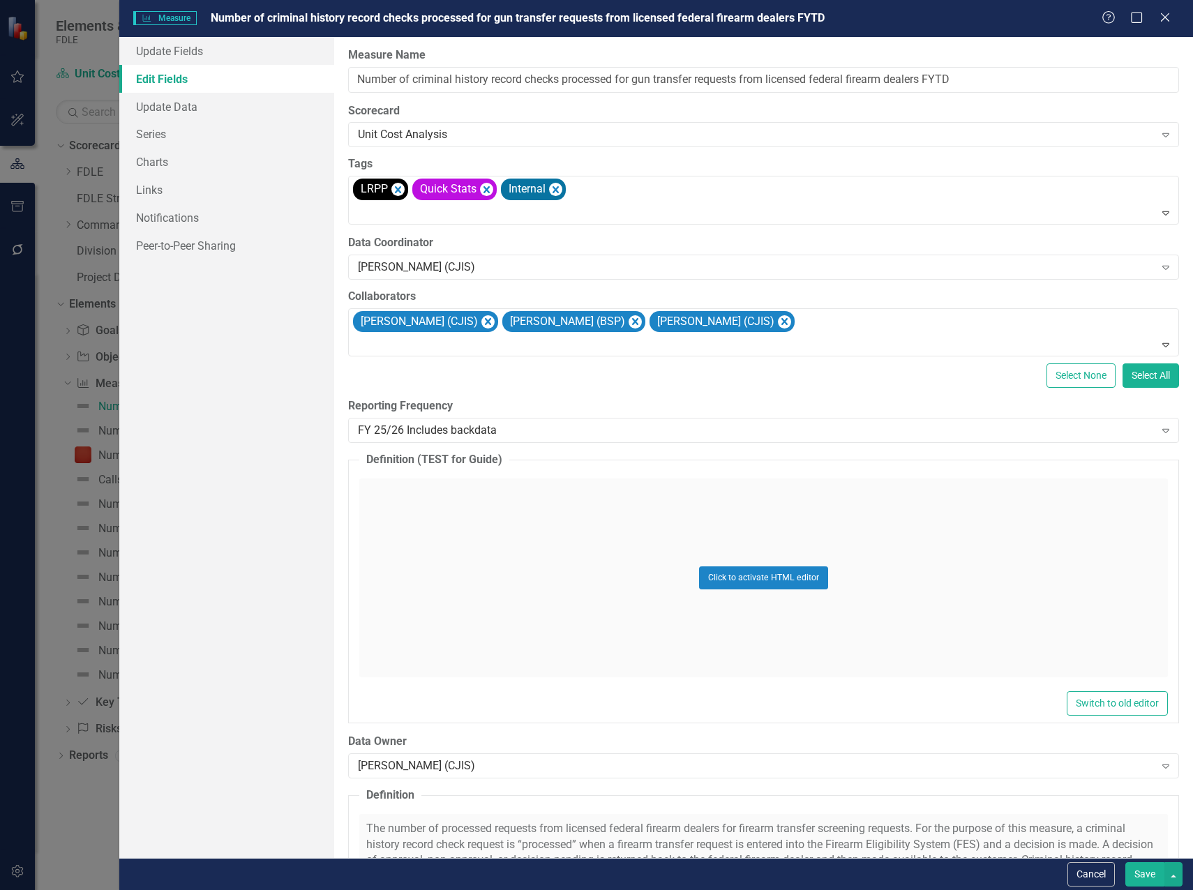
click at [1145, 869] on button "Save" at bounding box center [1144, 874] width 39 height 24
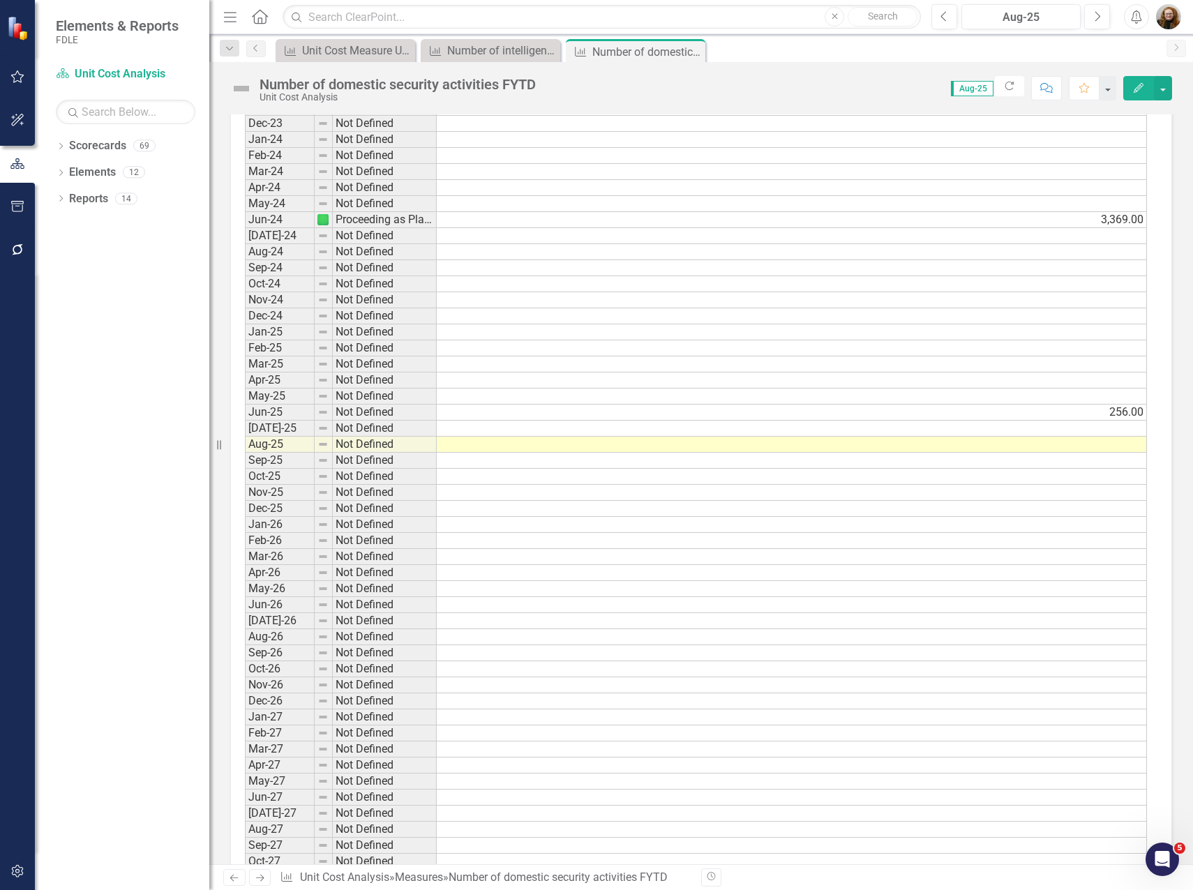
scroll to position [4481, 0]
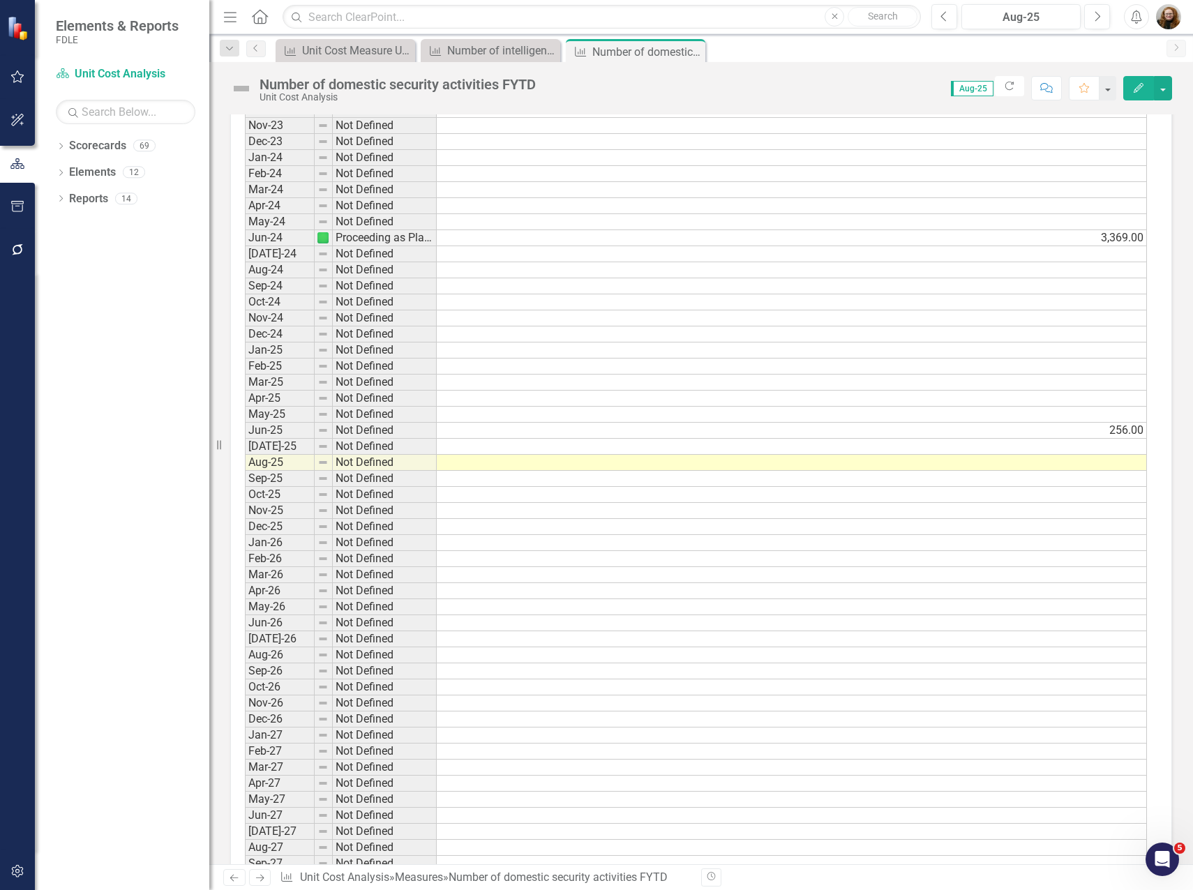
click at [60, 443] on div "Dropdown Scorecards 69 Dropdown FDLE Commissioner's Initiative Team Project Das…" at bounding box center [122, 513] width 174 height 756
click at [466, 52] on div "Number of intelligence reports that address a priority information need" at bounding box center [493, 50] width 92 height 17
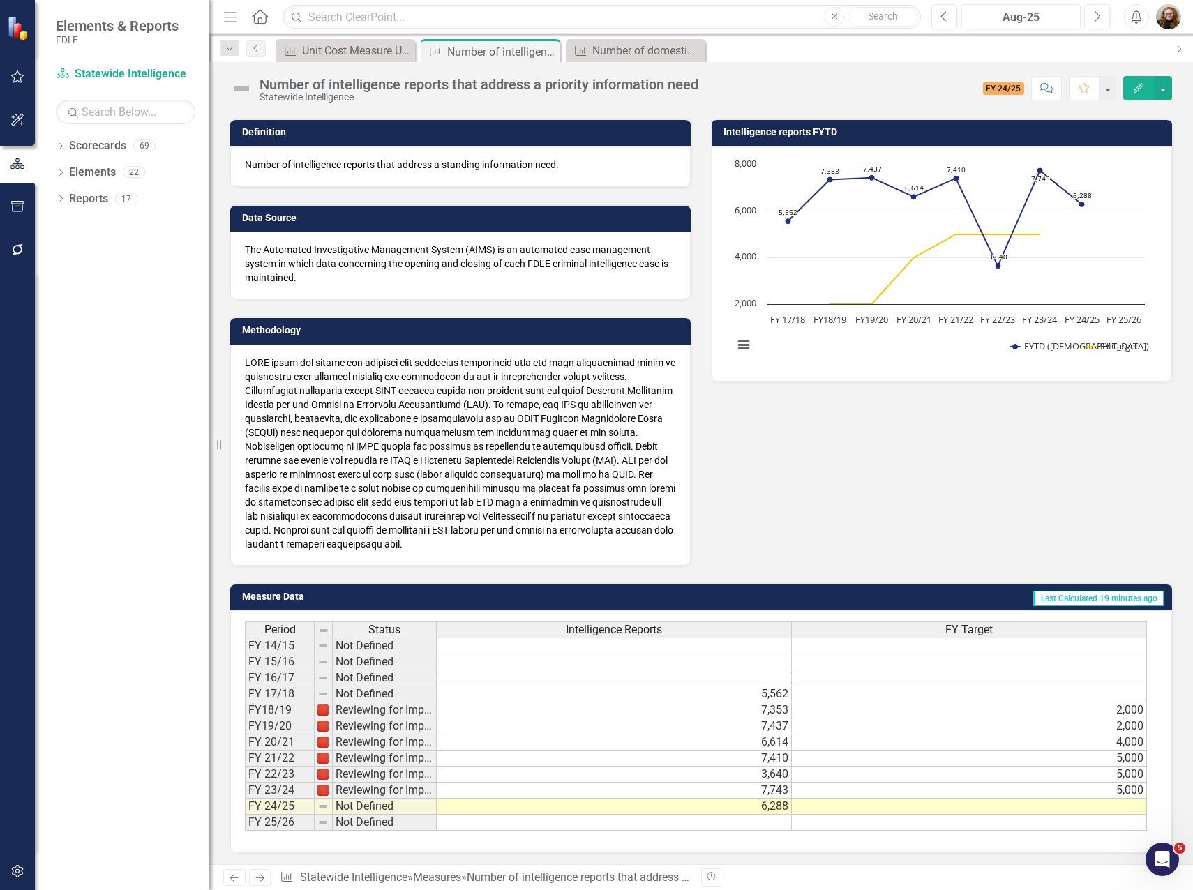
scroll to position [68, 0]
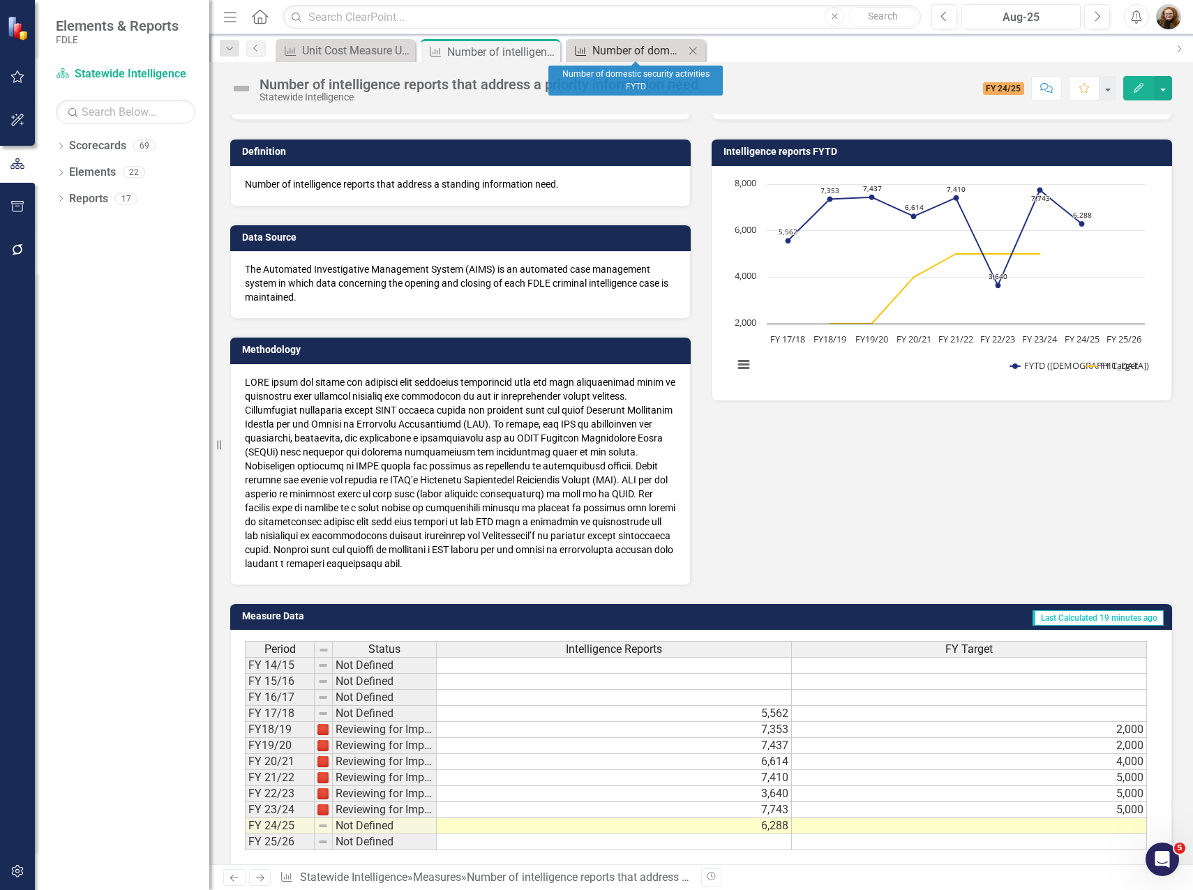
click at [612, 52] on div "Number of domestic security activities FYTD" at bounding box center [638, 50] width 92 height 17
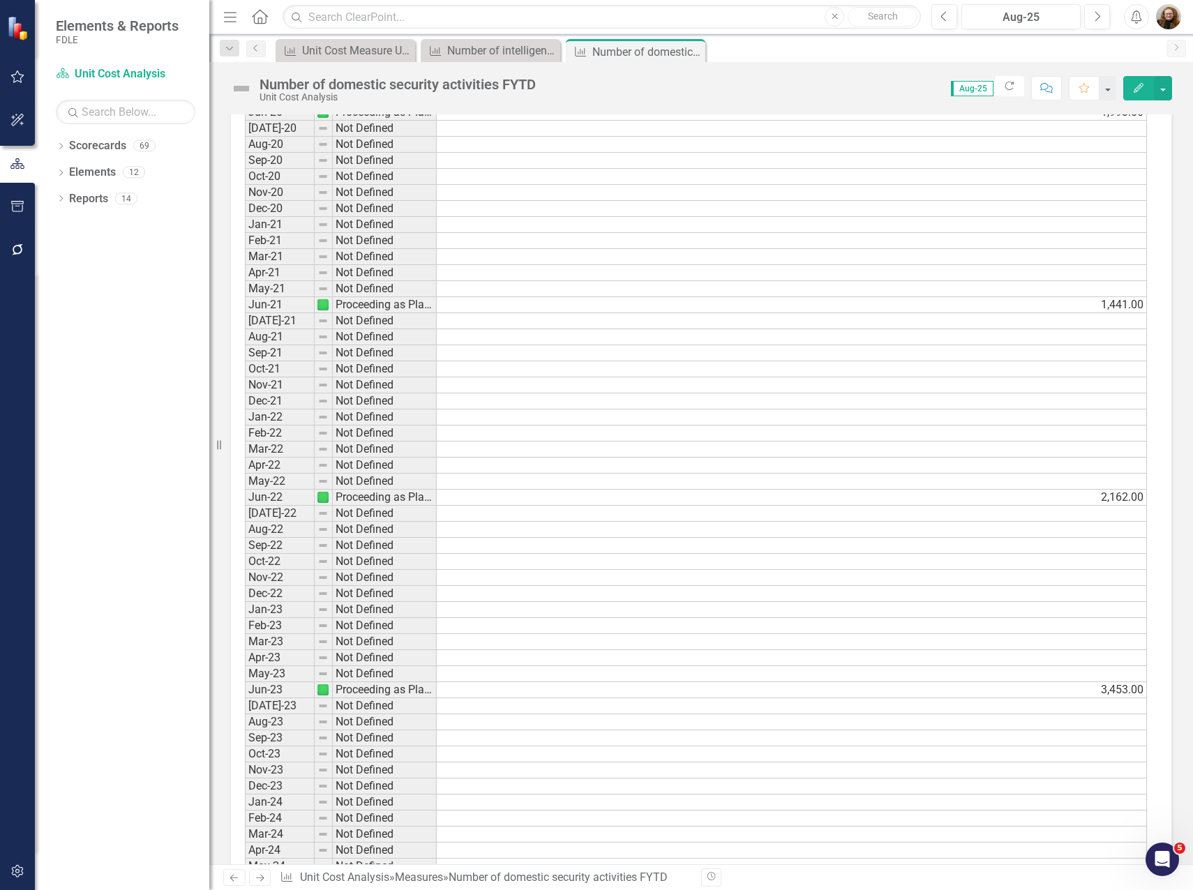
scroll to position [4325, 0]
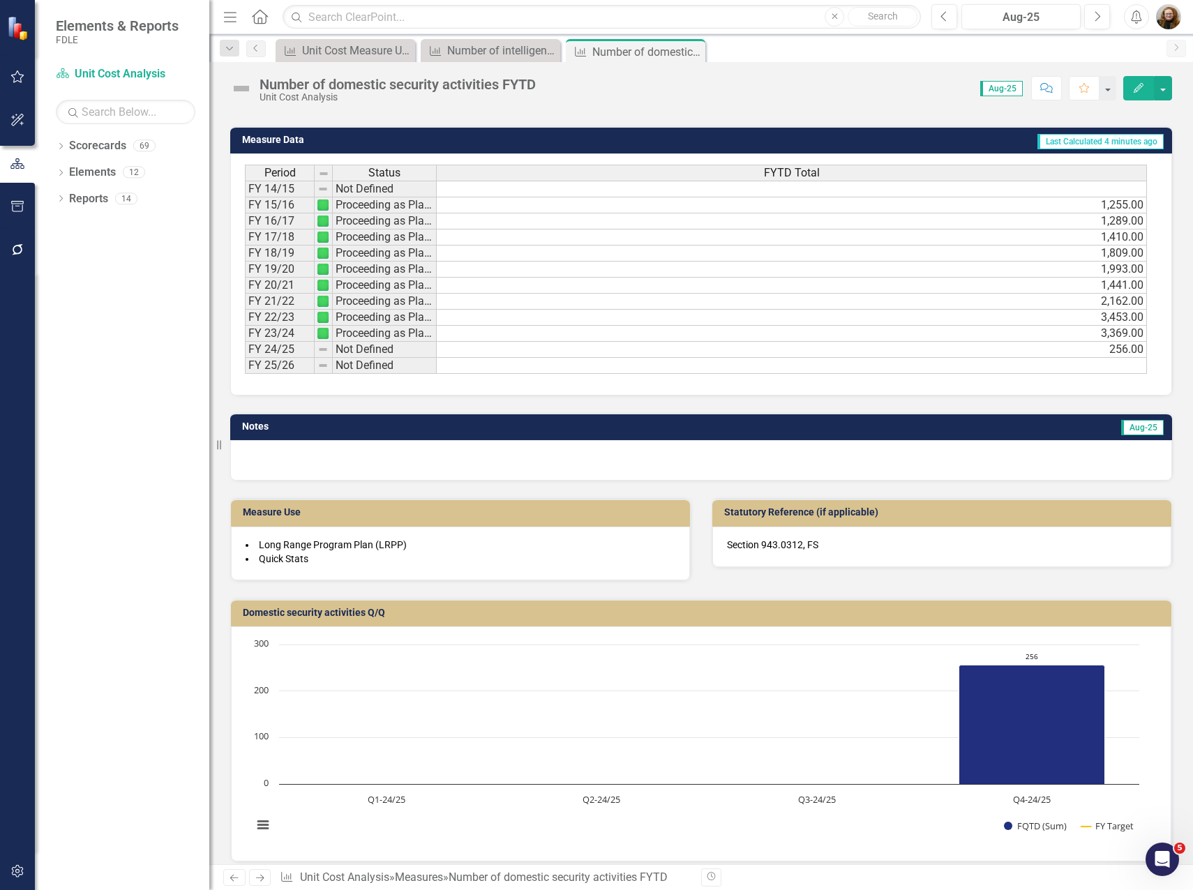
scroll to position [611, 0]
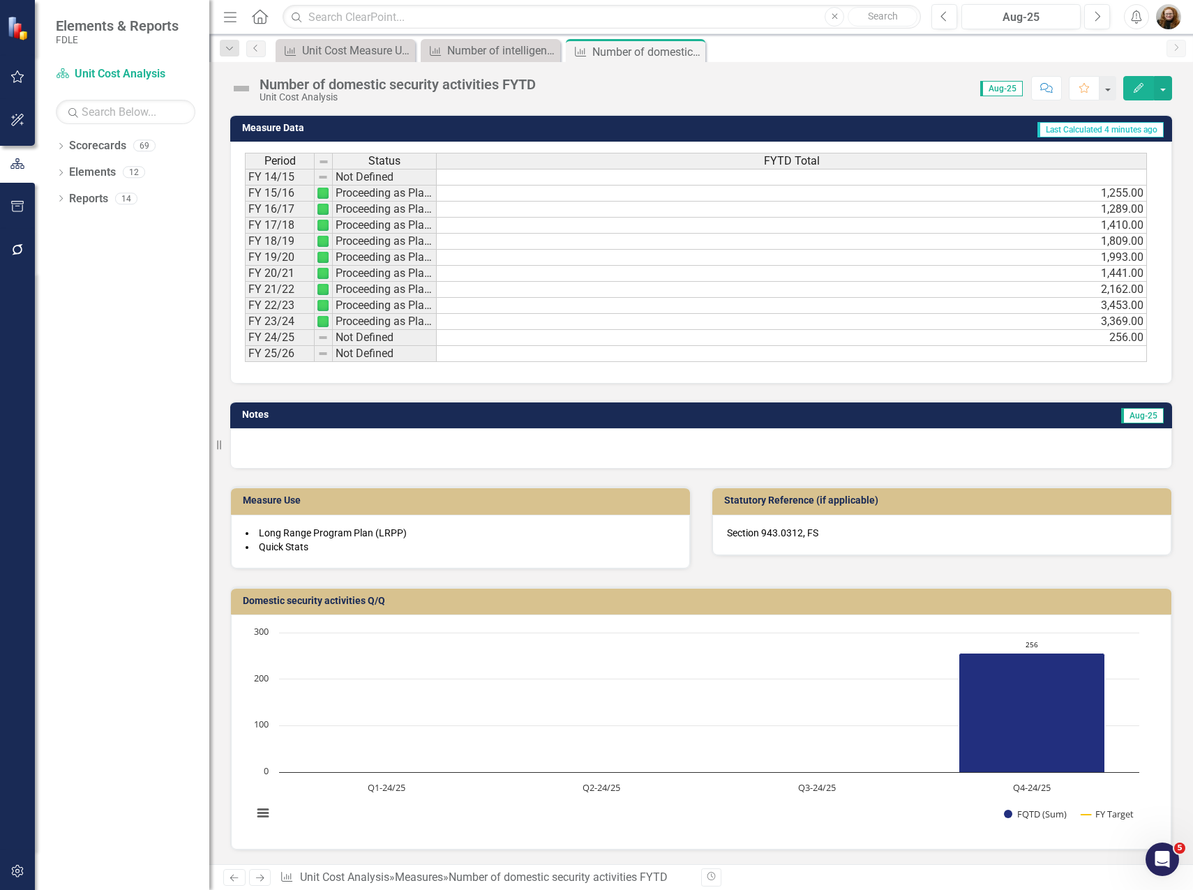
click at [1092, 573] on div "Domestic security activities Q/Q Chart Combination chart with 2 data series. Do…" at bounding box center [701, 709] width 963 height 281
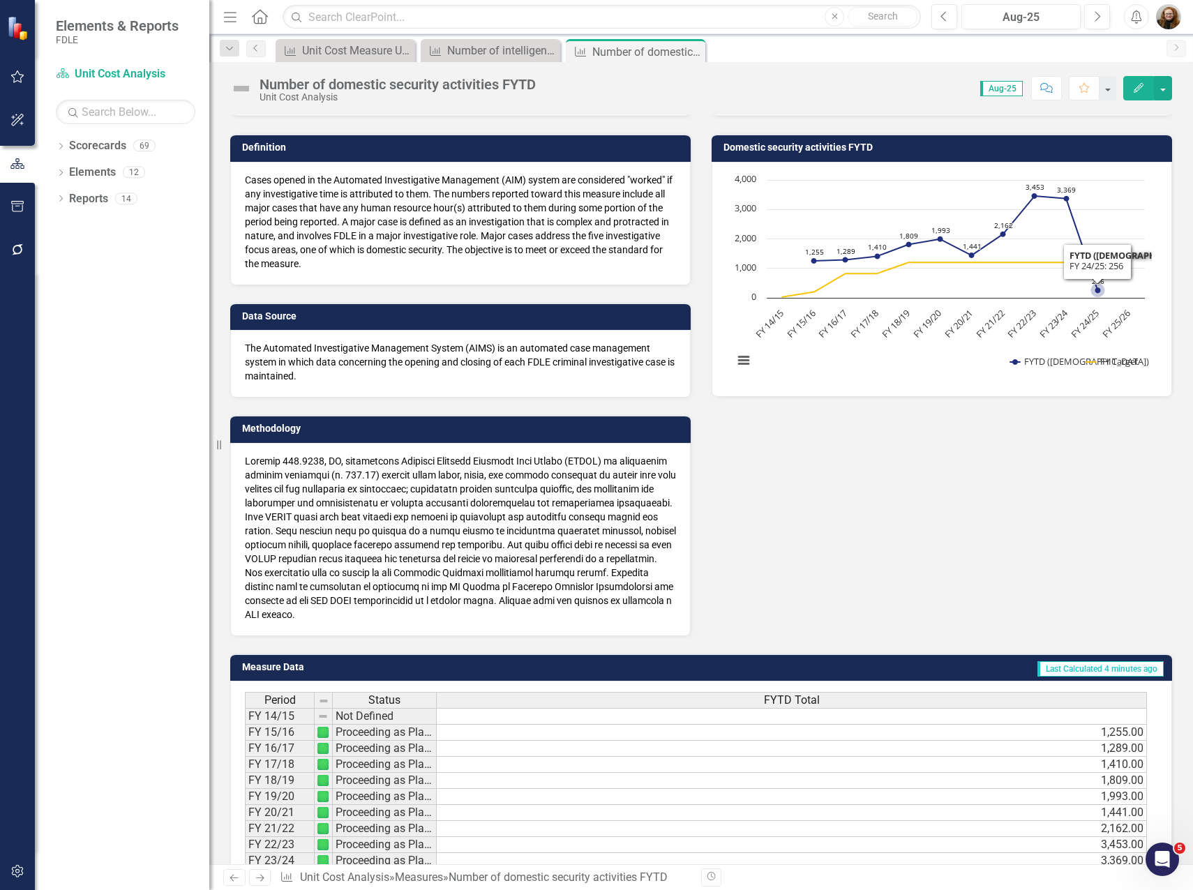
scroll to position [0, 0]
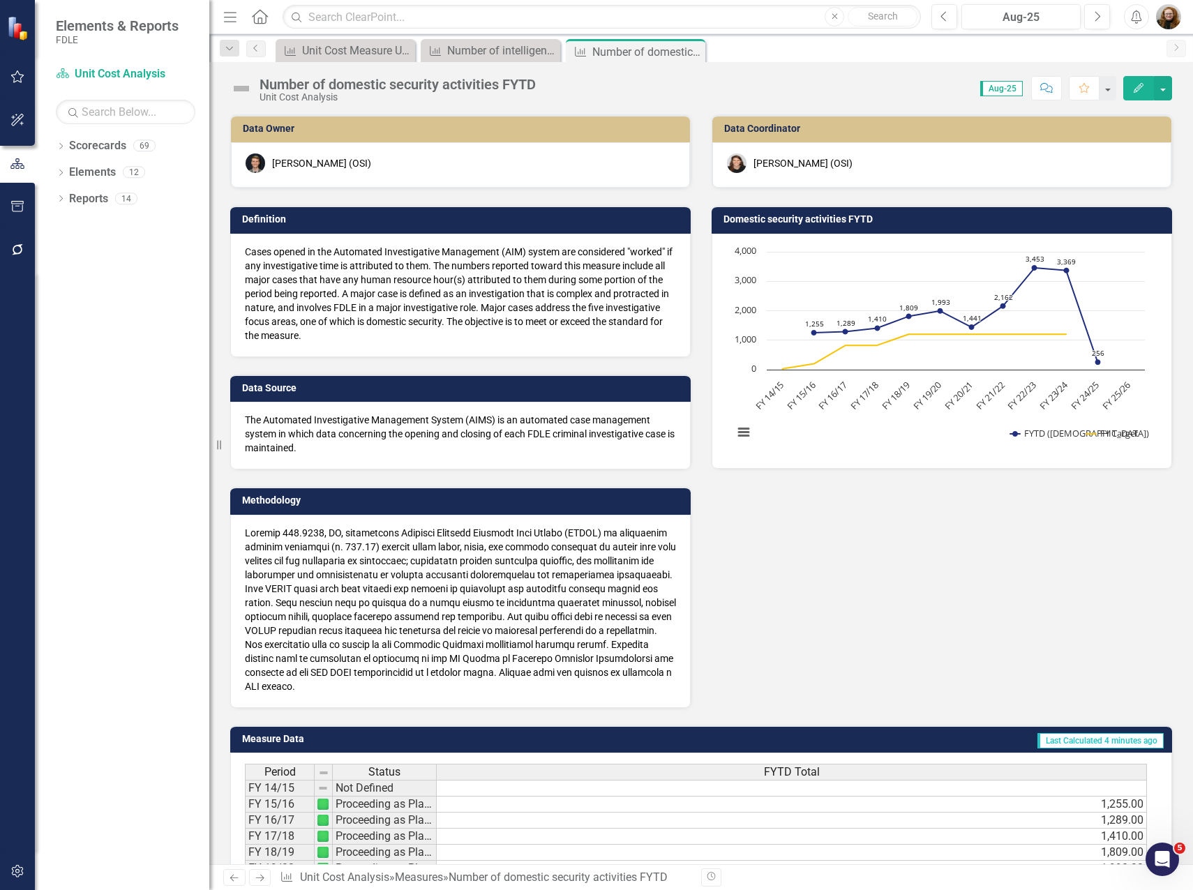
click at [863, 562] on div "Data Owner [PERSON_NAME] (OSI) Definition Cases opened in the Automated Investi…" at bounding box center [701, 402] width 963 height 611
click at [340, 49] on div "Unit Cost Measure Updater" at bounding box center [348, 50] width 92 height 17
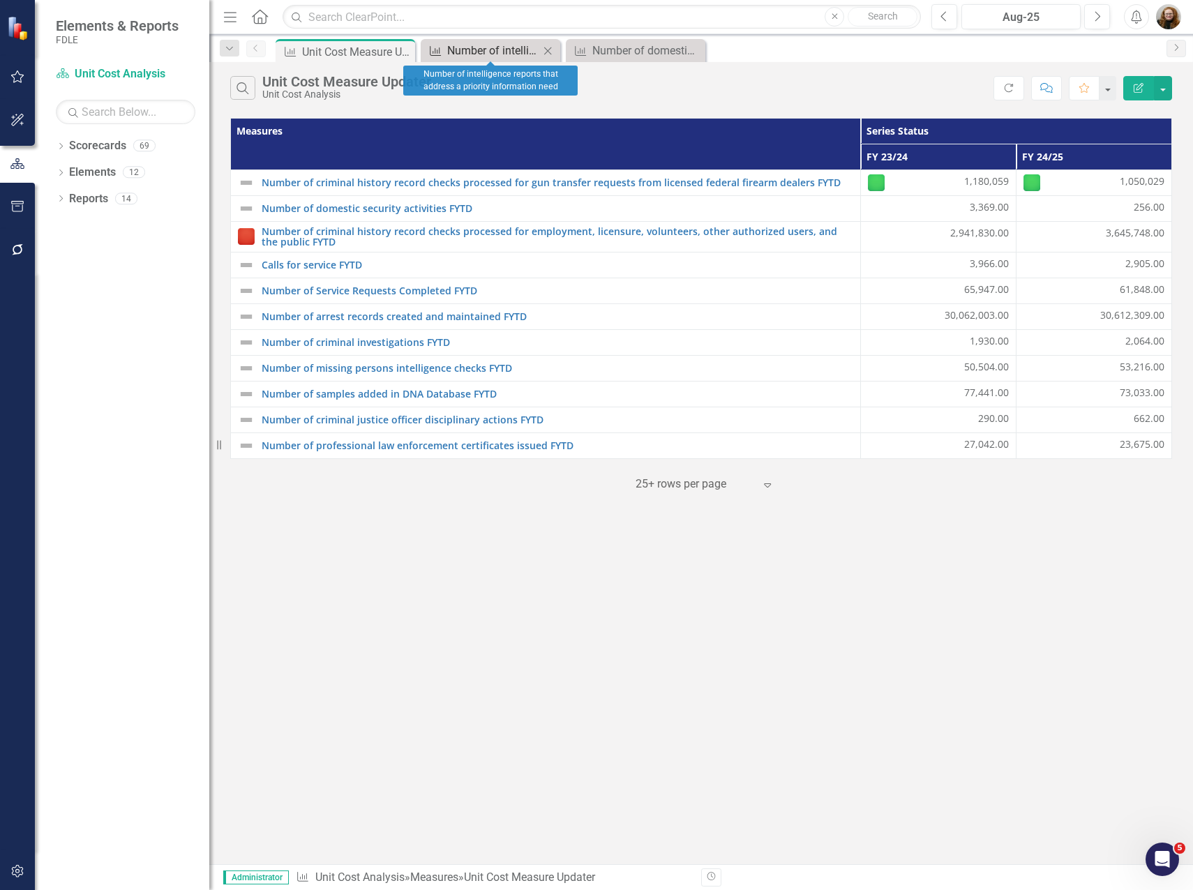
click at [471, 47] on div "Number of intelligence reports that address a priority information need" at bounding box center [493, 50] width 92 height 17
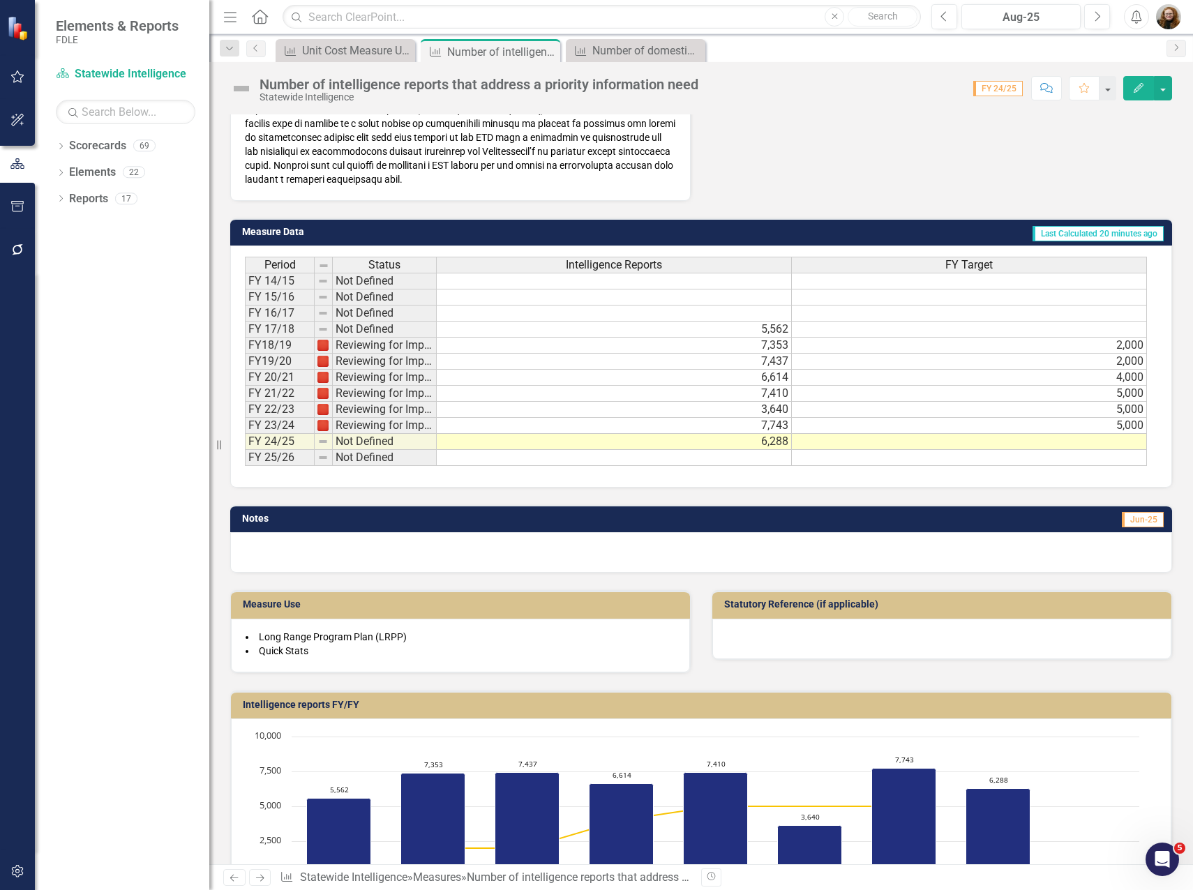
scroll to position [556, 0]
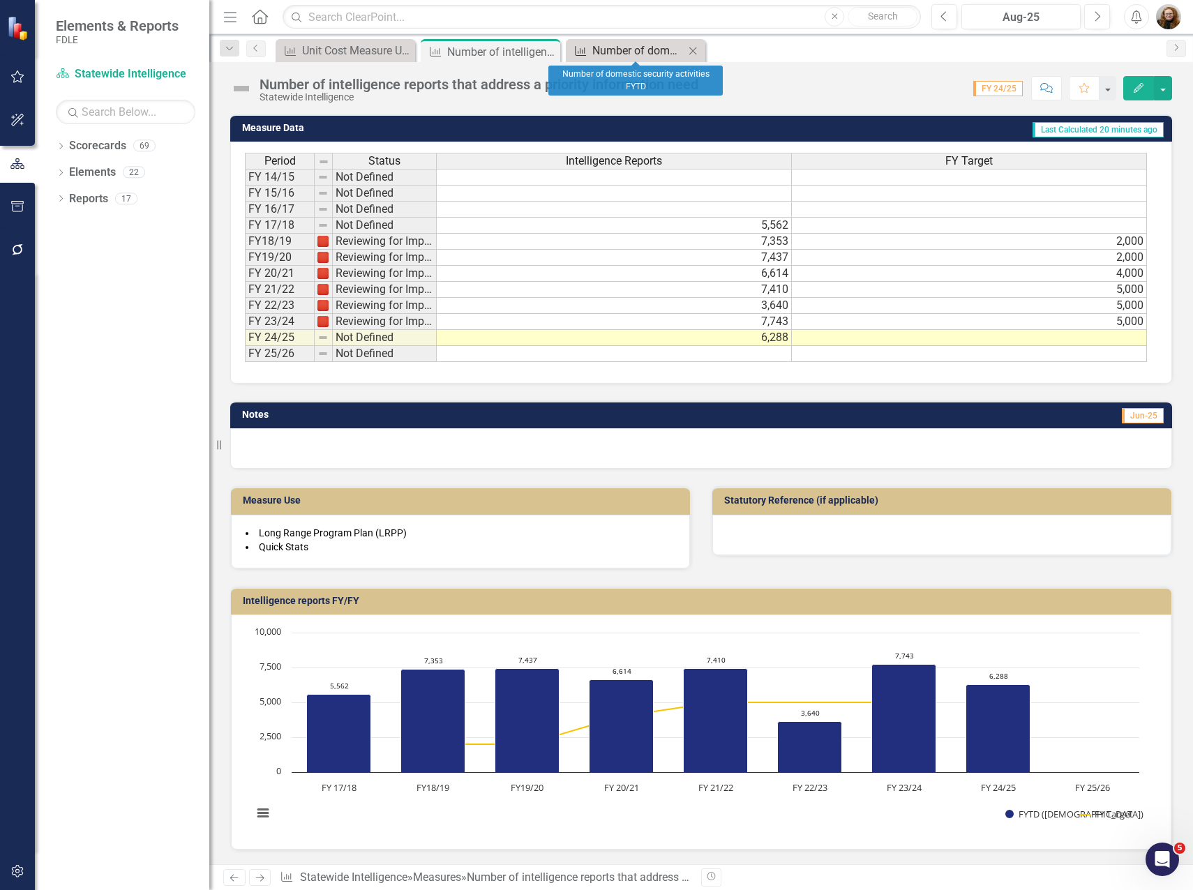
click at [640, 53] on div "Number of domestic security activities FYTD" at bounding box center [638, 50] width 92 height 17
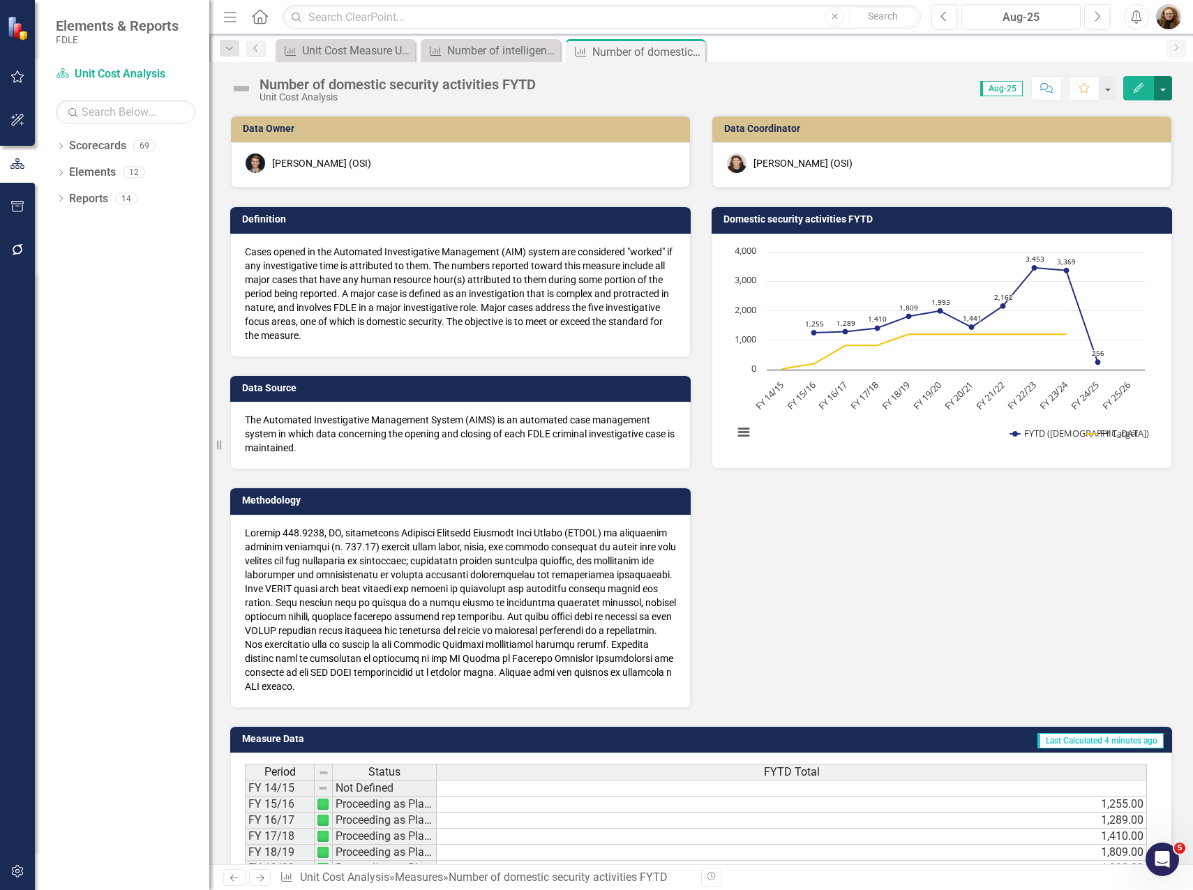
click at [1163, 89] on button "button" at bounding box center [1163, 88] width 18 height 24
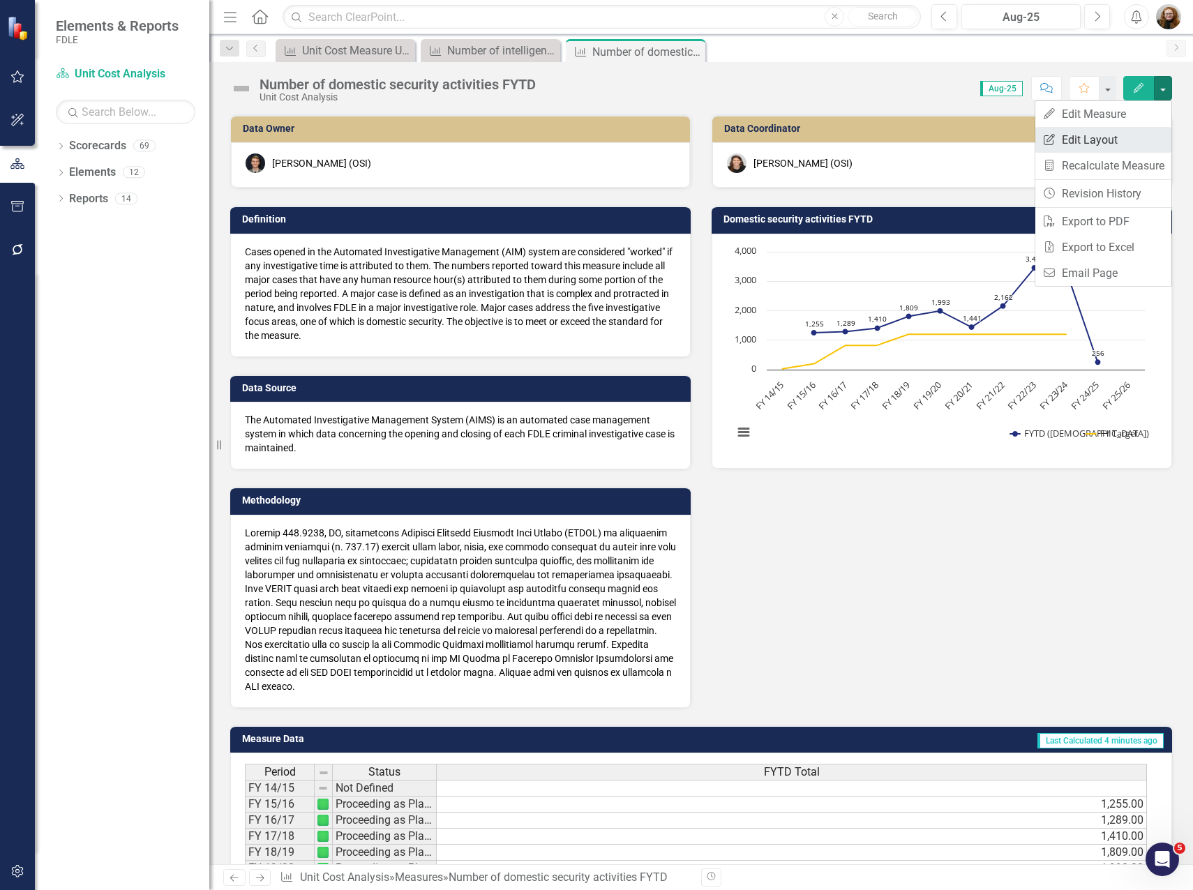
click at [1119, 139] on link "Edit Report Edit Layout" at bounding box center [1103, 140] width 136 height 26
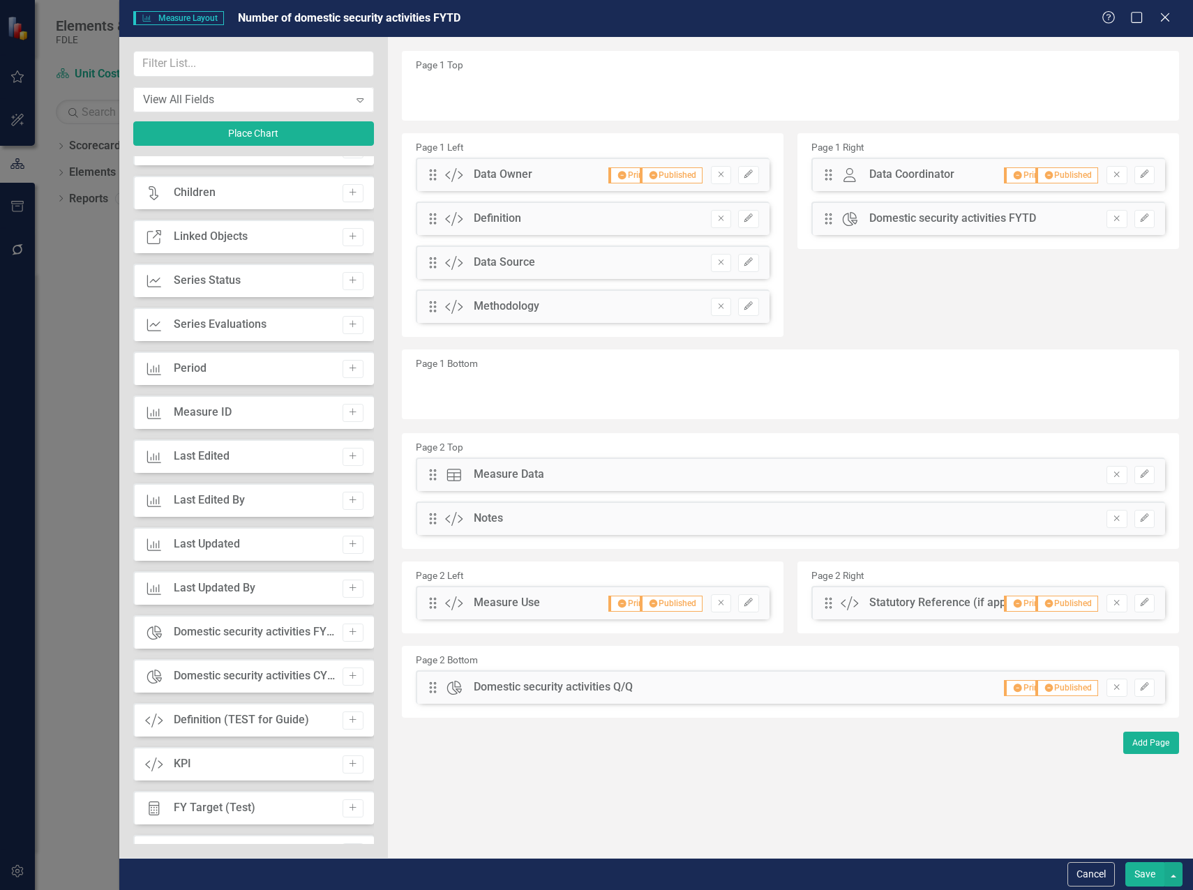
scroll to position [631, 0]
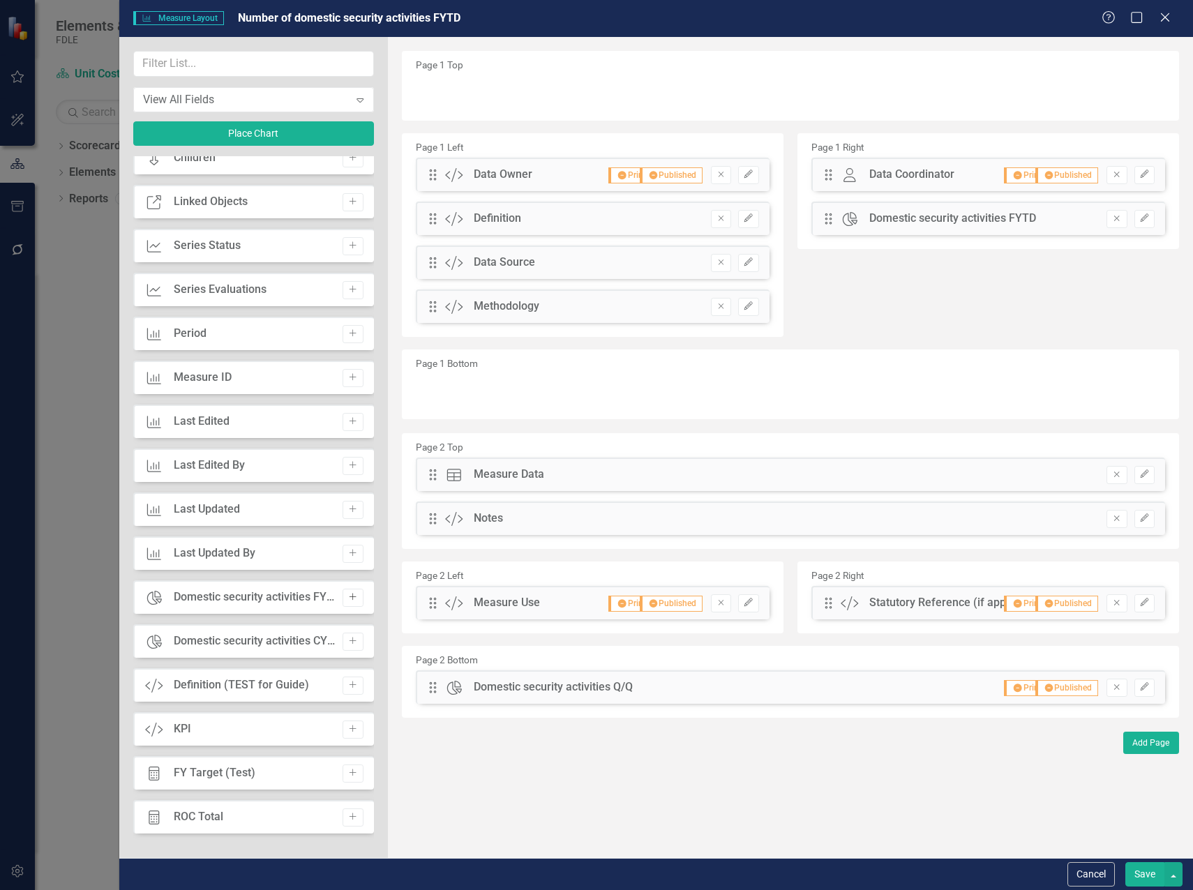
click at [352, 599] on icon "Add" at bounding box center [352, 597] width 10 height 8
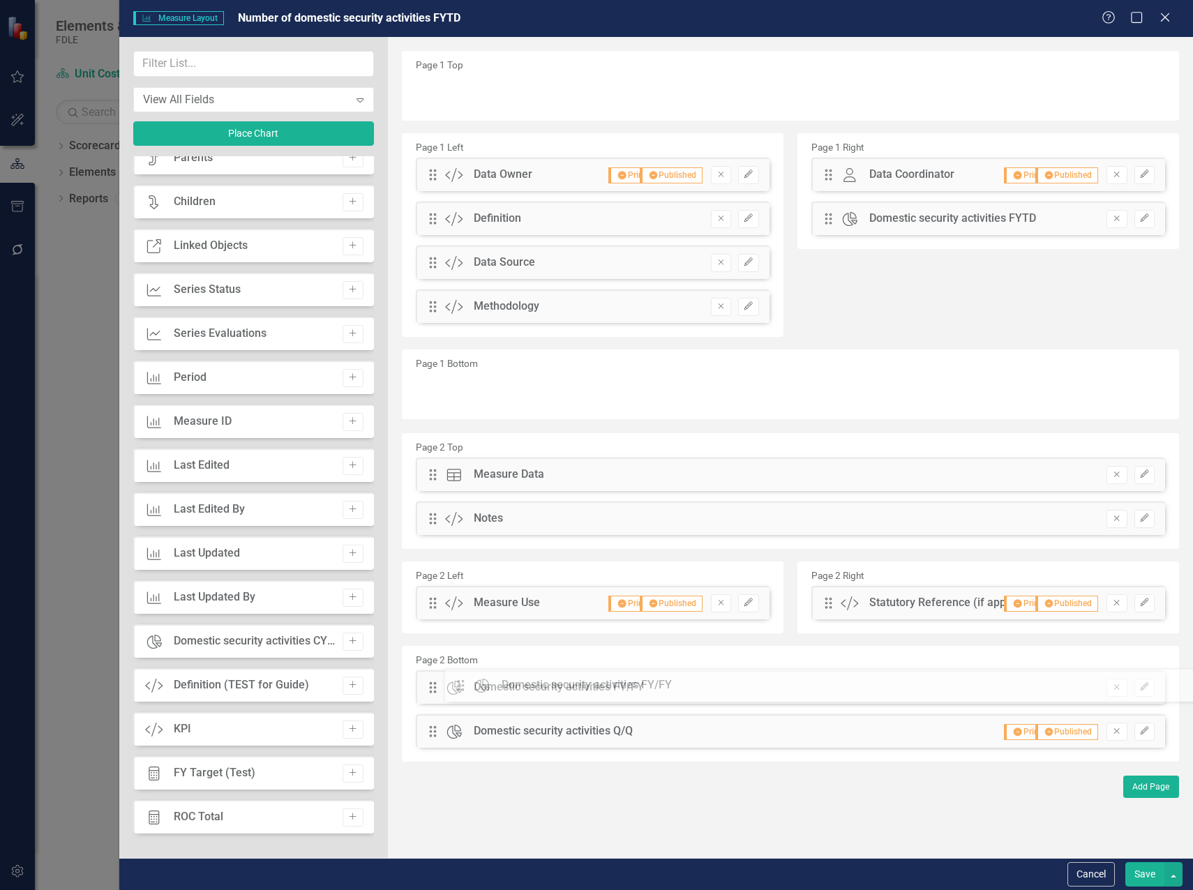
drag, startPoint x: 432, startPoint y: 93, endPoint x: 470, endPoint y: 686, distance: 594.2
click at [1116, 687] on icon "Remove" at bounding box center [1116, 687] width 10 height 8
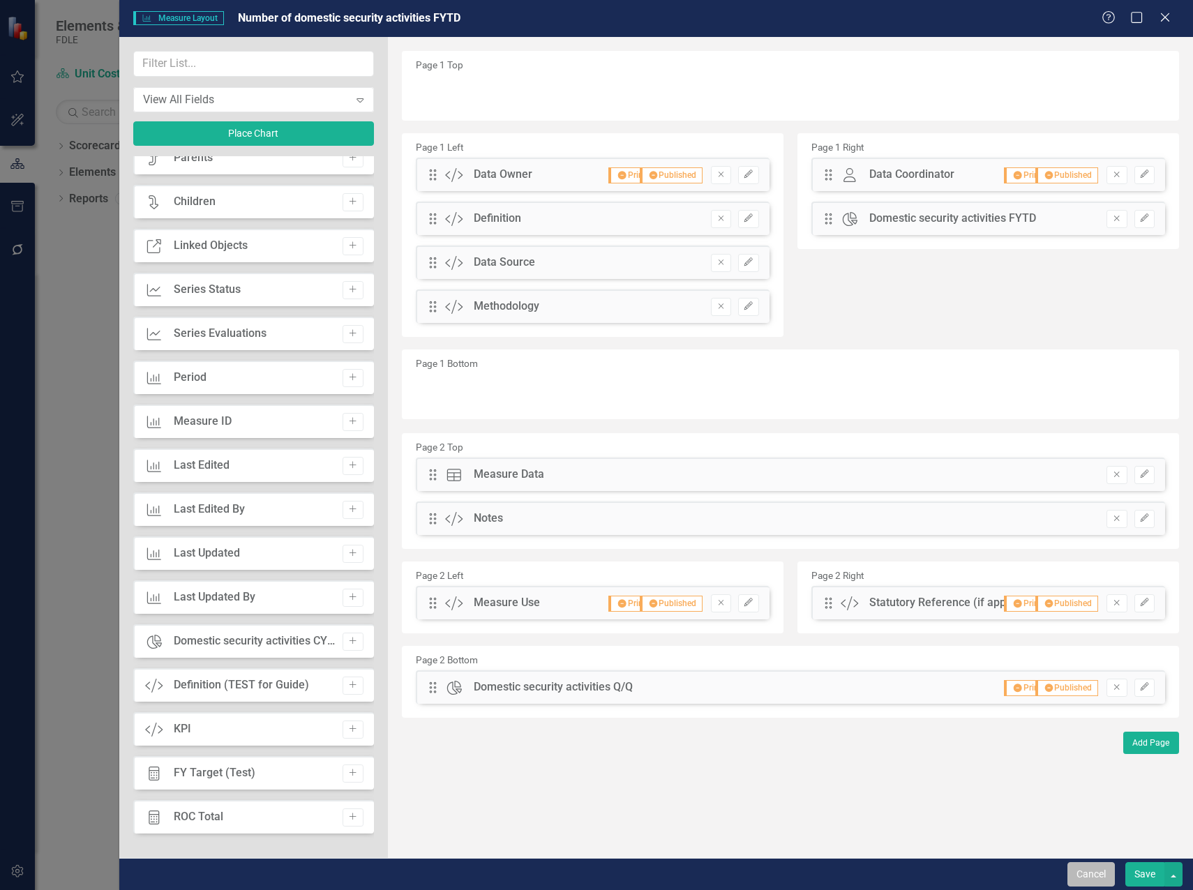
click at [1084, 878] on button "Cancel" at bounding box center [1090, 874] width 47 height 24
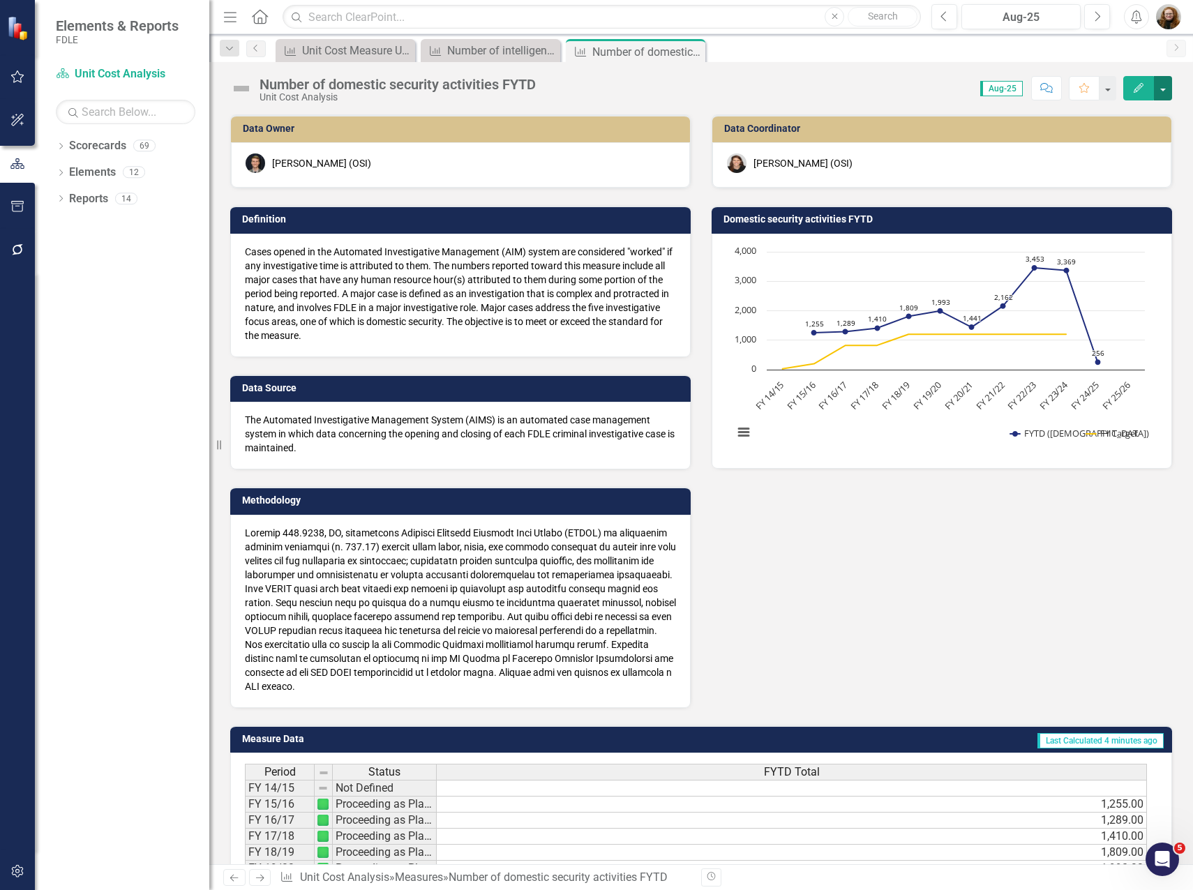
click at [1159, 98] on button "button" at bounding box center [1163, 88] width 18 height 24
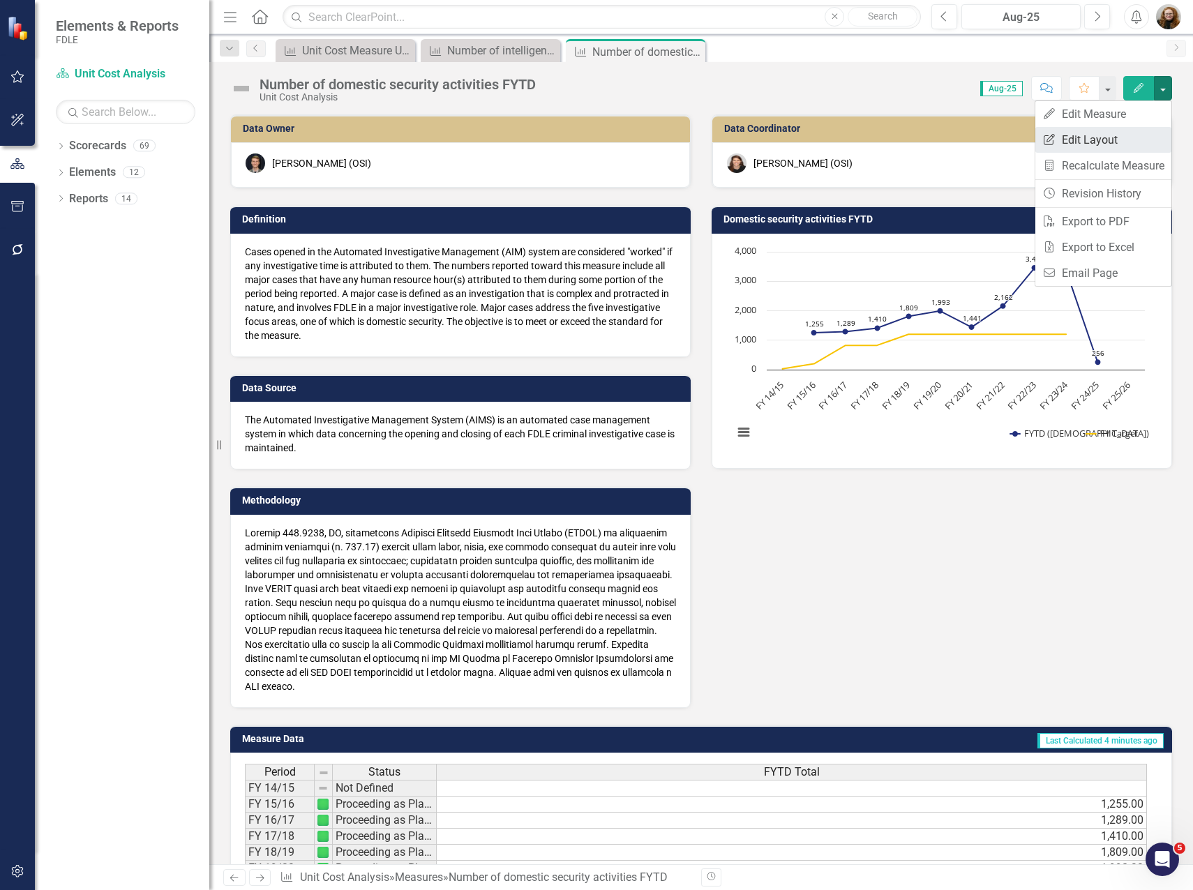
click at [1110, 131] on link "Edit Report Edit Layout" at bounding box center [1103, 140] width 136 height 26
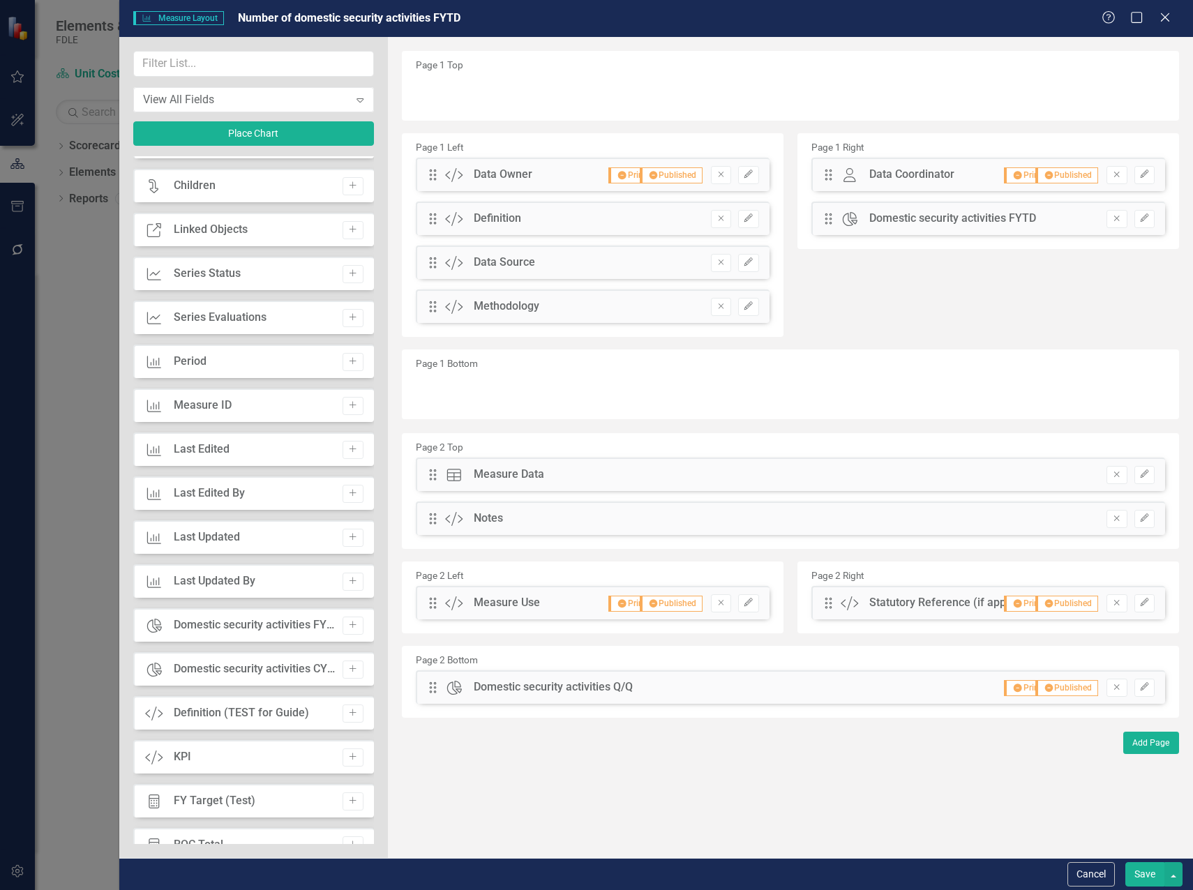
scroll to position [628, 0]
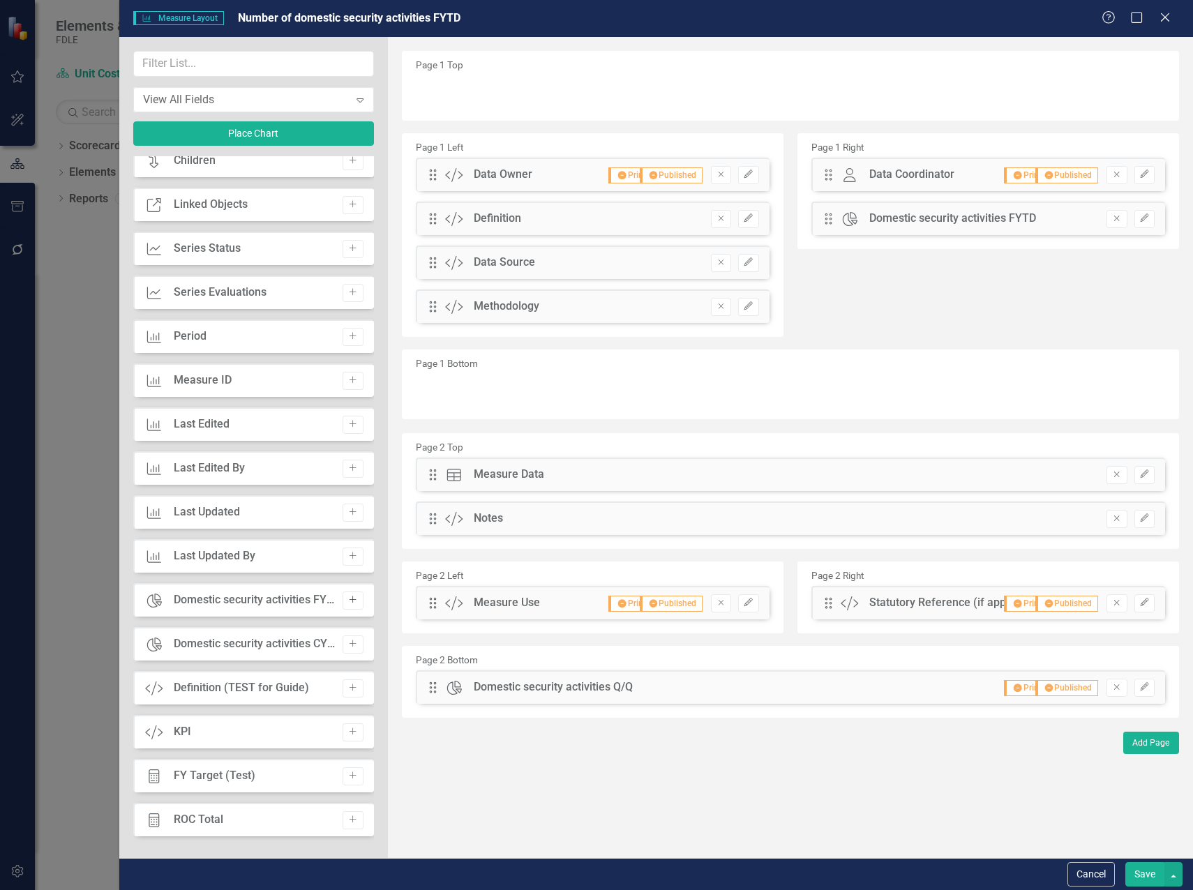
click at [347, 601] on icon "Add" at bounding box center [352, 600] width 10 height 8
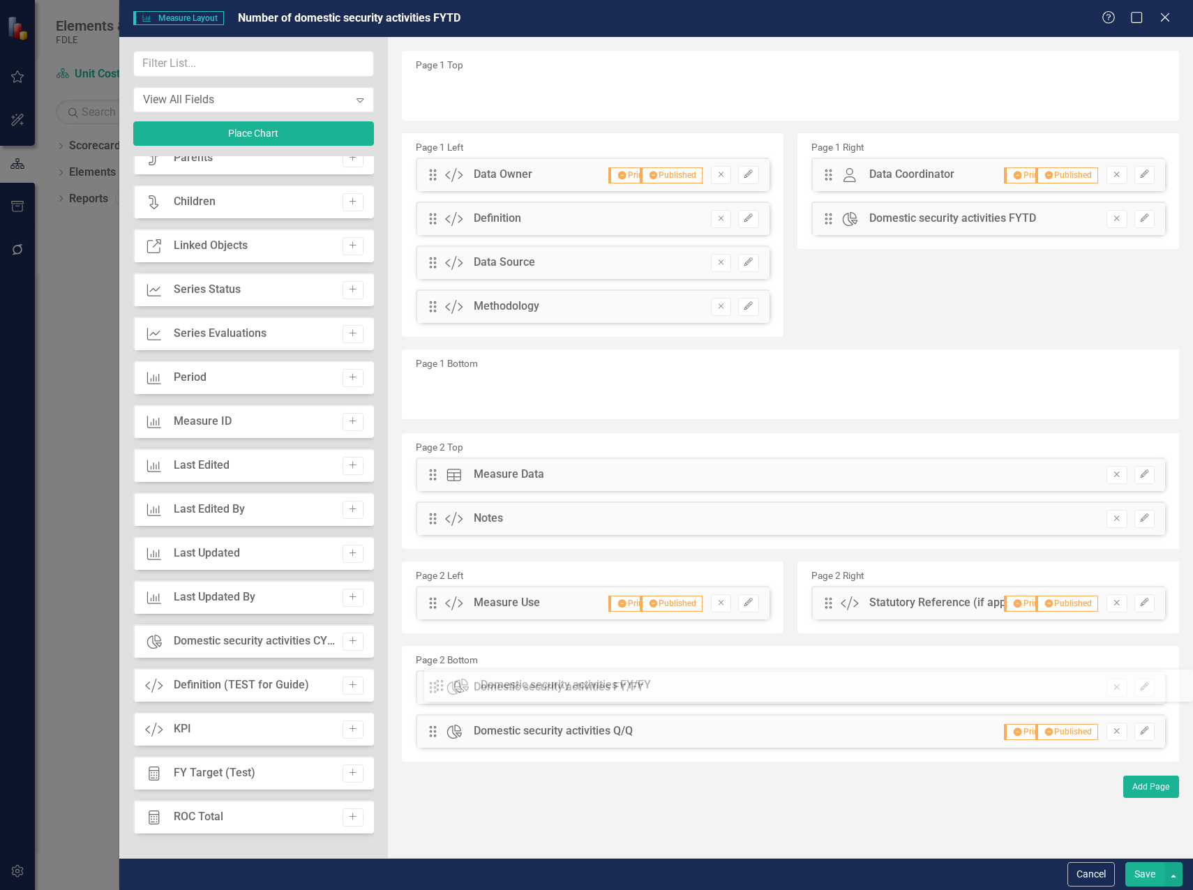
drag, startPoint x: 430, startPoint y: 93, endPoint x: 447, endPoint y: 686, distance: 593.2
click at [1143, 687] on icon "button" at bounding box center [1144, 687] width 8 height 8
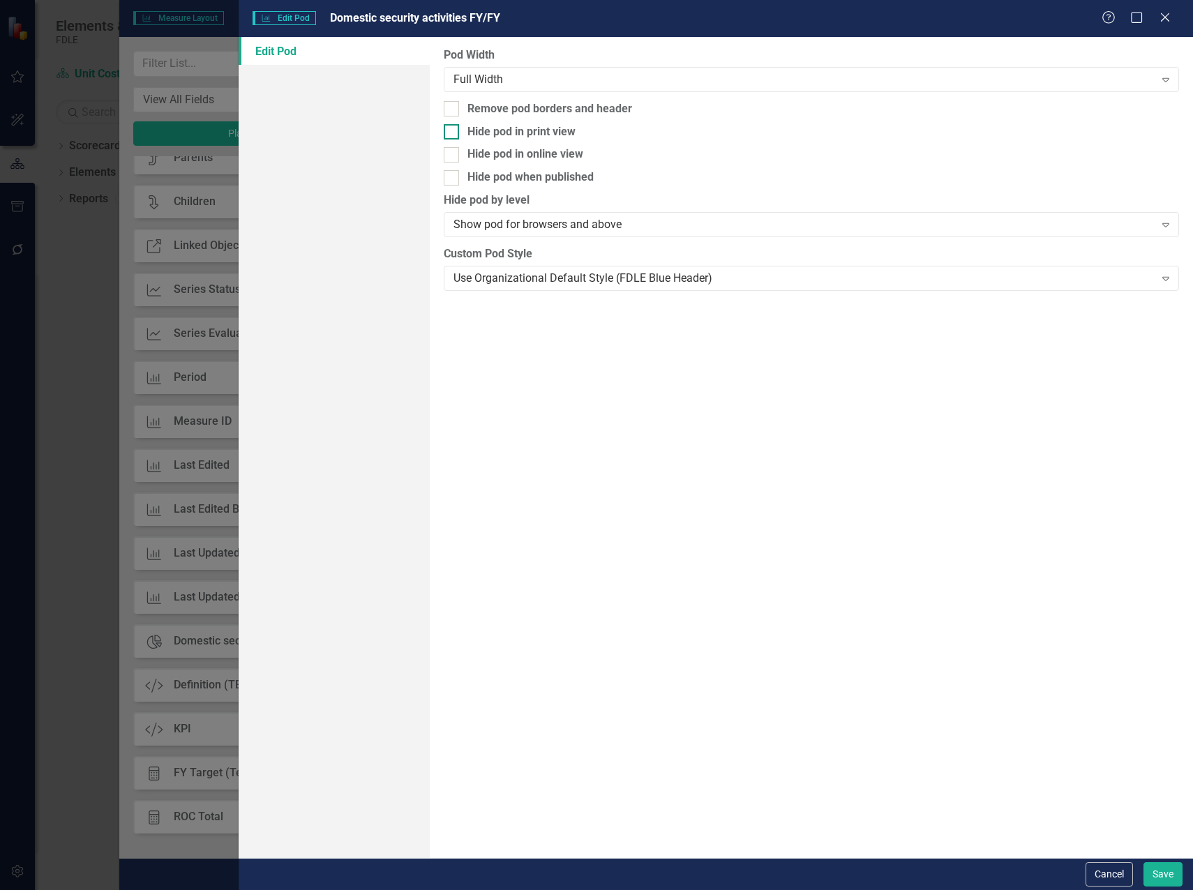
click at [453, 129] on div at bounding box center [451, 131] width 15 height 15
click at [453, 129] on input "Hide pod in print view" at bounding box center [448, 128] width 9 height 9
checkbox input "true"
click at [455, 178] on div at bounding box center [451, 177] width 15 height 15
click at [453, 178] on input "Hide pod when published" at bounding box center [448, 174] width 9 height 9
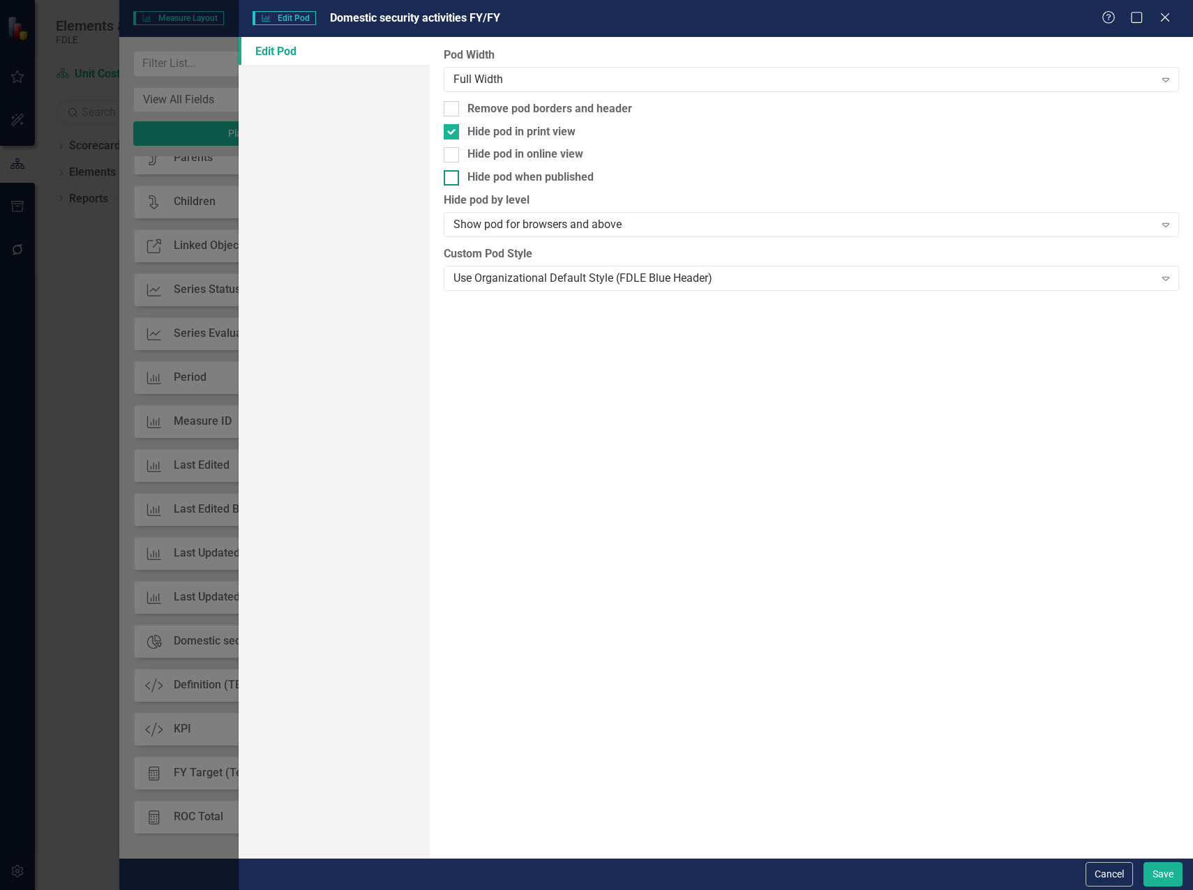
checkbox input "true"
click at [666, 275] on div "Use Organizational Default Style (FDLE Blue Header)" at bounding box center [803, 278] width 701 height 16
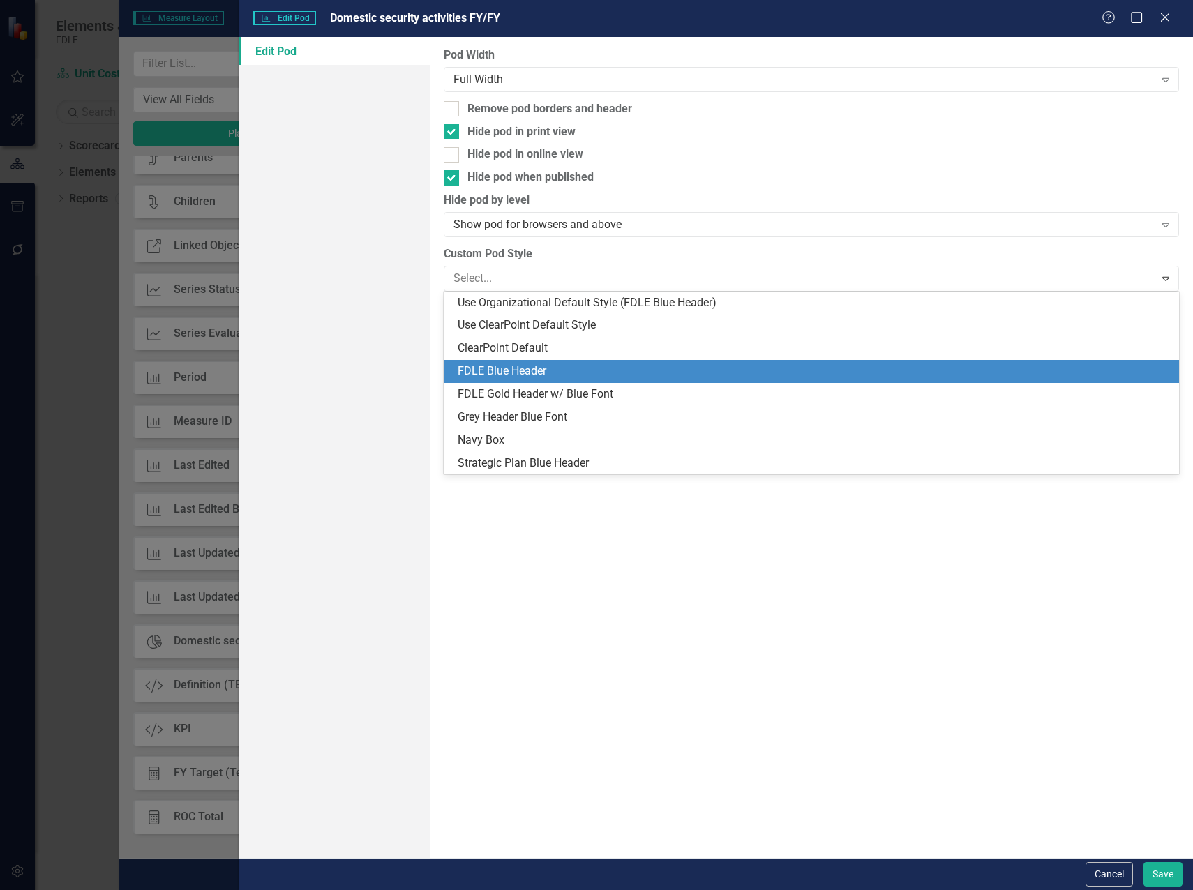
click at [614, 373] on div "FDLE Blue Header" at bounding box center [814, 371] width 713 height 16
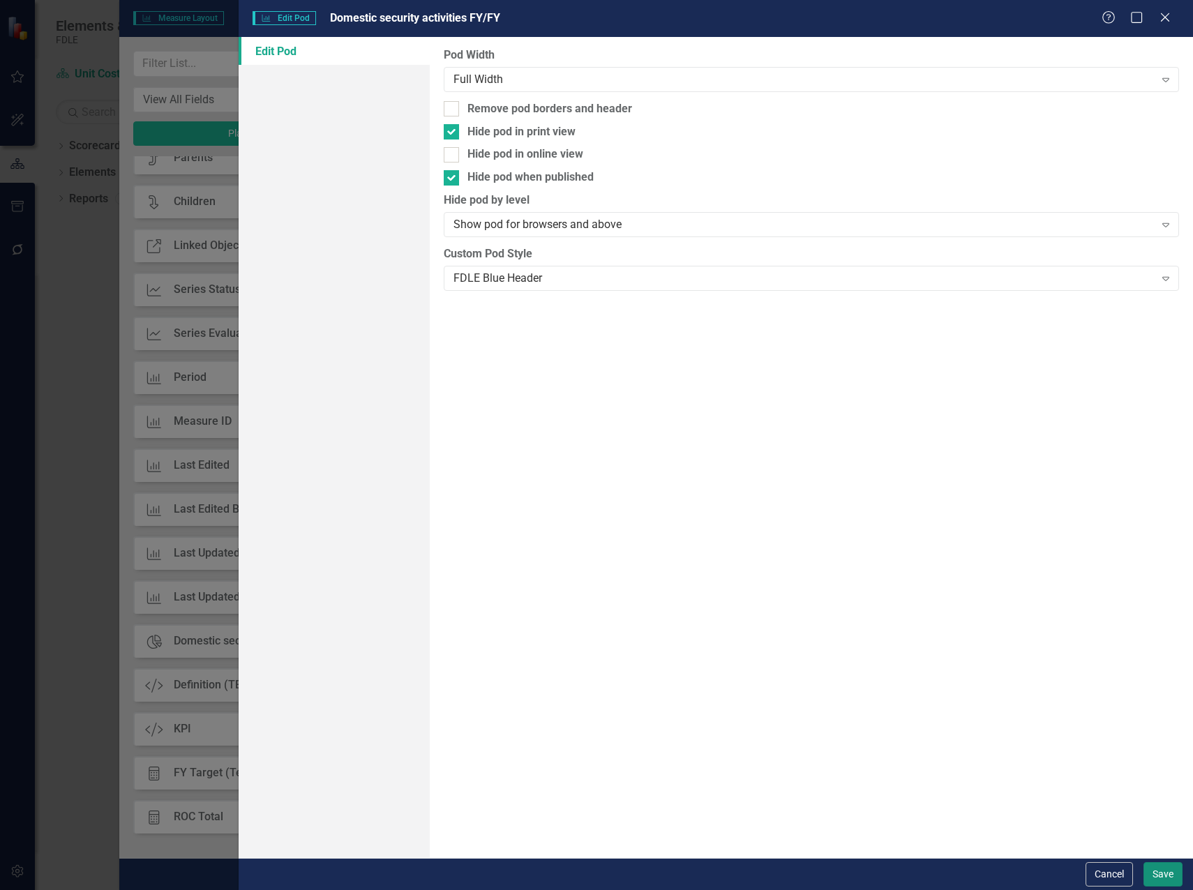
click at [1161, 877] on button "Save" at bounding box center [1162, 874] width 39 height 24
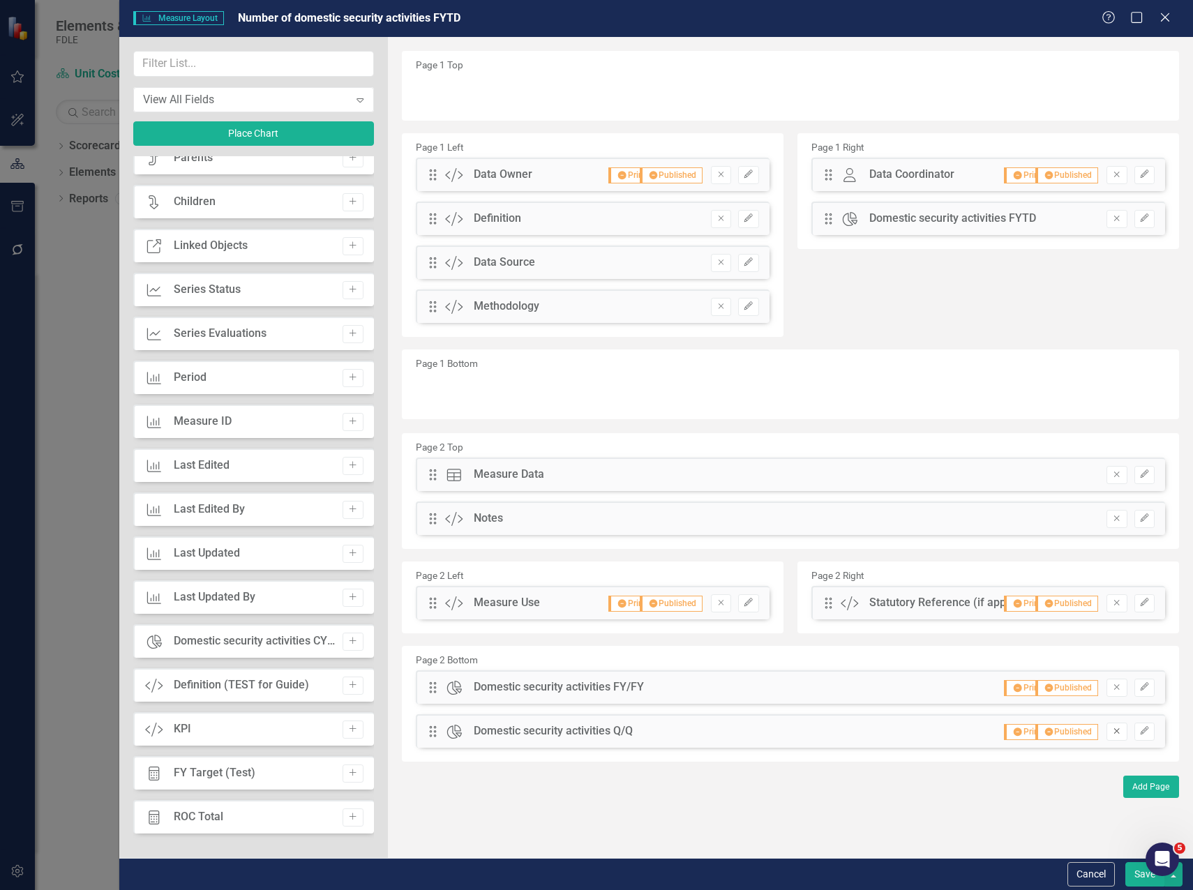
click at [1122, 732] on button "Remove" at bounding box center [1116, 732] width 20 height 18
click at [1134, 876] on button "Save" at bounding box center [1144, 874] width 39 height 24
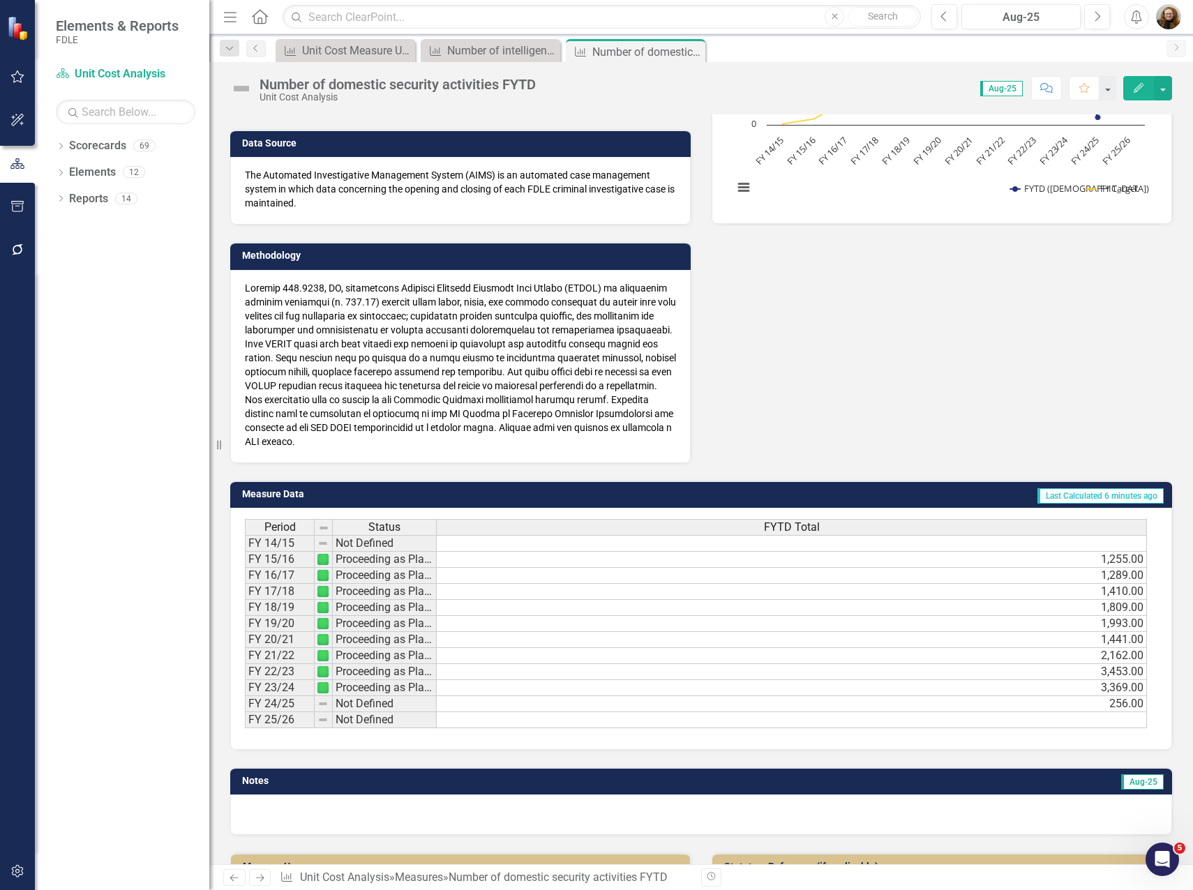
scroll to position [540, 0]
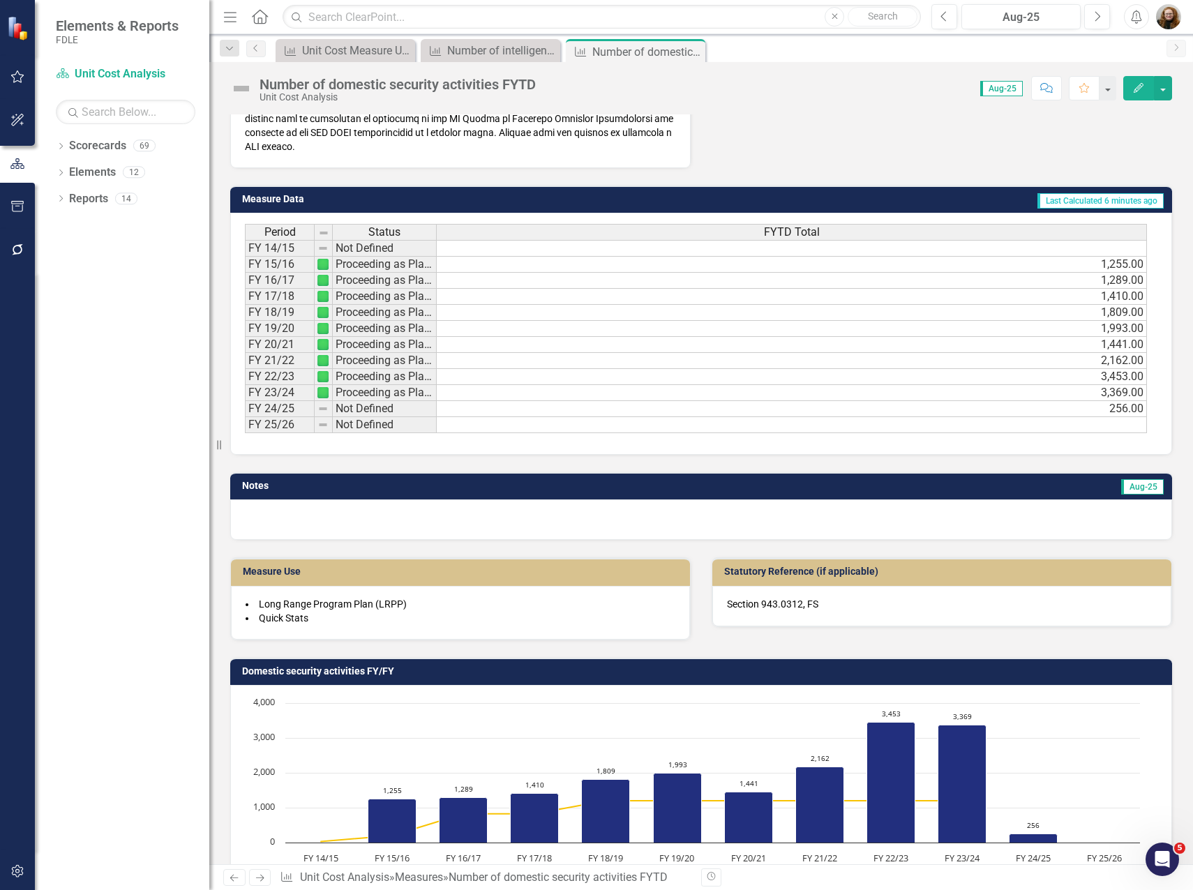
click at [474, 669] on h3 "Domestic security activities FY/FY" at bounding box center [703, 671] width 923 height 10
click at [474, 670] on h3 "Domestic security activities FY/FY" at bounding box center [703, 671] width 923 height 10
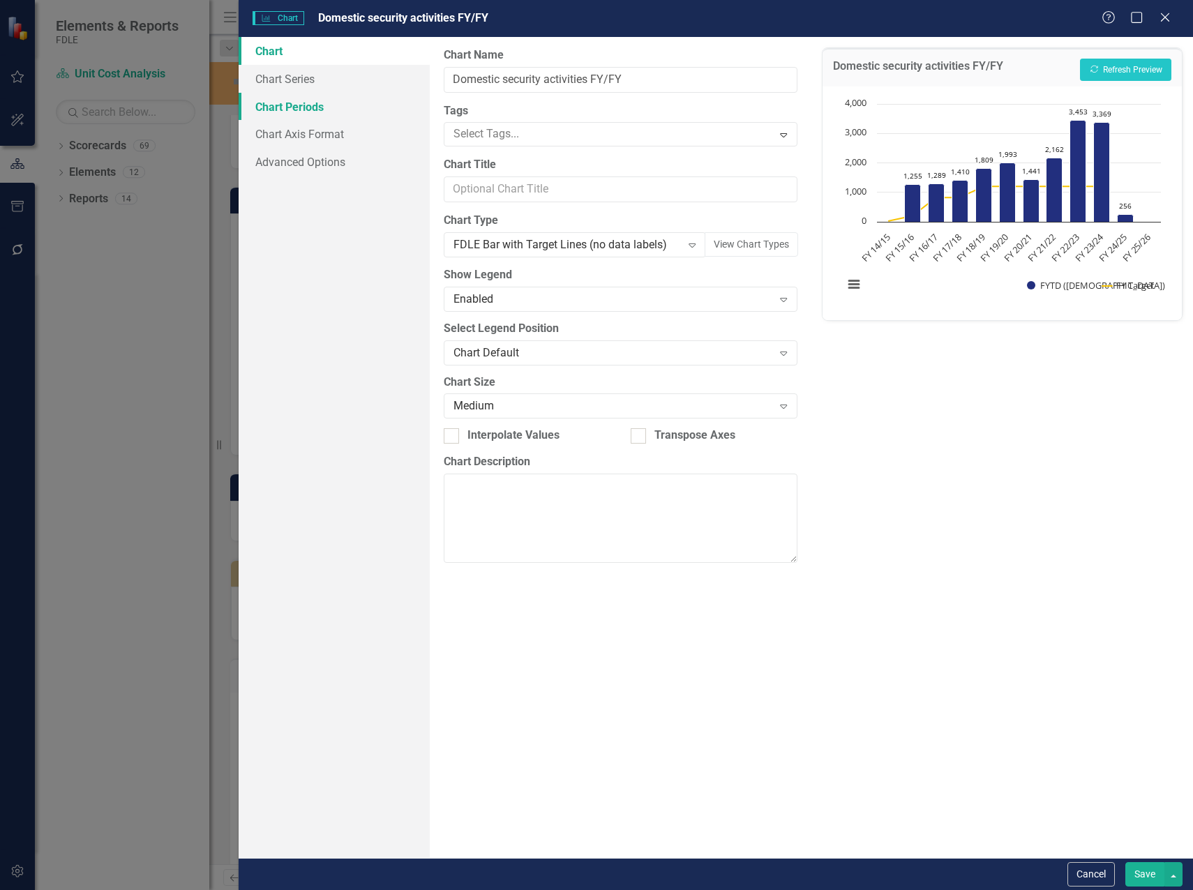
click at [291, 100] on link "Chart Periods" at bounding box center [334, 107] width 191 height 28
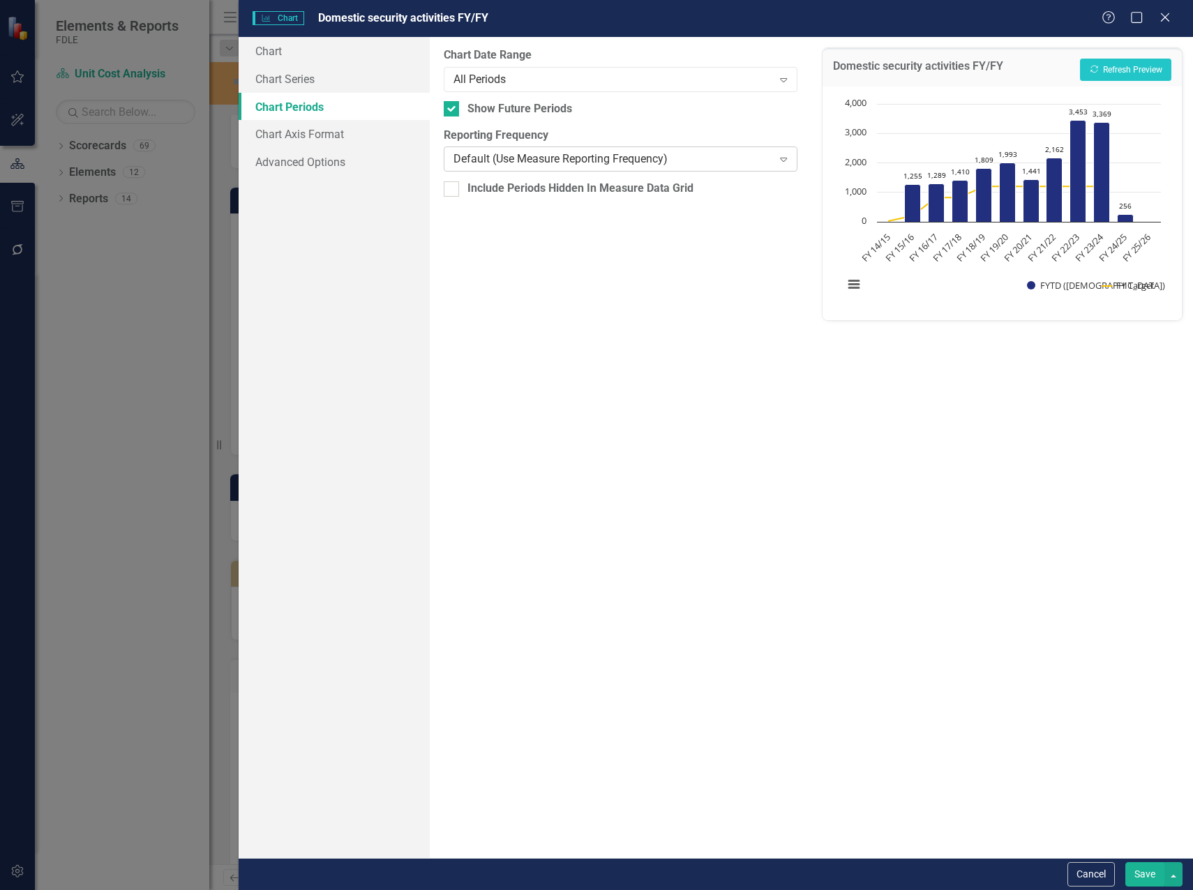
click at [783, 161] on icon at bounding box center [784, 160] width 7 height 4
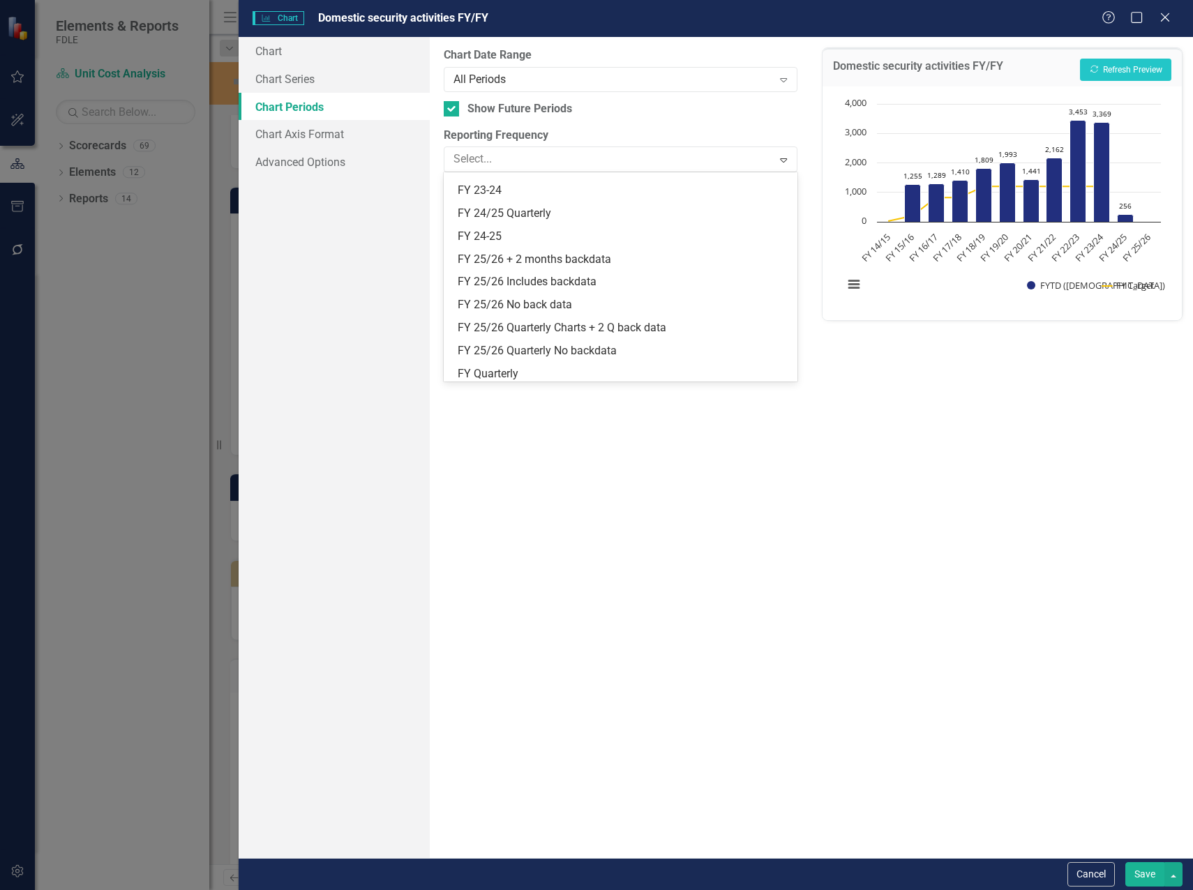
scroll to position [433, 0]
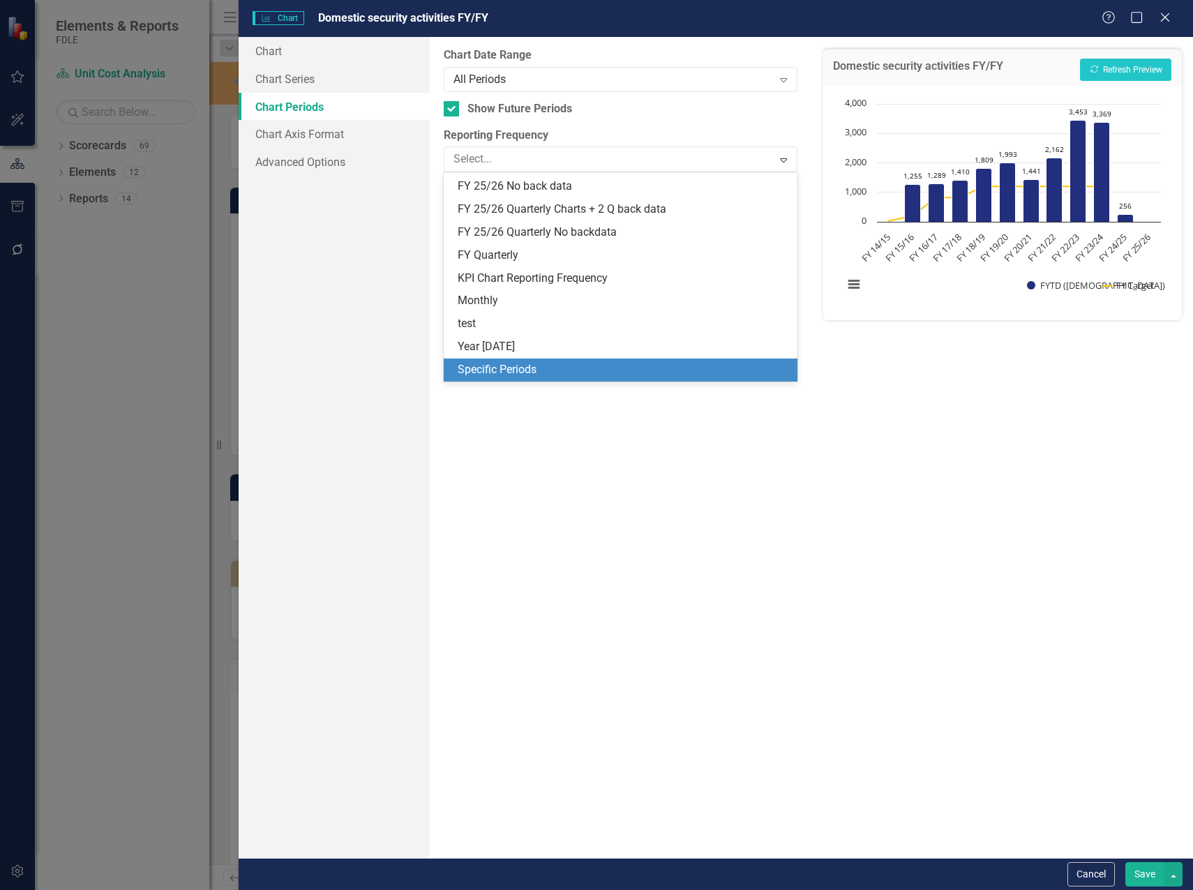
click at [654, 361] on div "Specific Periods" at bounding box center [621, 370] width 354 height 23
checkbox input "true"
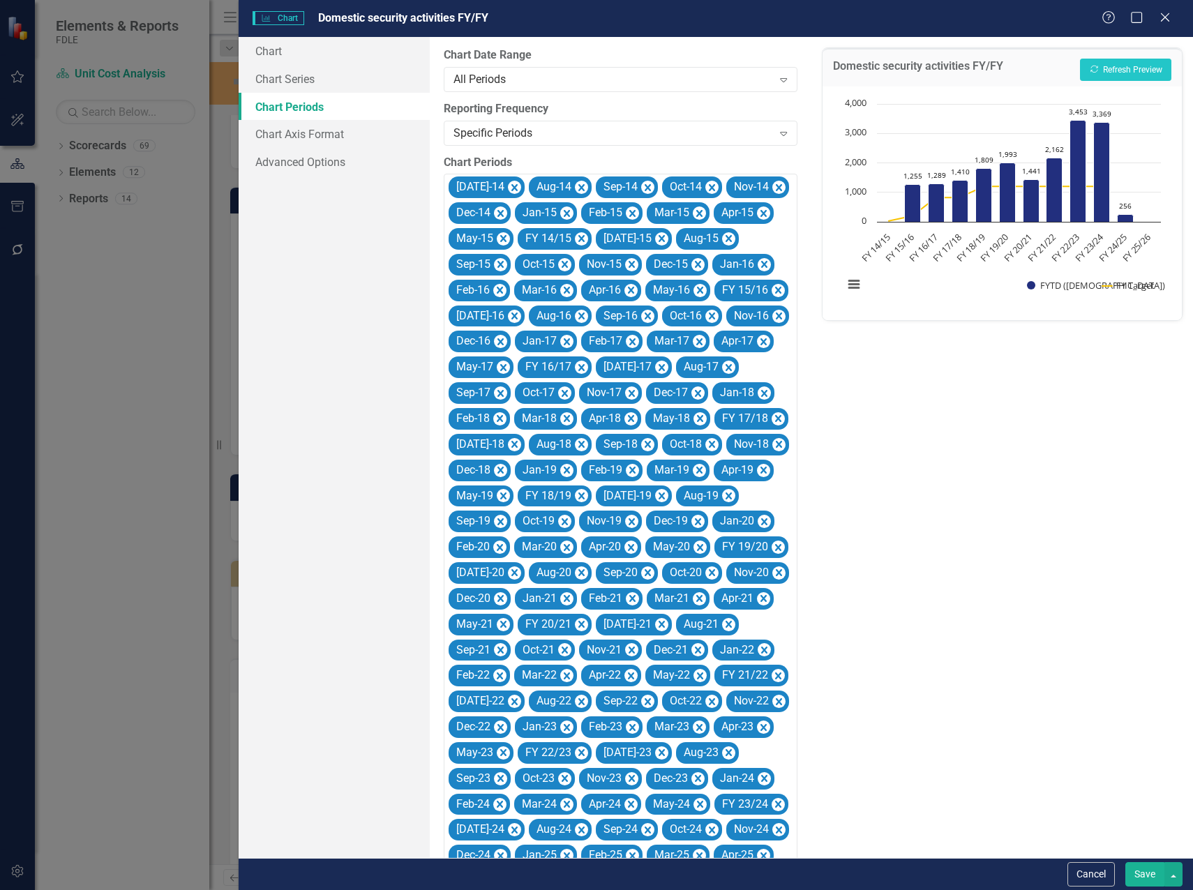
click at [308, 226] on div "Chart Chart Series Chart Periods Chart Axis Format Advanced Options" at bounding box center [334, 447] width 191 height 821
click at [1165, 20] on icon "Close" at bounding box center [1164, 16] width 17 height 13
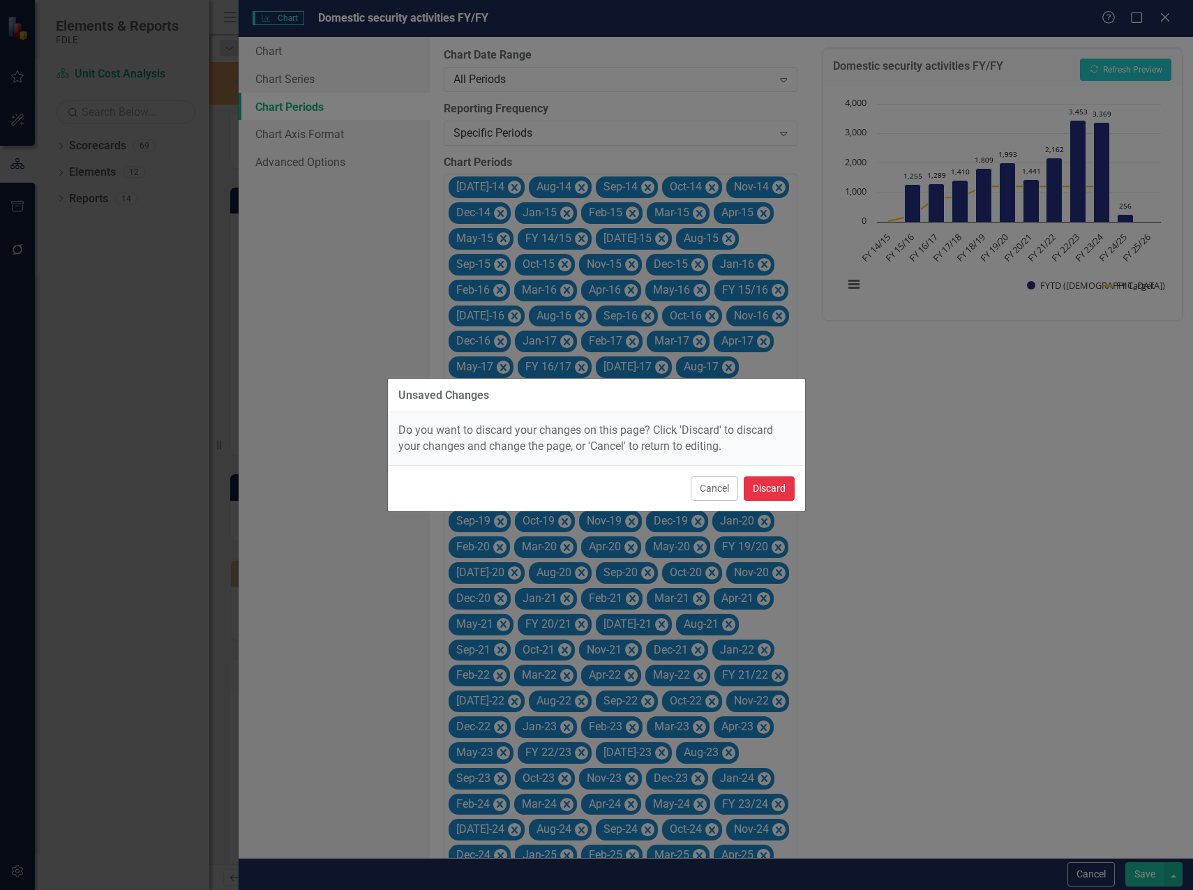
click at [781, 482] on button "Discard" at bounding box center [769, 488] width 51 height 24
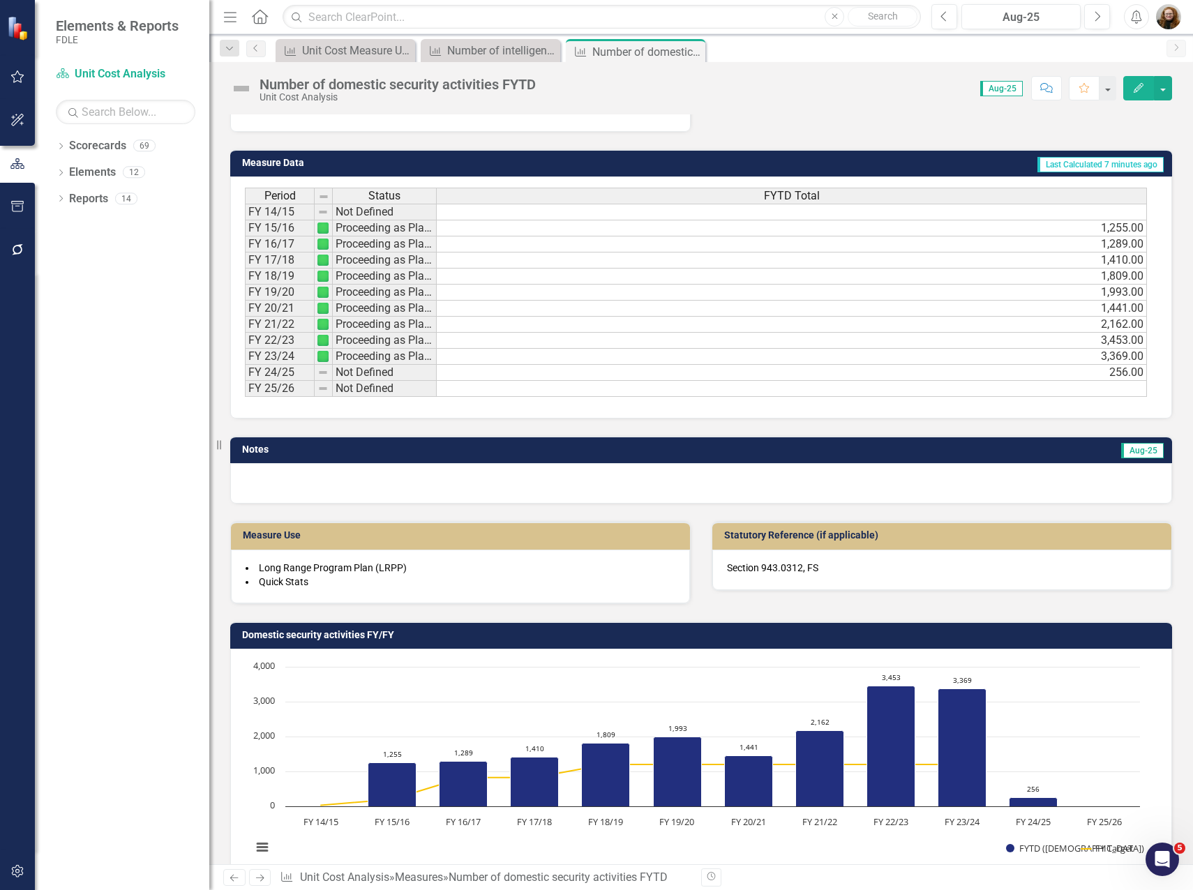
scroll to position [610, 0]
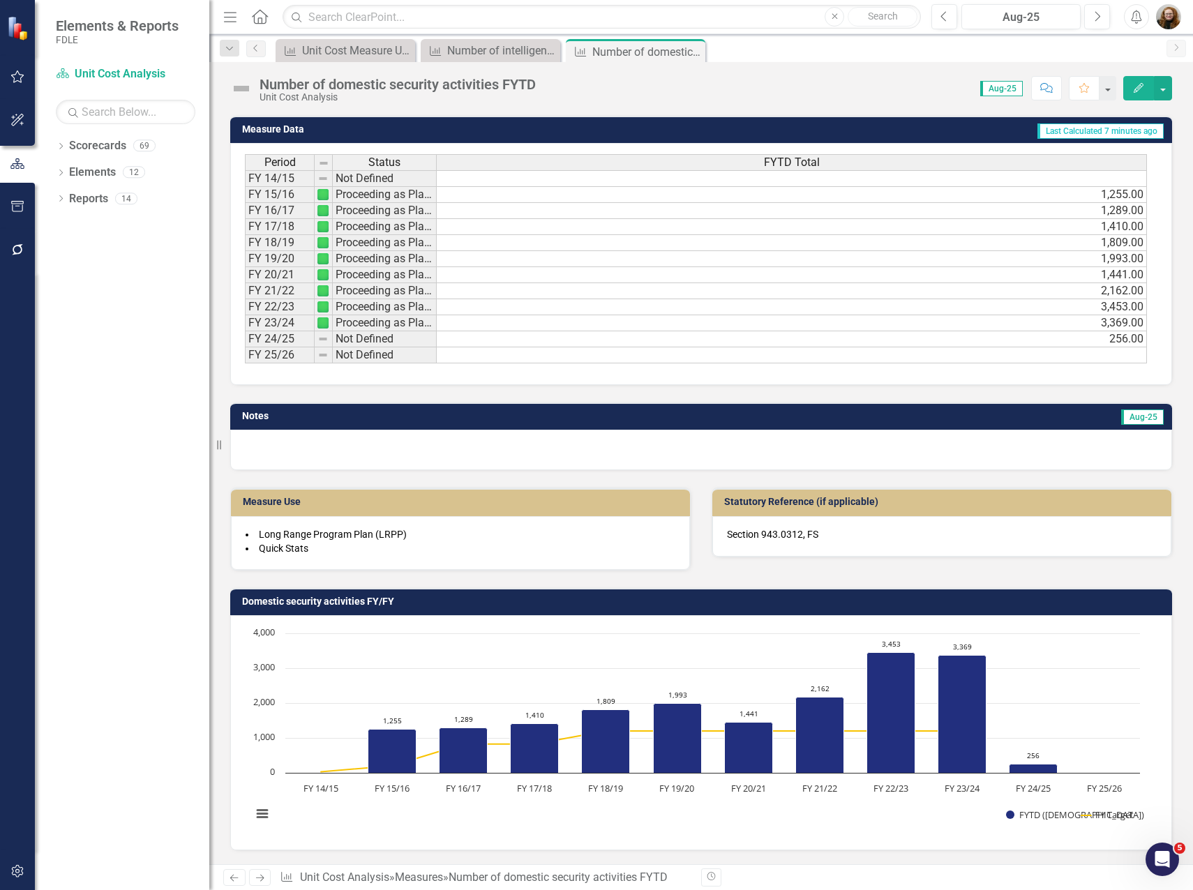
click at [769, 597] on h3 "Domestic security activities FY/FY" at bounding box center [703, 601] width 923 height 10
click at [773, 598] on h3 "Domestic security activities FY/FY" at bounding box center [703, 601] width 923 height 10
click at [300, 606] on h3 "Domestic security activities FY/FY" at bounding box center [703, 601] width 923 height 10
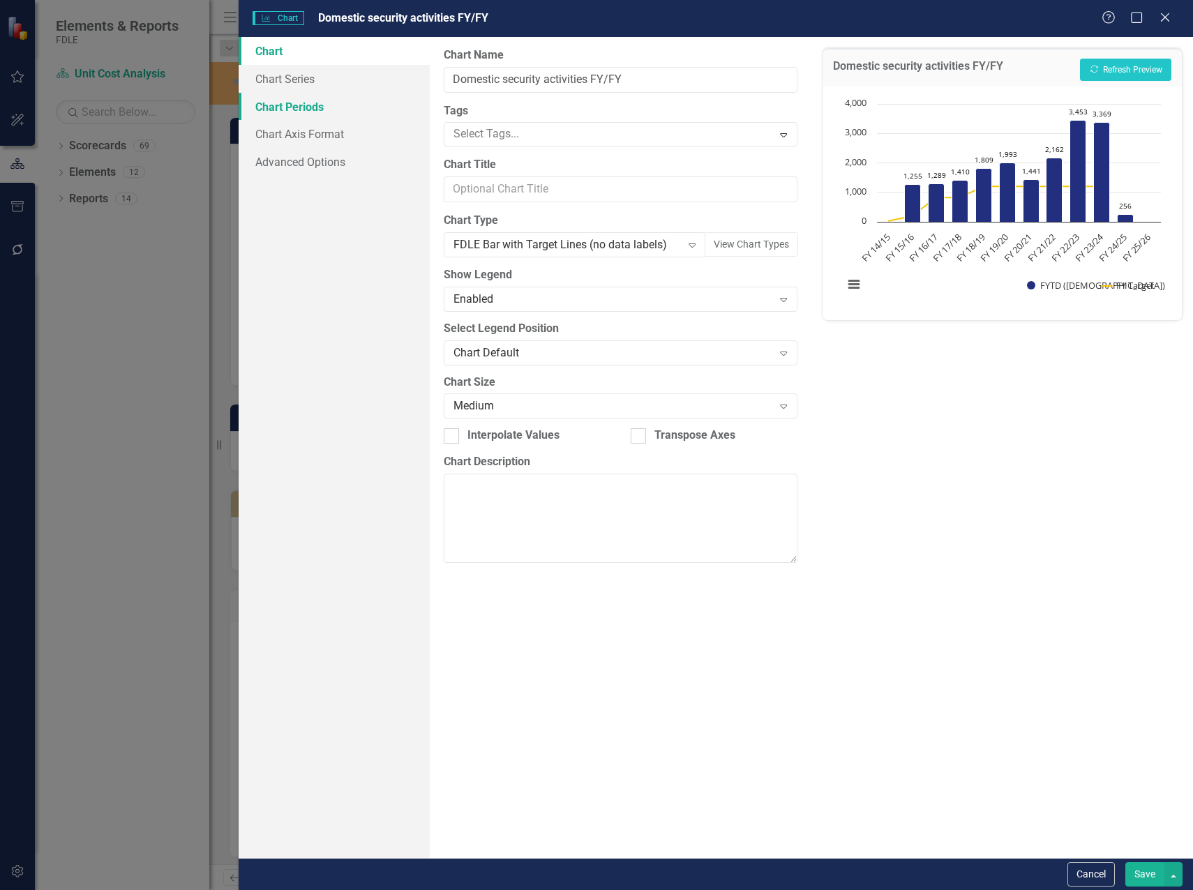
click at [285, 112] on link "Chart Periods" at bounding box center [334, 107] width 191 height 28
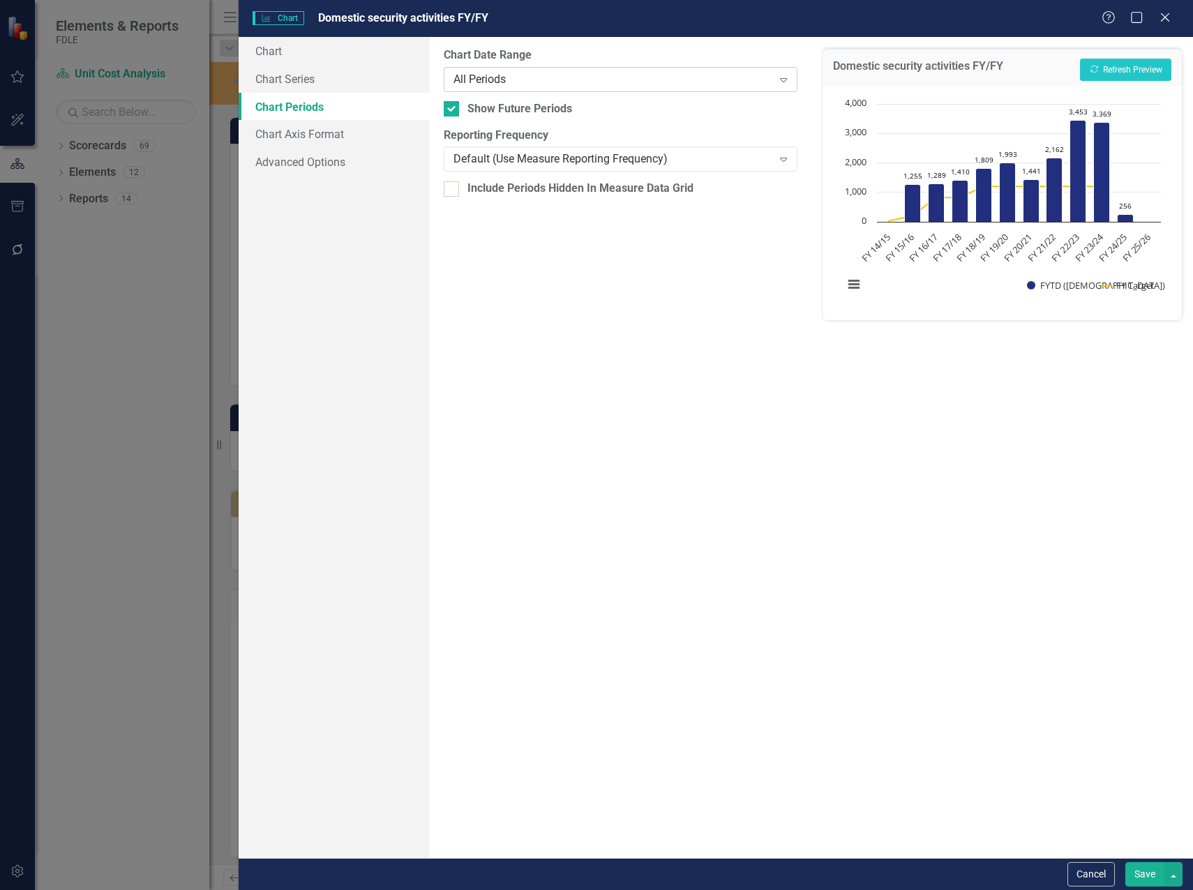
click at [489, 77] on div "All Periods" at bounding box center [613, 79] width 320 height 16
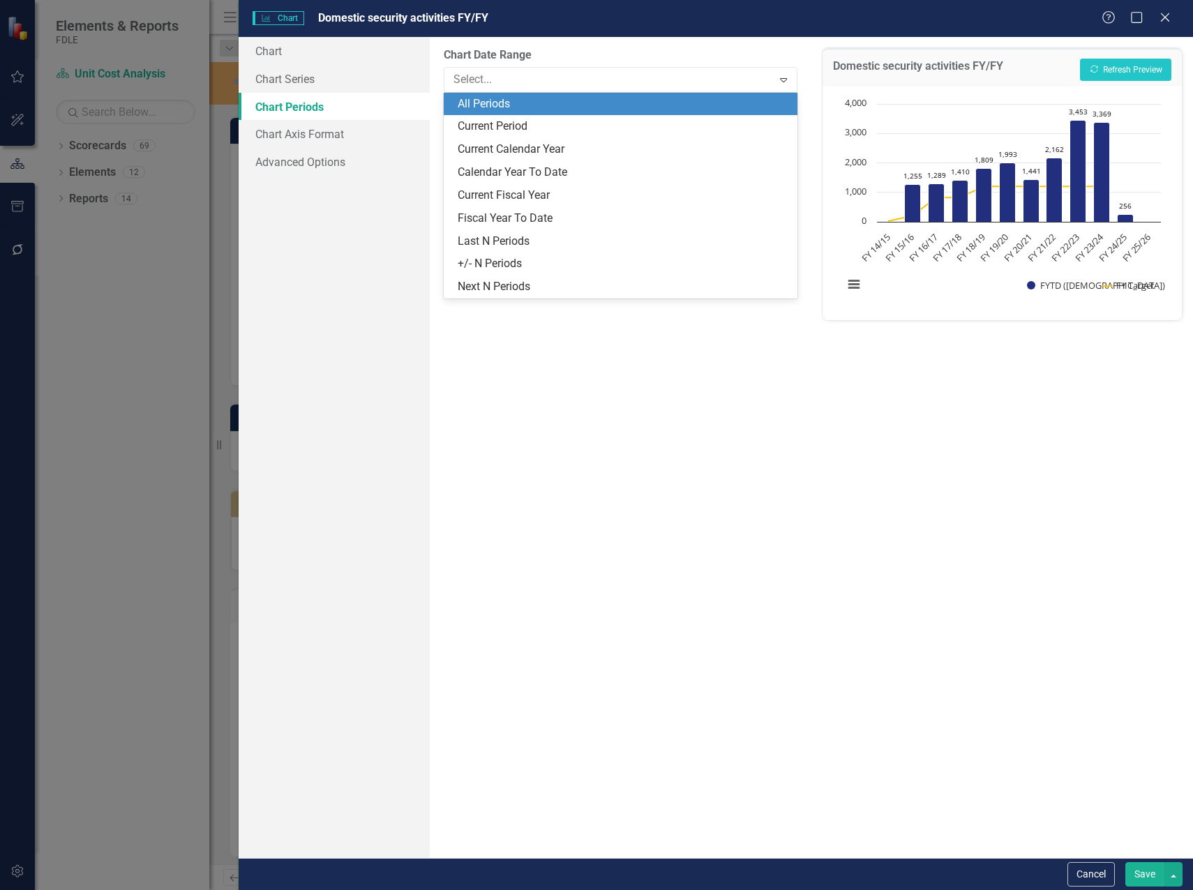
click at [514, 99] on div "All Periods" at bounding box center [623, 104] width 331 height 16
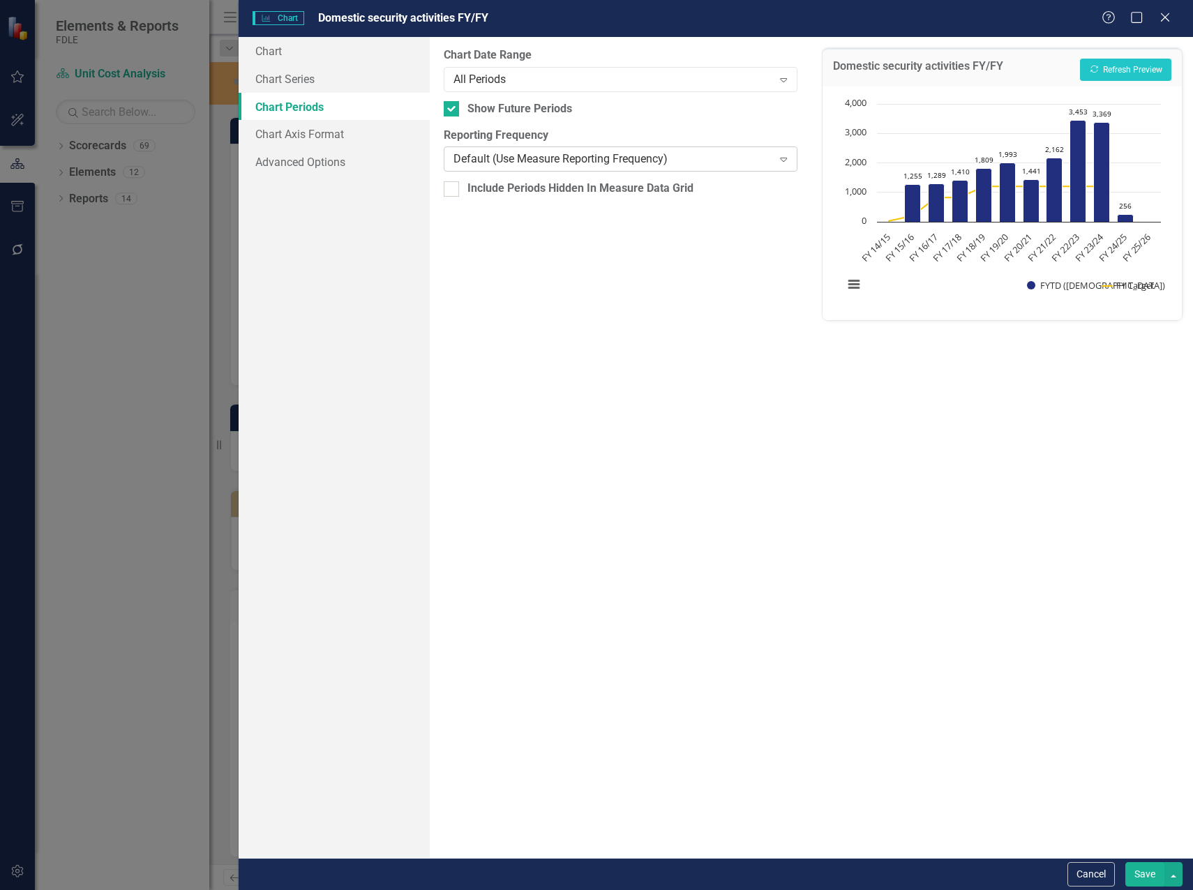
click at [523, 165] on div "Default (Use Measure Reporting Frequency)" at bounding box center [613, 159] width 320 height 16
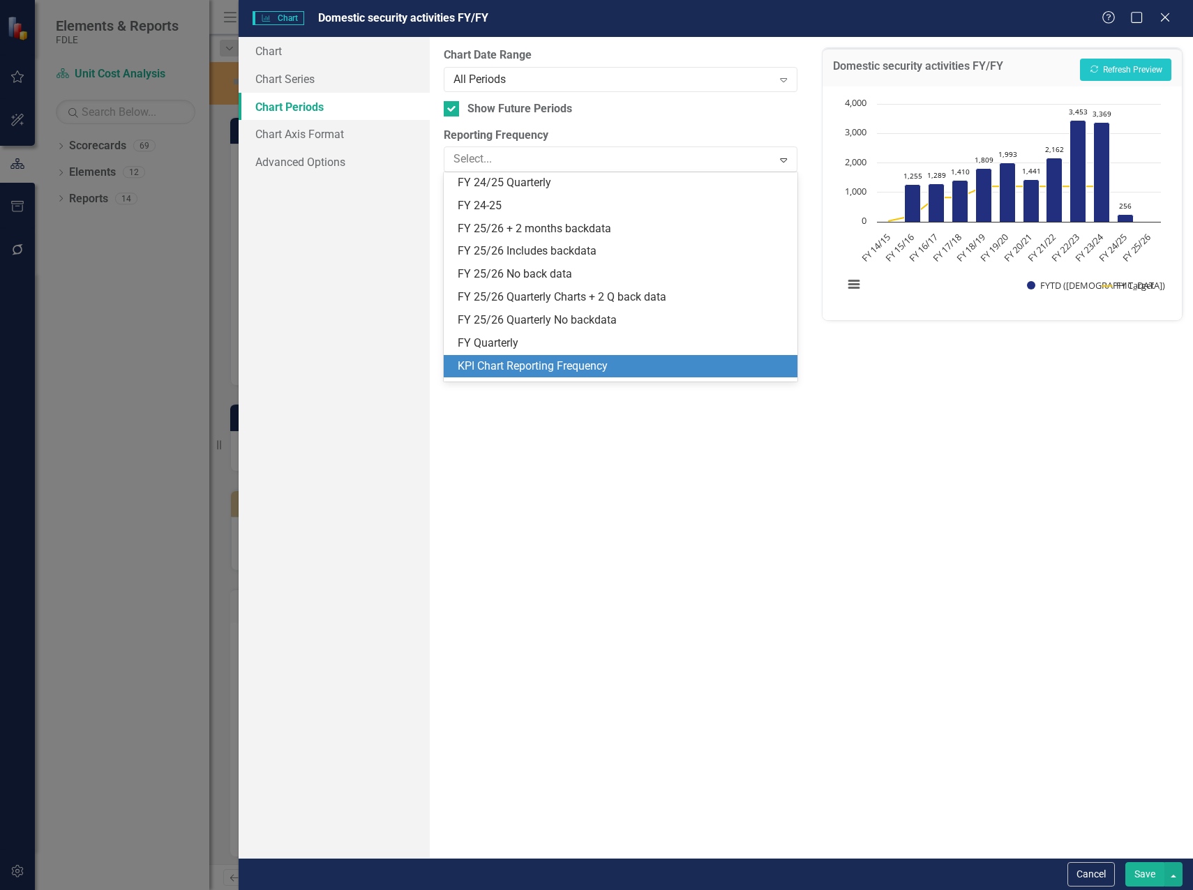
scroll to position [433, 0]
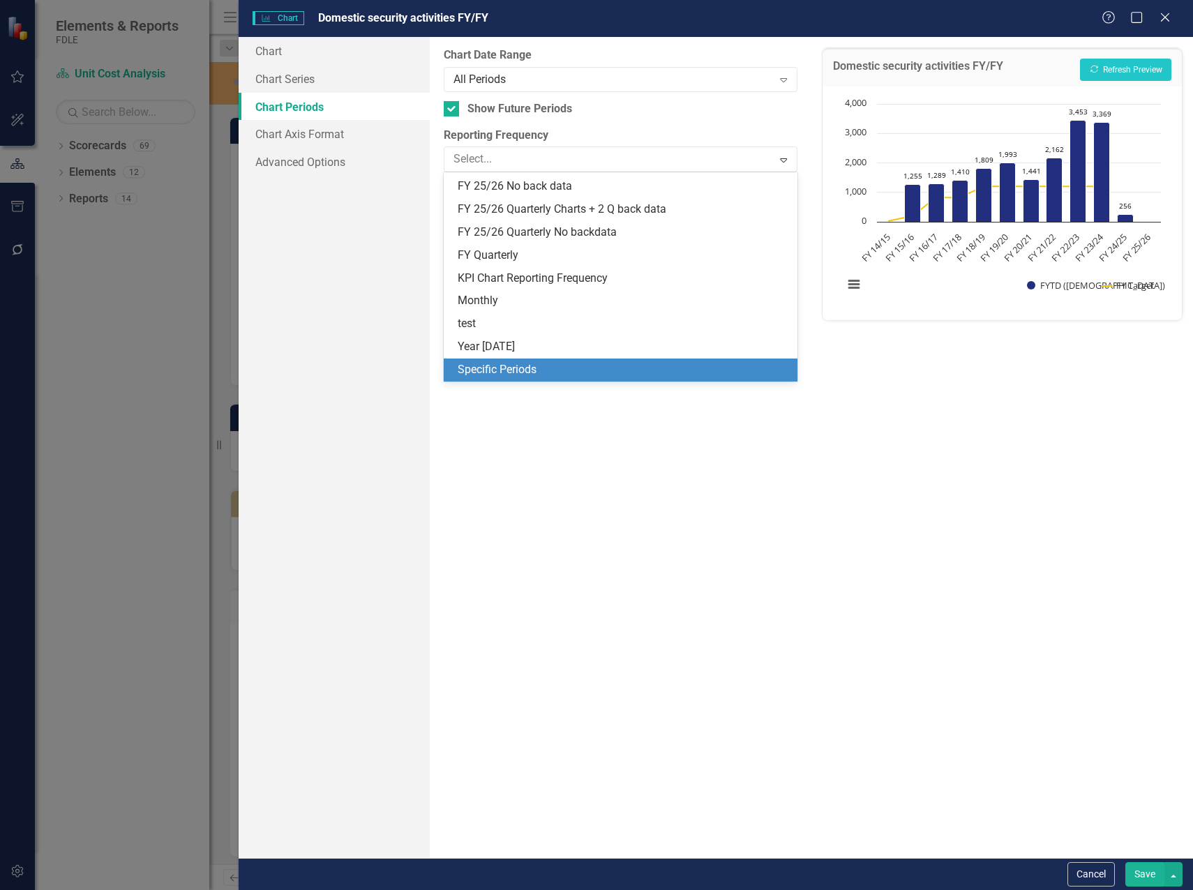
click at [549, 371] on div "Specific Periods" at bounding box center [623, 370] width 331 height 16
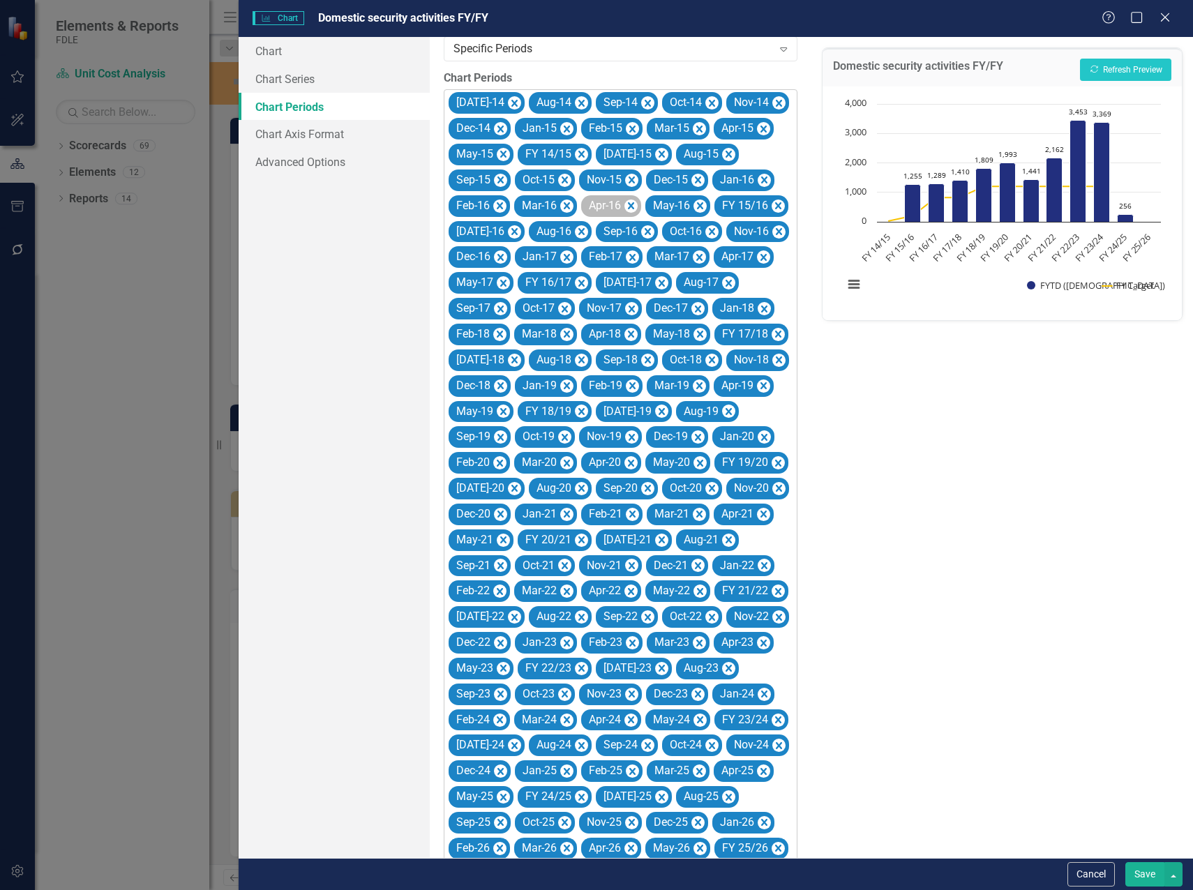
scroll to position [48, 0]
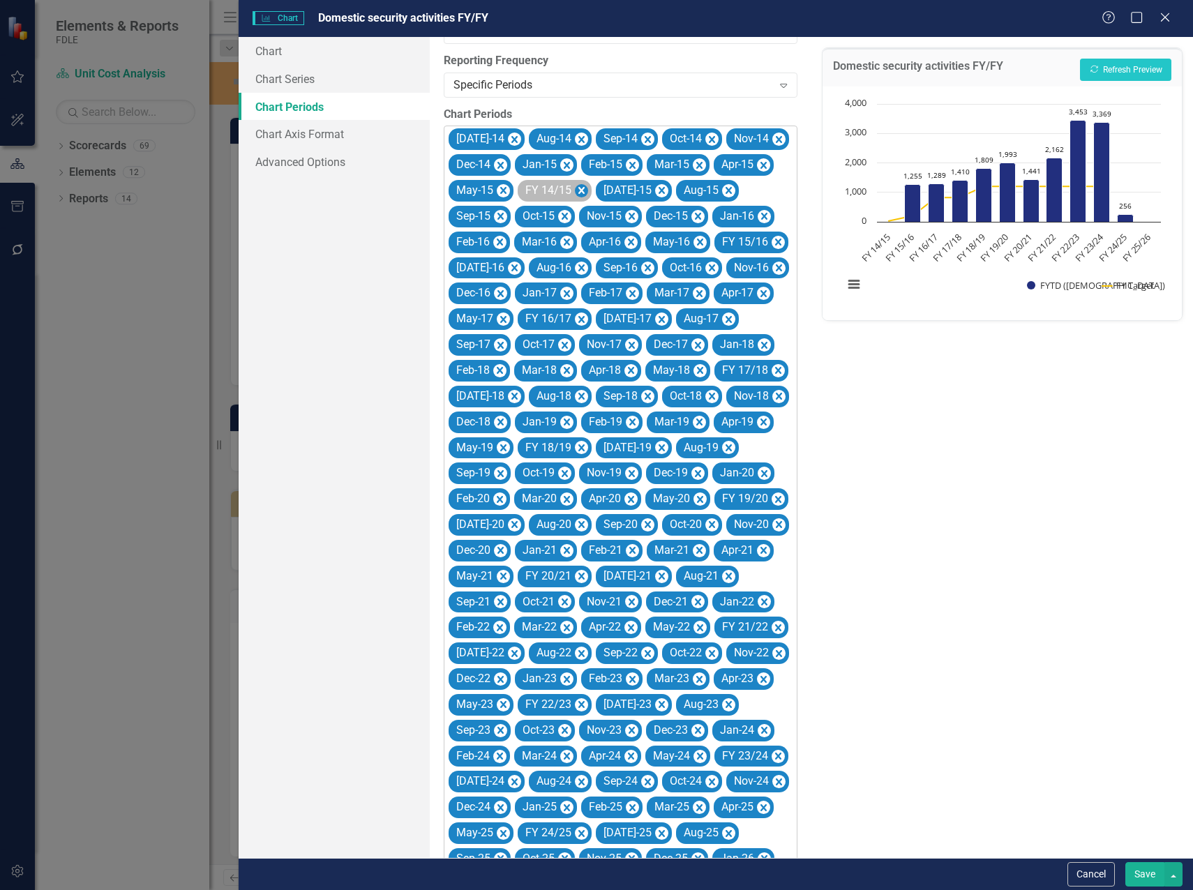
click at [582, 193] on icon "Remove FY 14/15" at bounding box center [581, 190] width 6 height 7
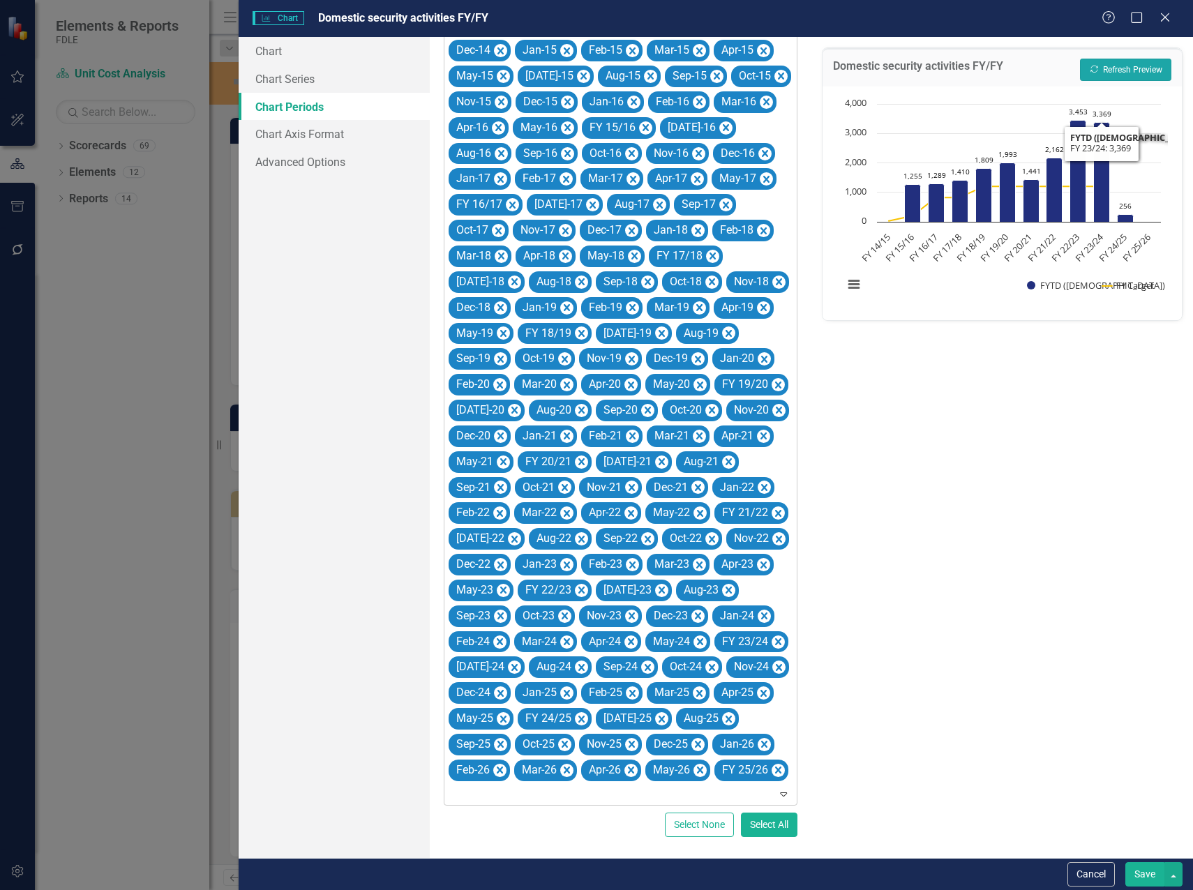
click at [1132, 65] on button "Recalculate Refresh Preview" at bounding box center [1125, 70] width 91 height 22
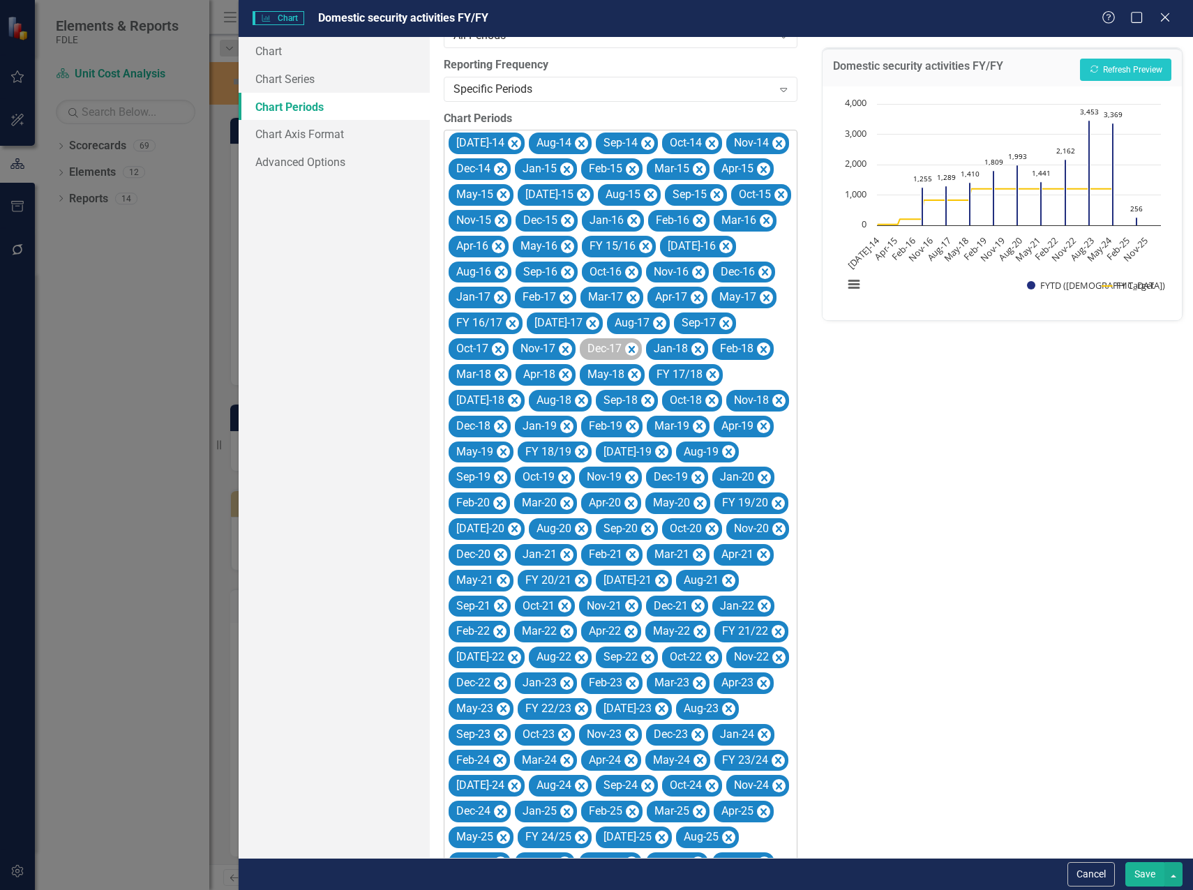
scroll to position [0, 0]
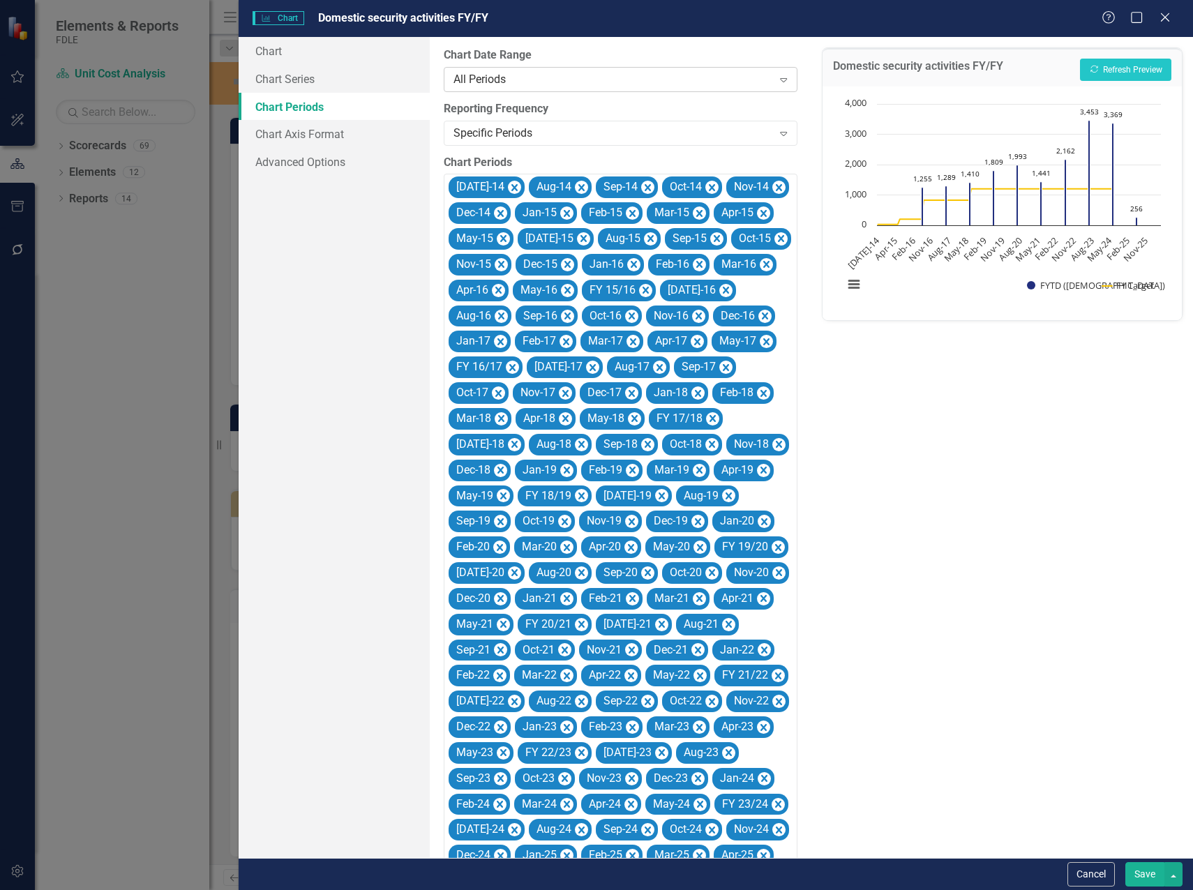
click at [535, 87] on div "All Periods" at bounding box center [613, 79] width 320 height 16
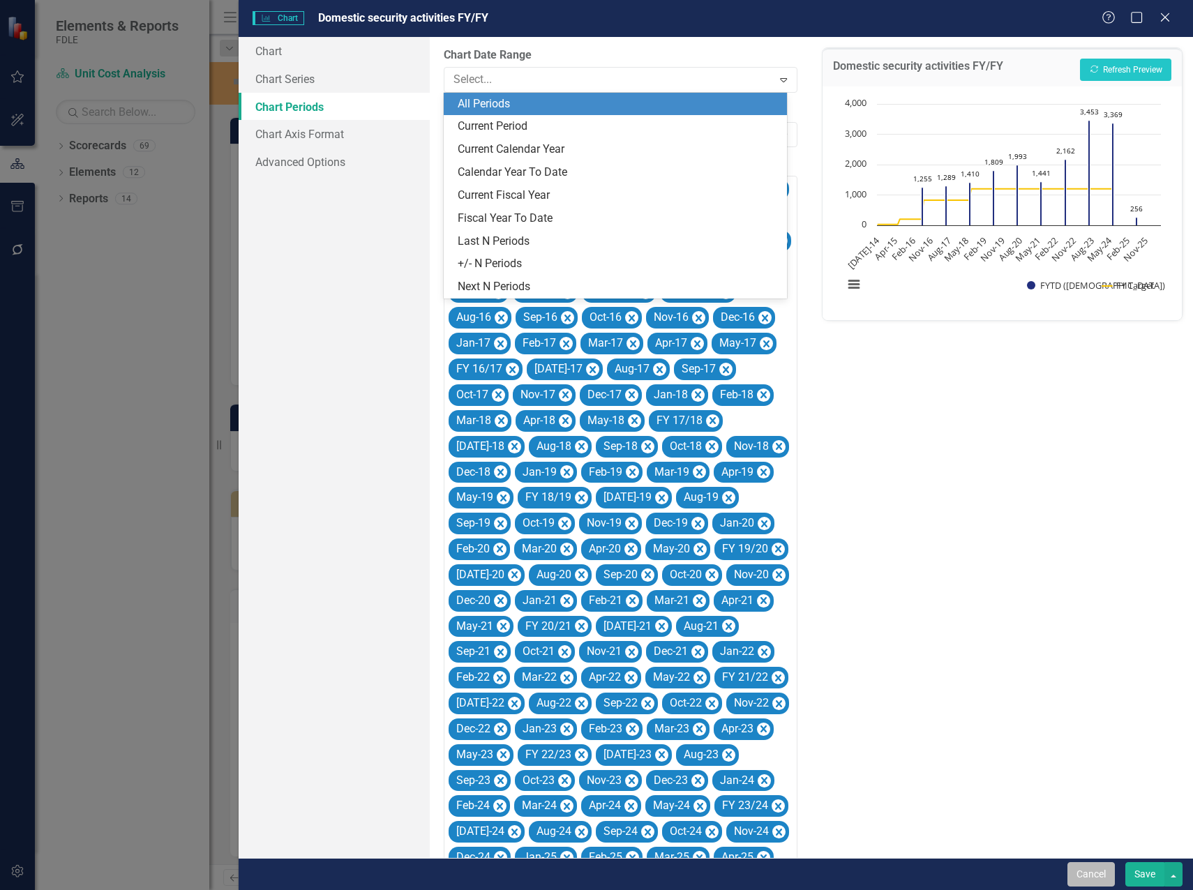
click at [1095, 873] on button "Cancel" at bounding box center [1090, 874] width 47 height 24
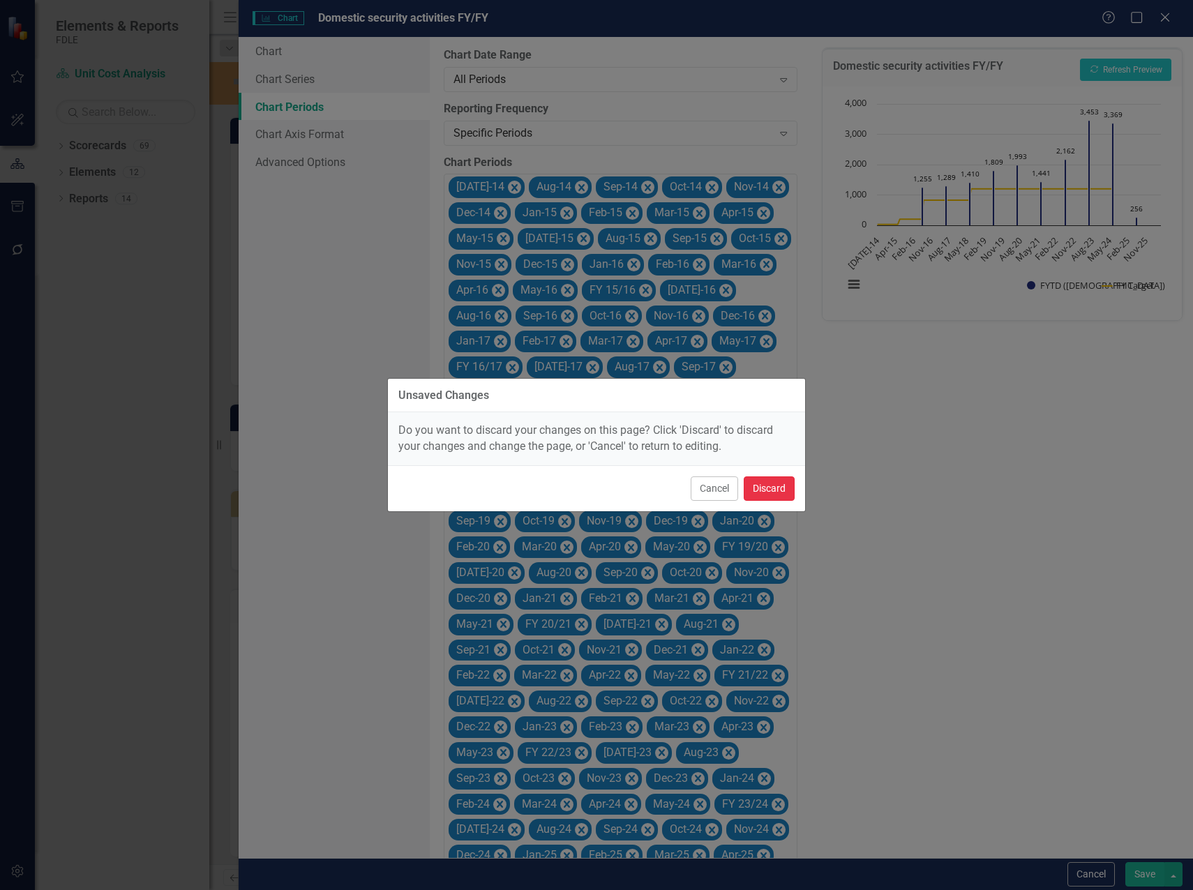
click at [763, 488] on button "Discard" at bounding box center [769, 488] width 51 height 24
